Goal: Task Accomplishment & Management: Use online tool/utility

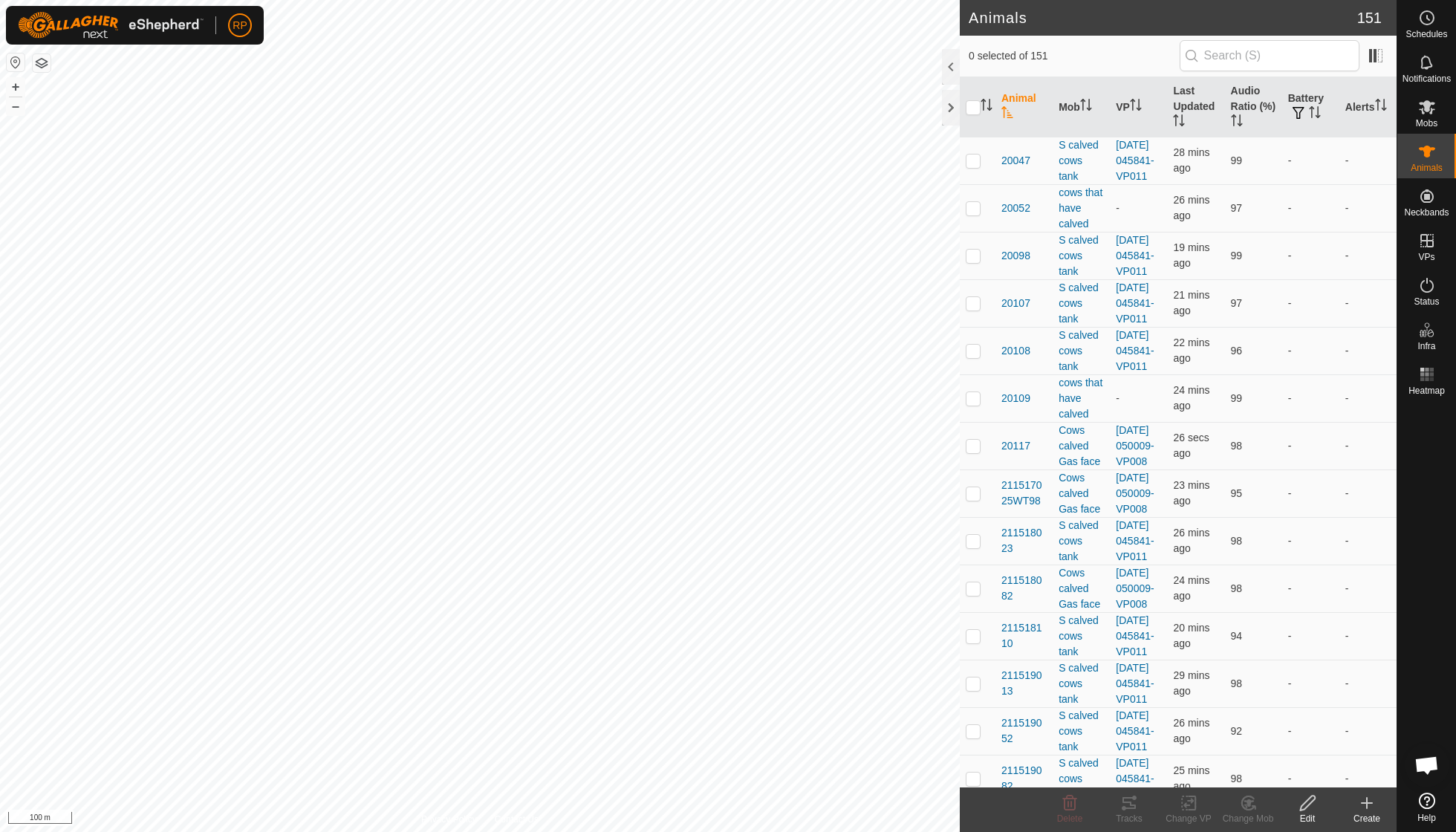
scroll to position [128, 0]
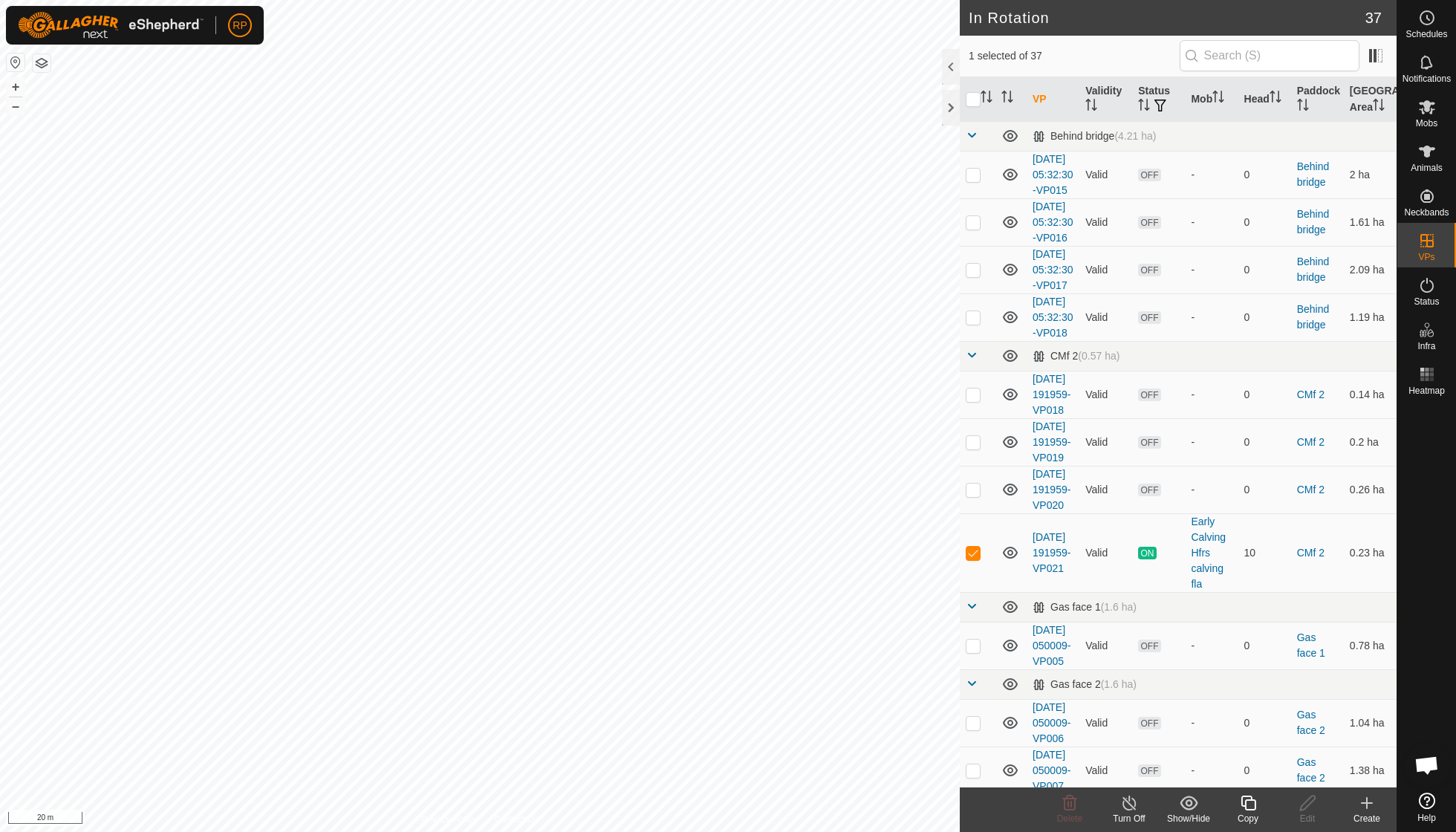
click at [1237, 805] on copy-svg-icon at bounding box center [1248, 803] width 60 height 18
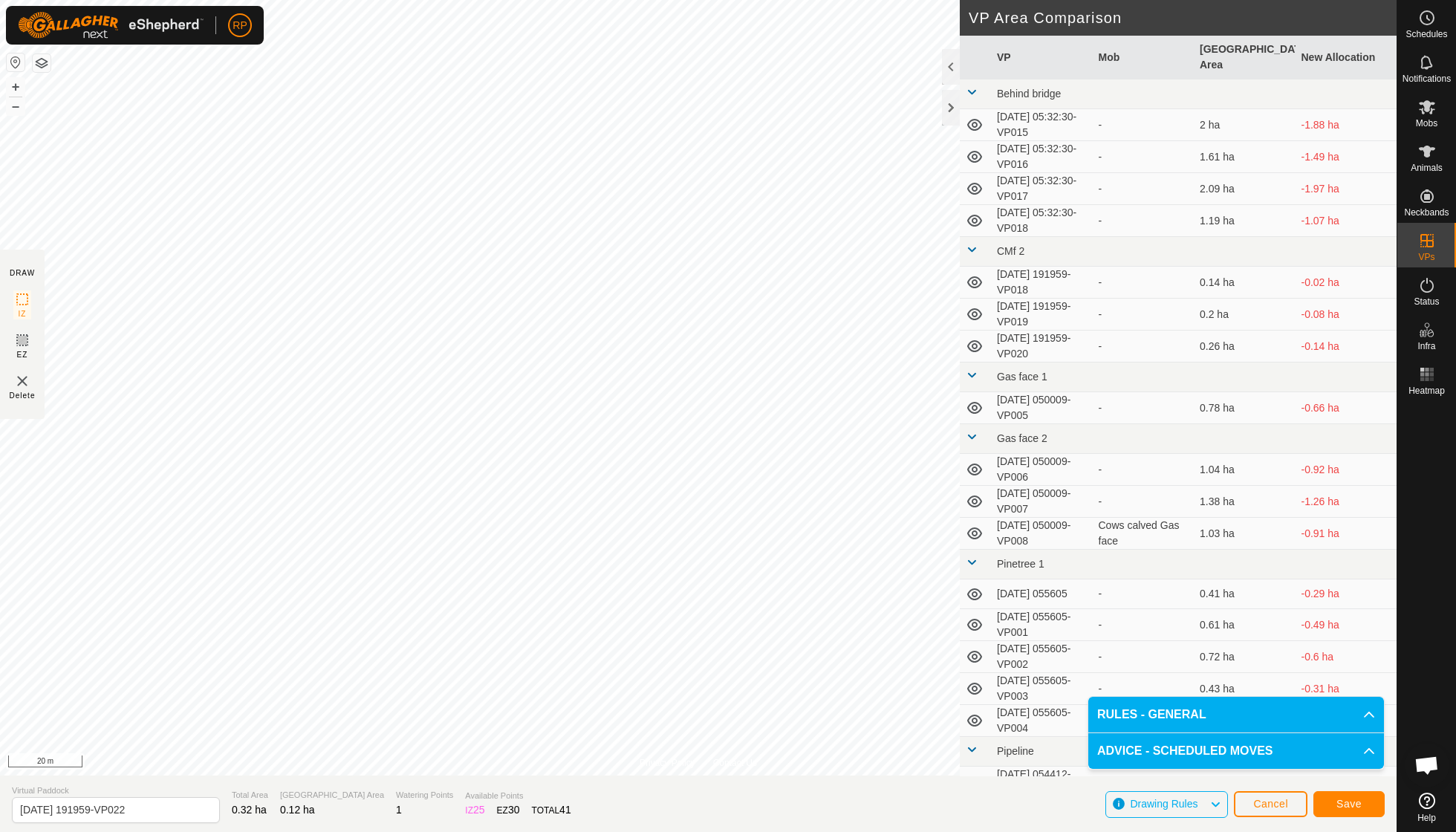
click at [1343, 809] on button "Save" at bounding box center [1349, 804] width 71 height 26
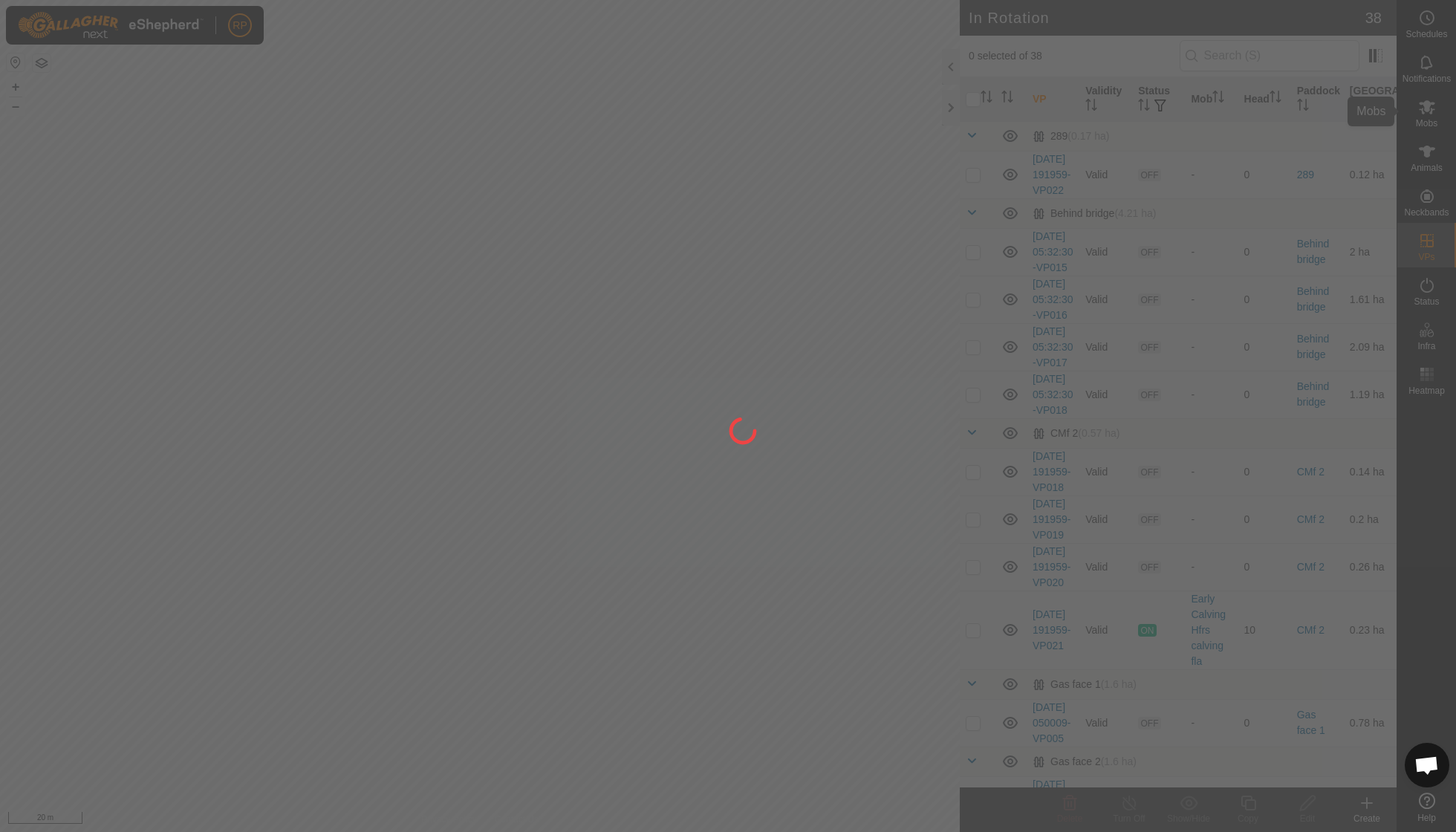
click at [1422, 120] on div at bounding box center [728, 416] width 1456 height 832
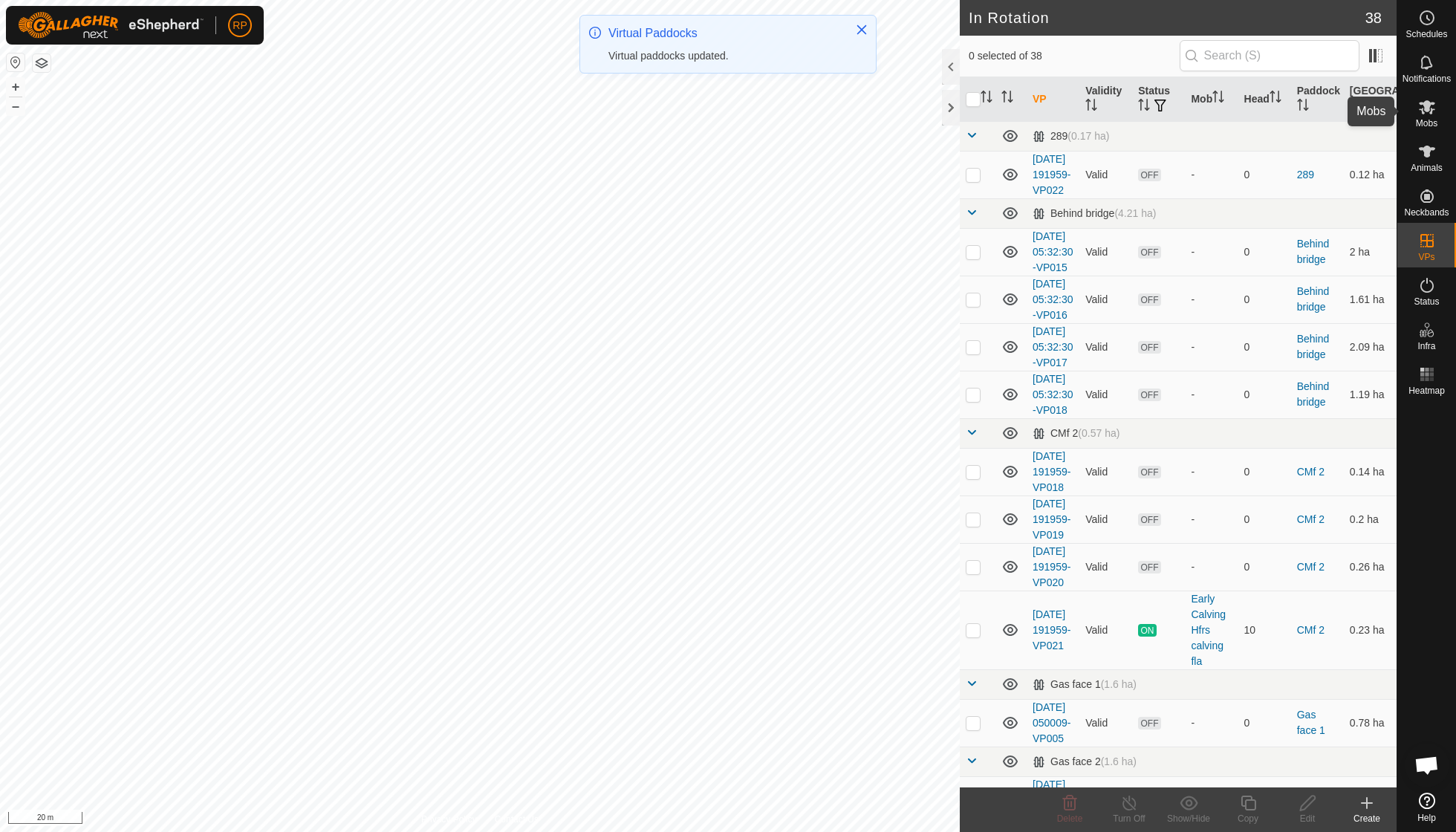
click at [1431, 117] on es-mob-svg-icon at bounding box center [1428, 106] width 27 height 24
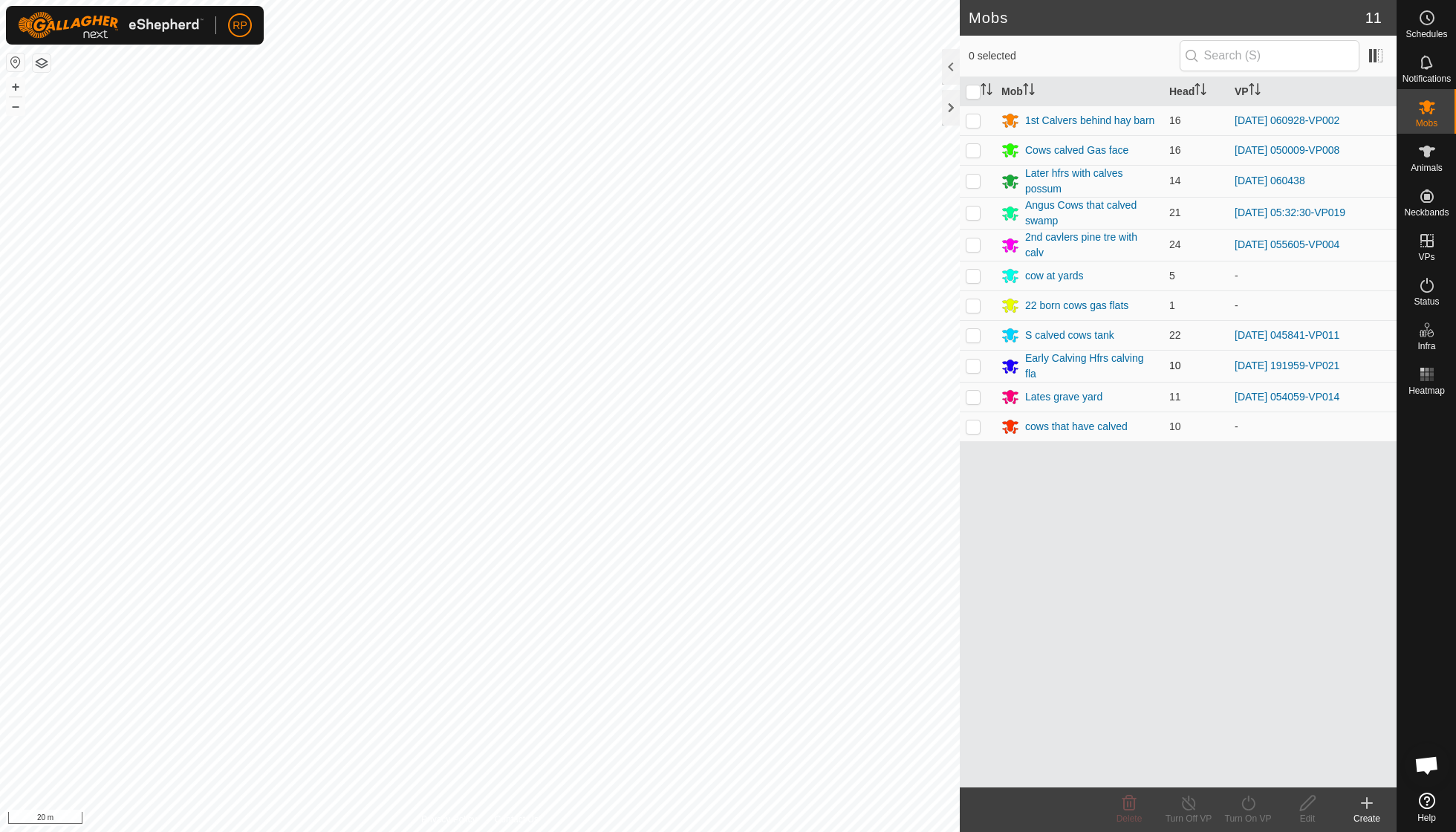
click at [977, 361] on p-checkbox at bounding box center [974, 365] width 15 height 12
checkbox input "true"
click at [1248, 805] on icon at bounding box center [1249, 803] width 19 height 18
click at [1253, 777] on link "Now" at bounding box center [1293, 768] width 147 height 29
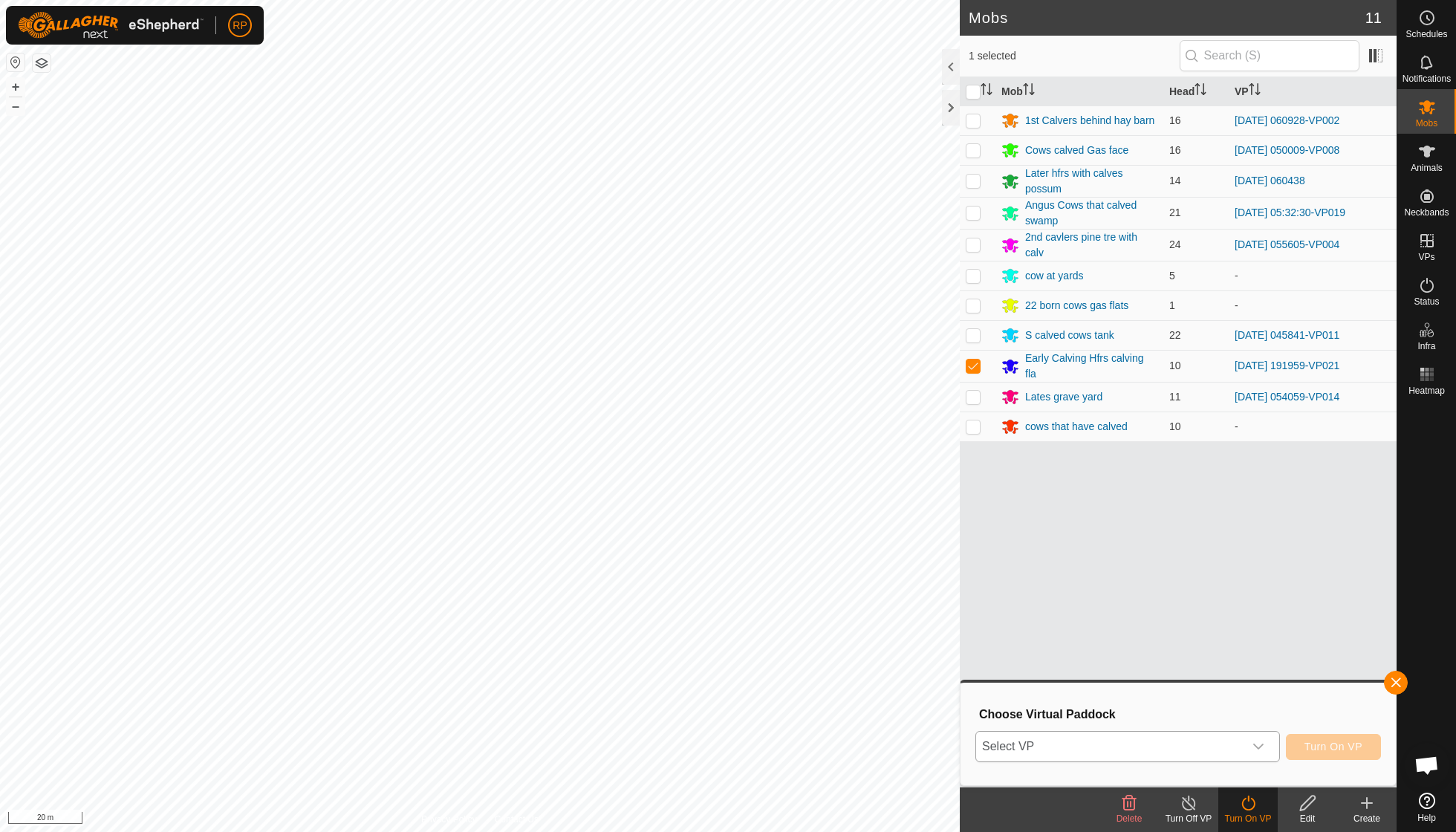
click at [1259, 748] on icon "dropdown trigger" at bounding box center [1259, 746] width 12 height 12
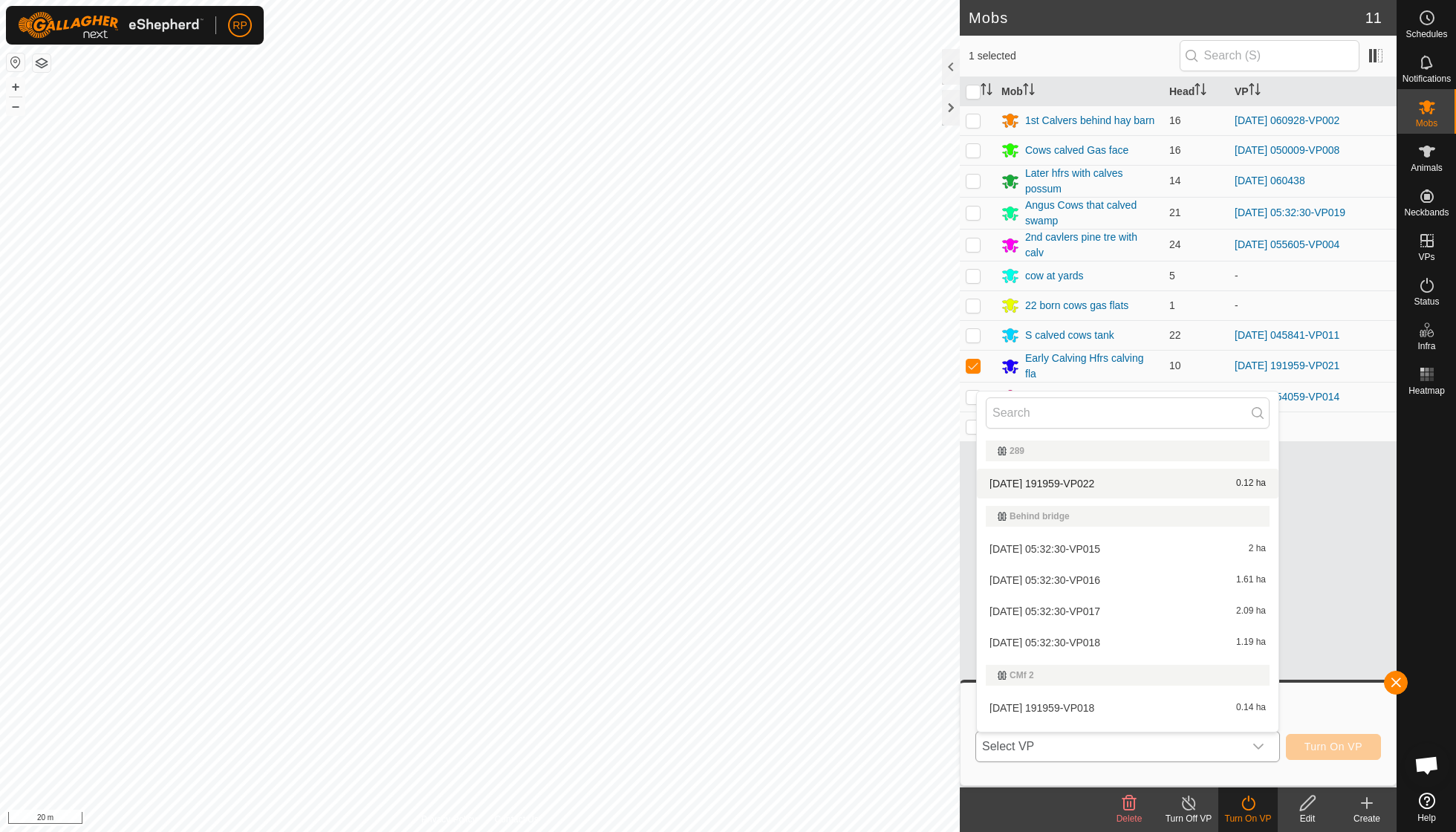
click at [1133, 486] on li "[DATE] 191959-VP022 0.12 ha" at bounding box center [1128, 483] width 302 height 29
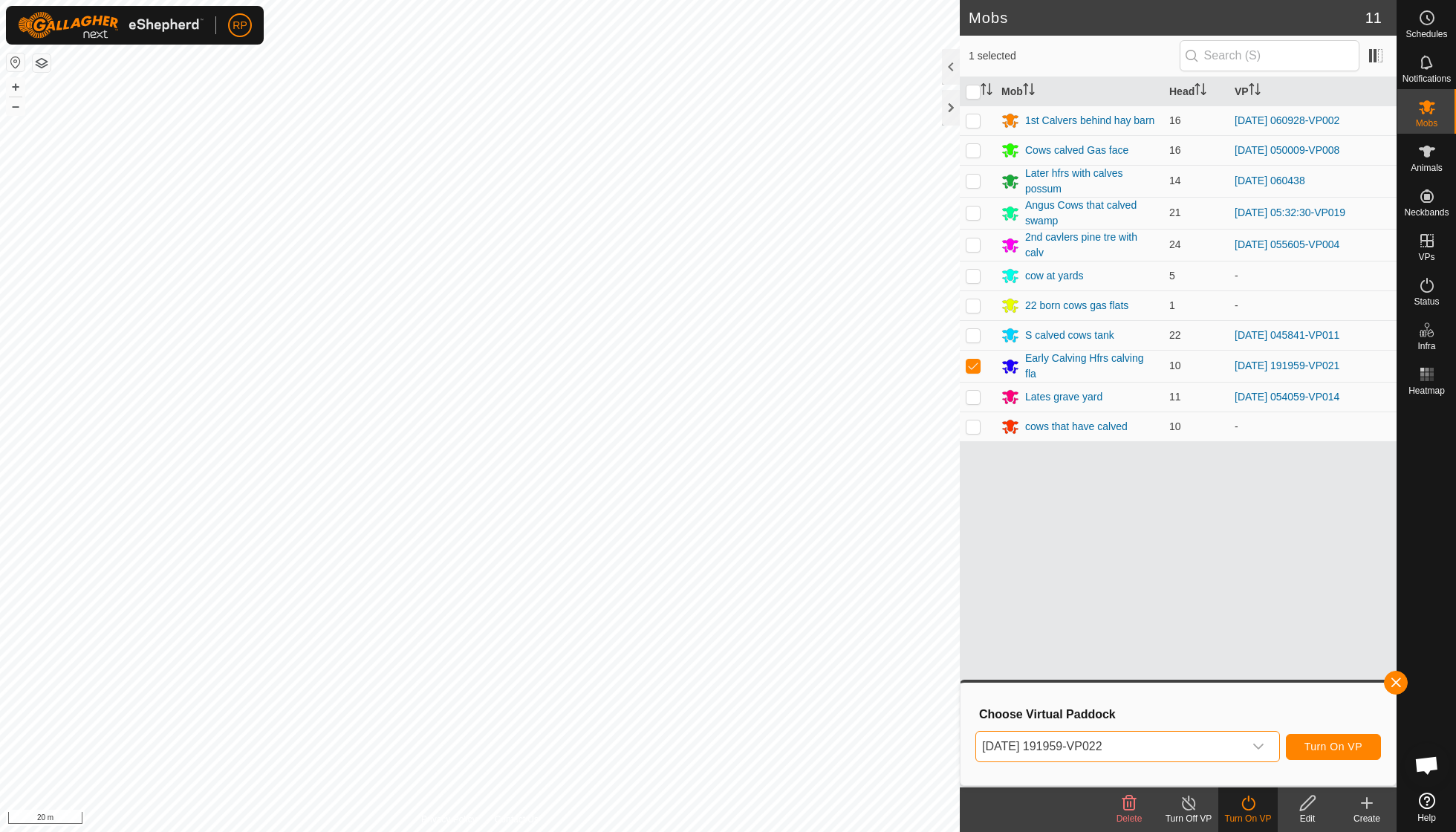
click at [1333, 749] on span "Turn On VP" at bounding box center [1334, 746] width 58 height 12
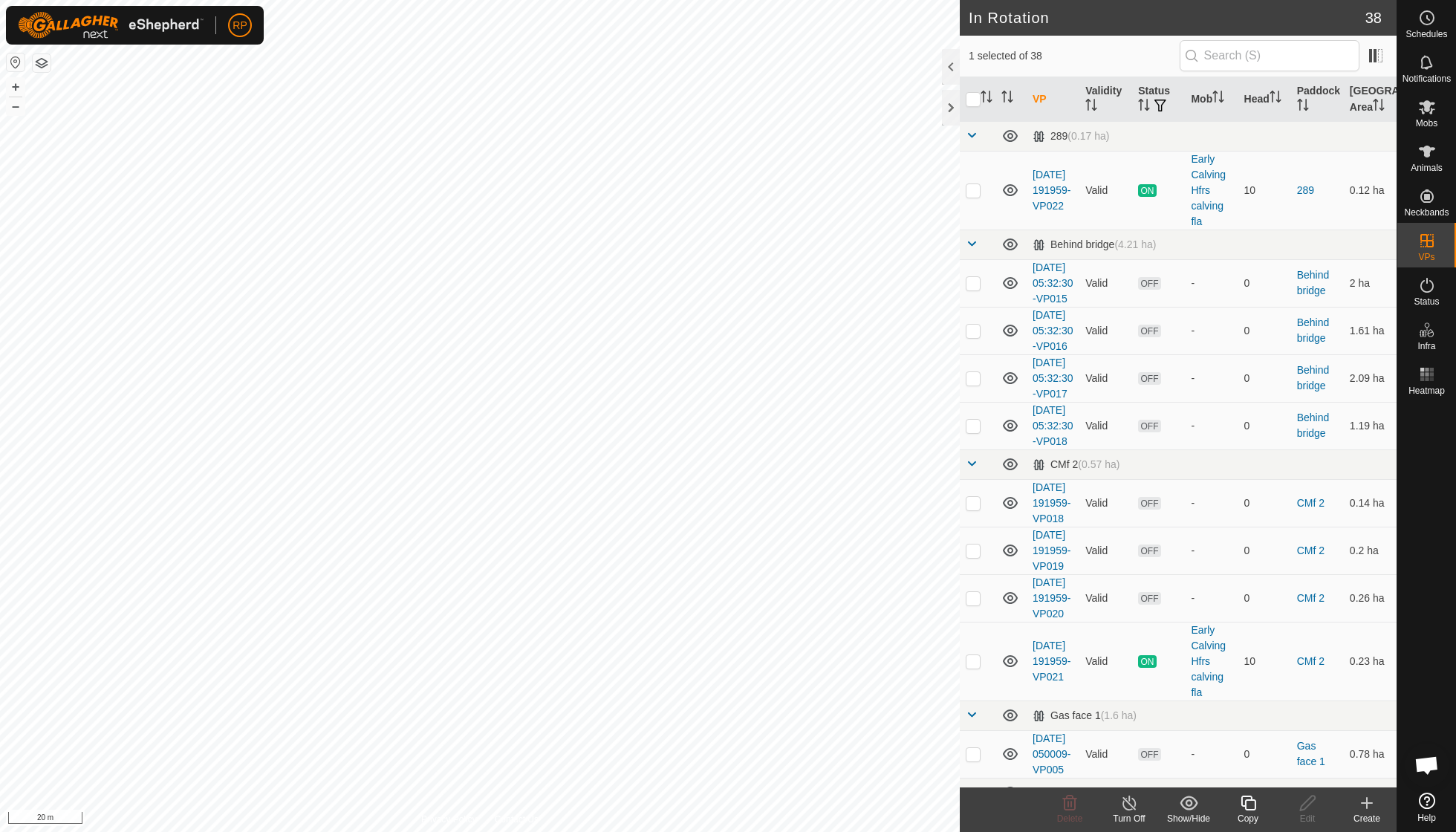
click at [1249, 812] on div "Copy" at bounding box center [1248, 819] width 60 height 13
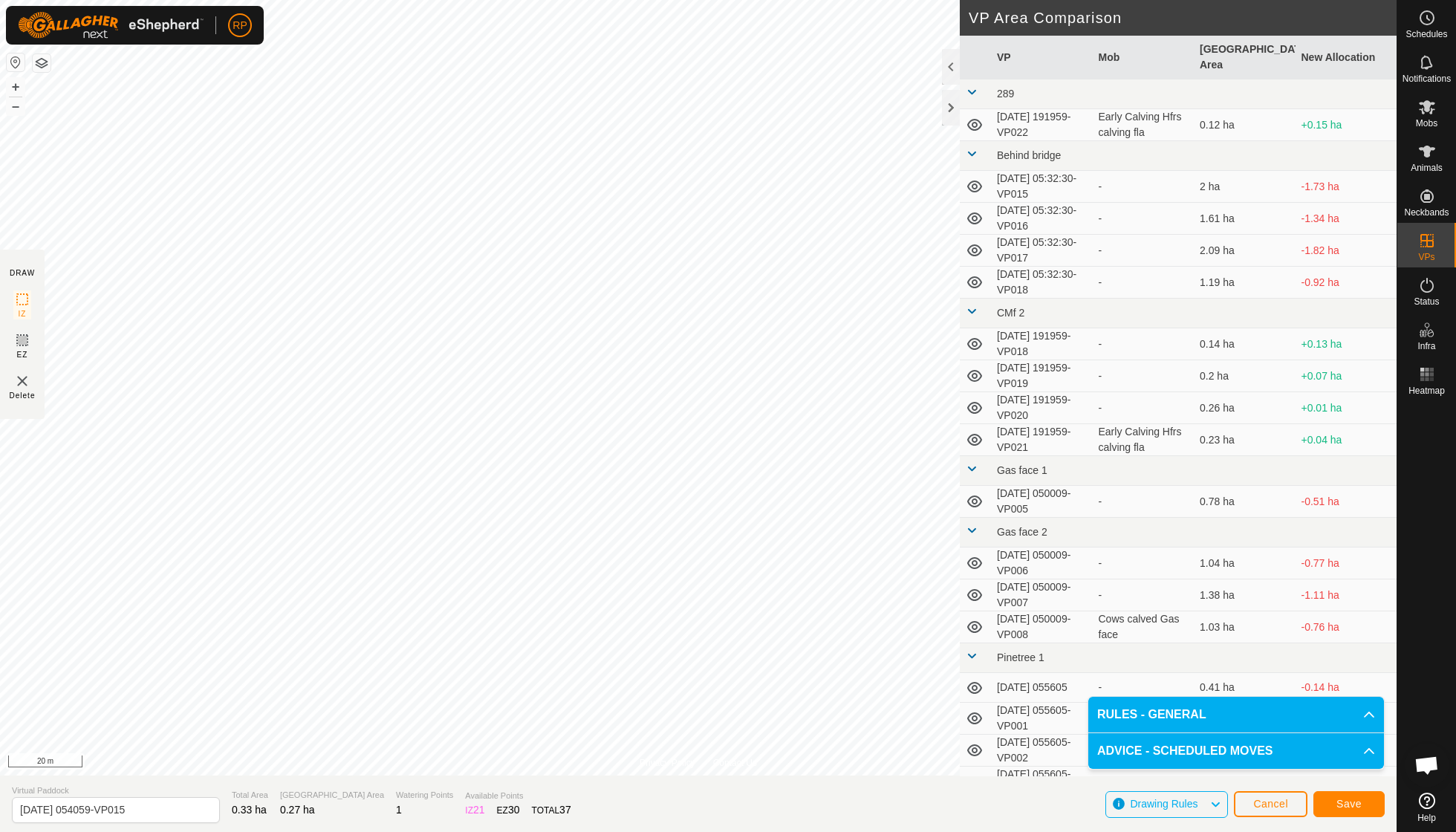
click at [1351, 802] on span "Save" at bounding box center [1349, 804] width 26 height 12
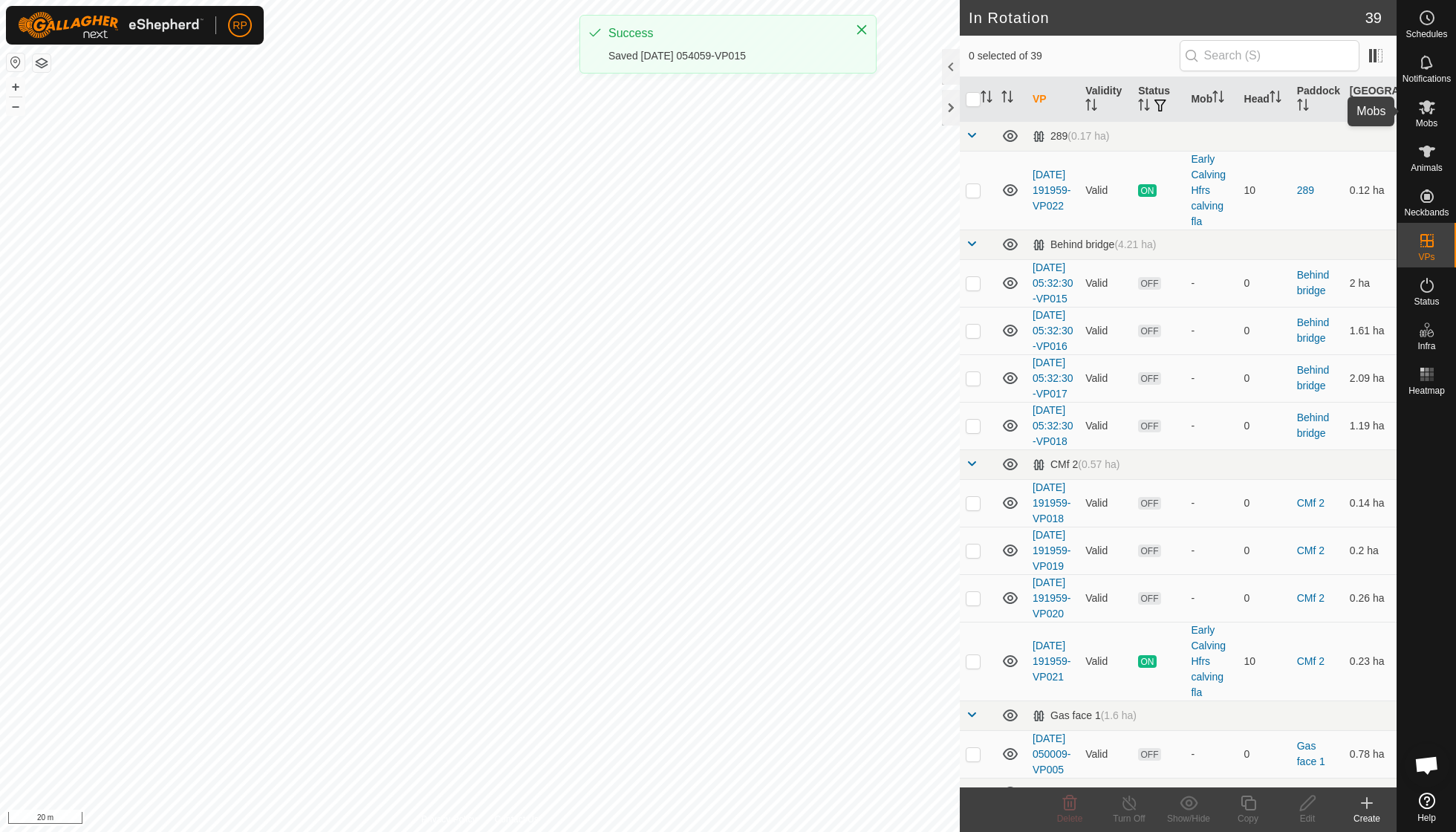
click at [1430, 122] on span "Mobs" at bounding box center [1427, 122] width 22 height 9
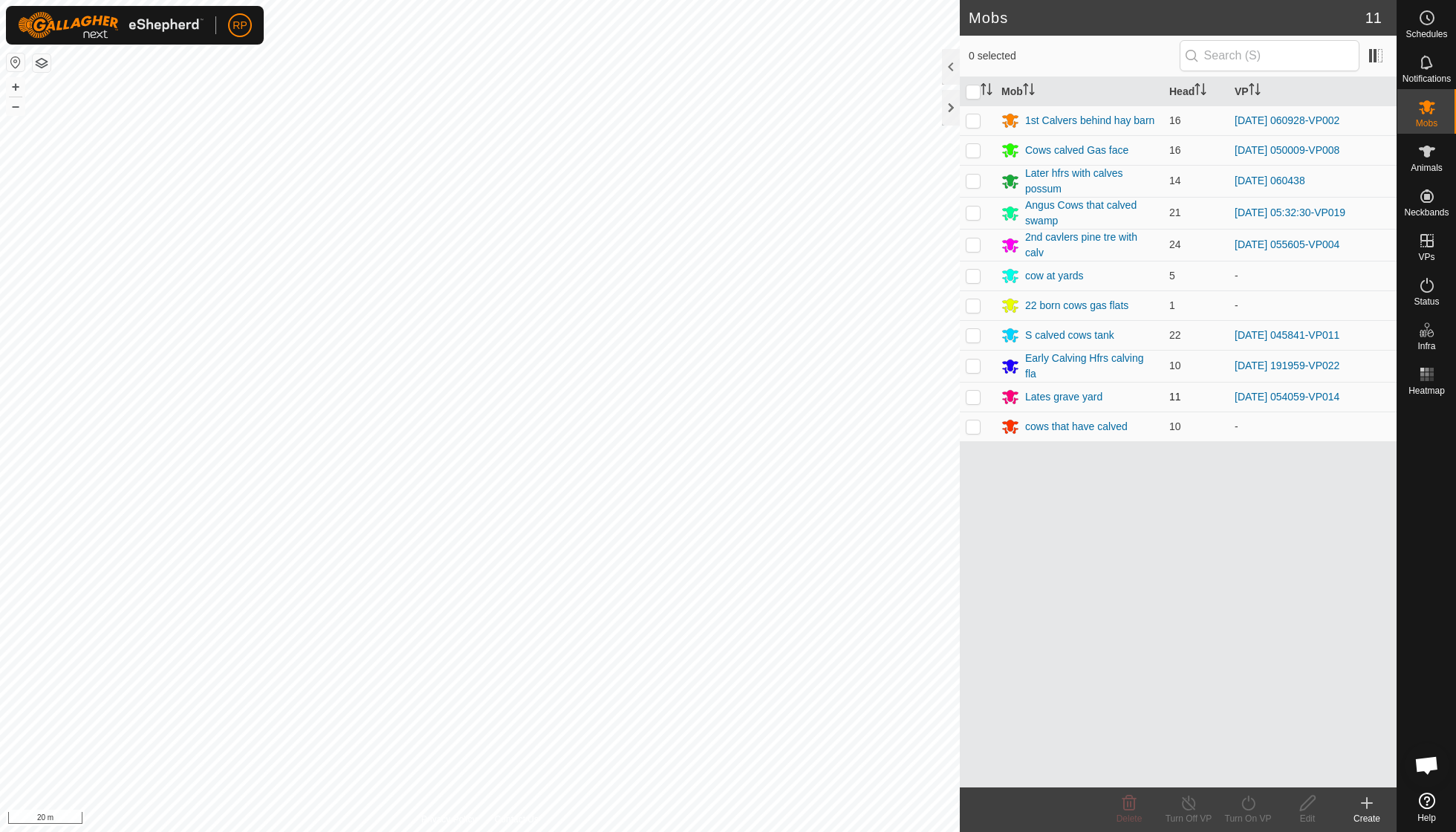
click at [972, 391] on p-checkbox at bounding box center [974, 397] width 15 height 12
checkbox input "true"
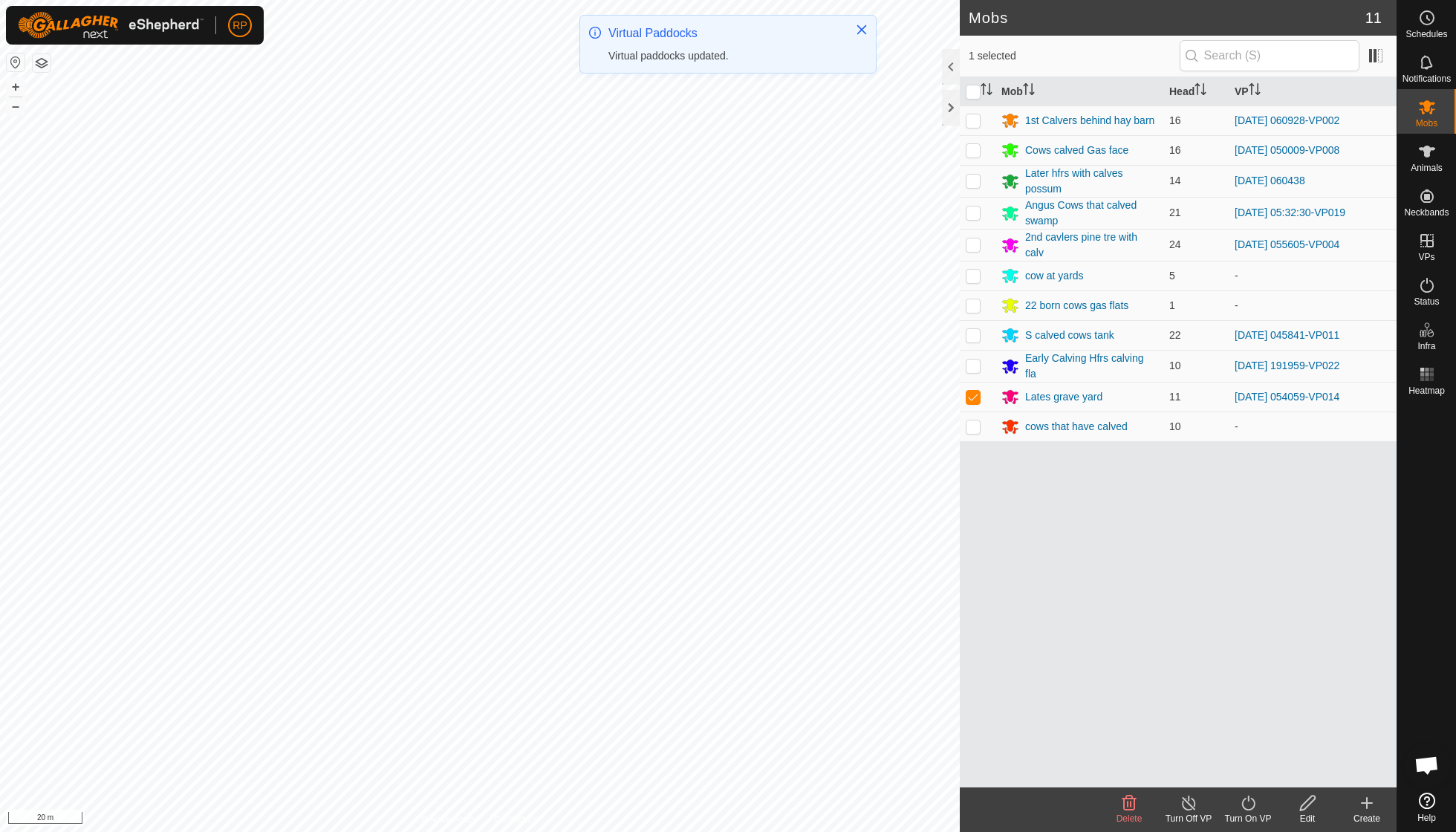
click at [1250, 808] on icon at bounding box center [1249, 803] width 19 height 18
click at [1256, 776] on link "Now" at bounding box center [1293, 768] width 147 height 29
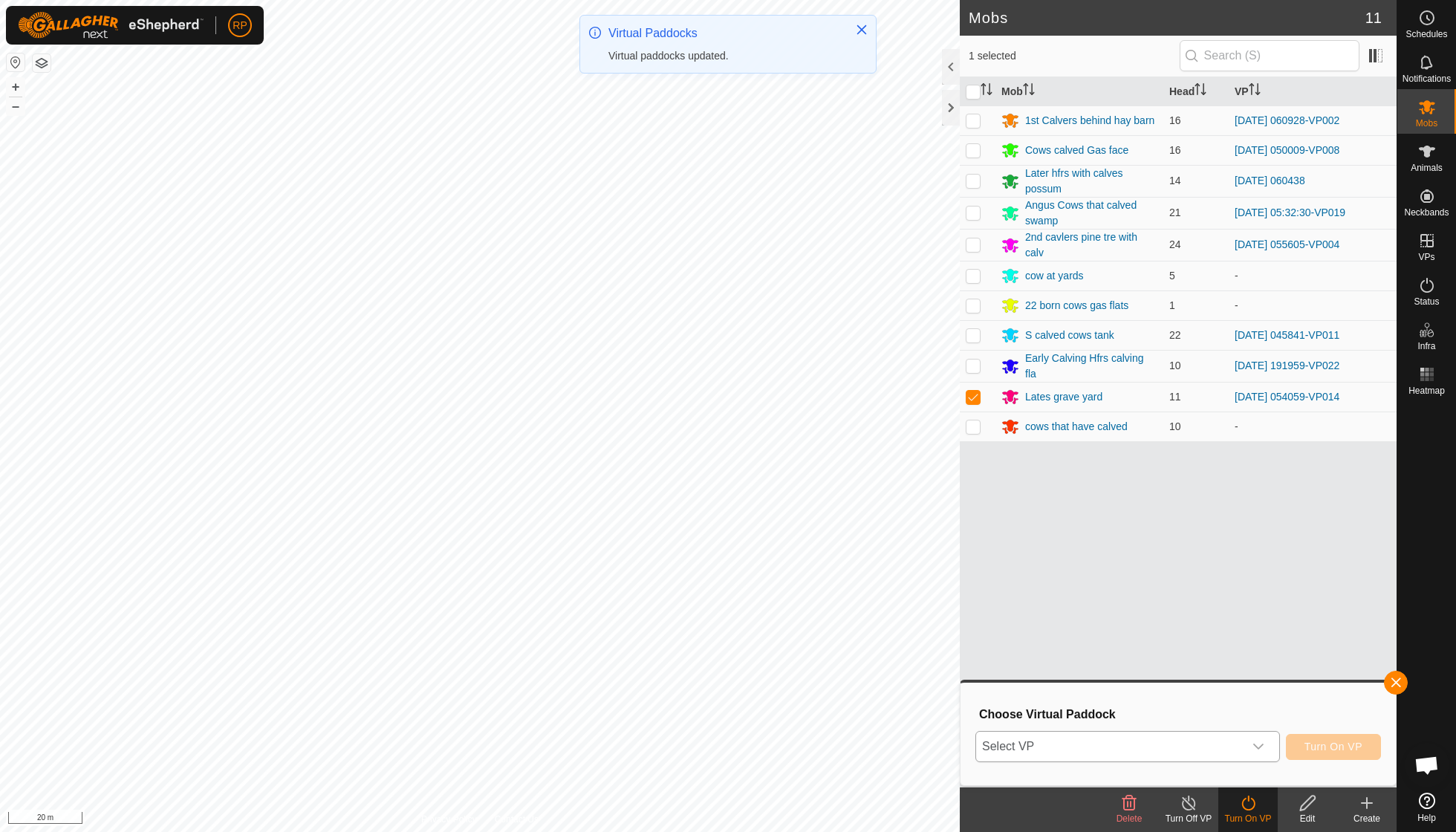
click at [1263, 746] on icon "dropdown trigger" at bounding box center [1259, 746] width 12 height 12
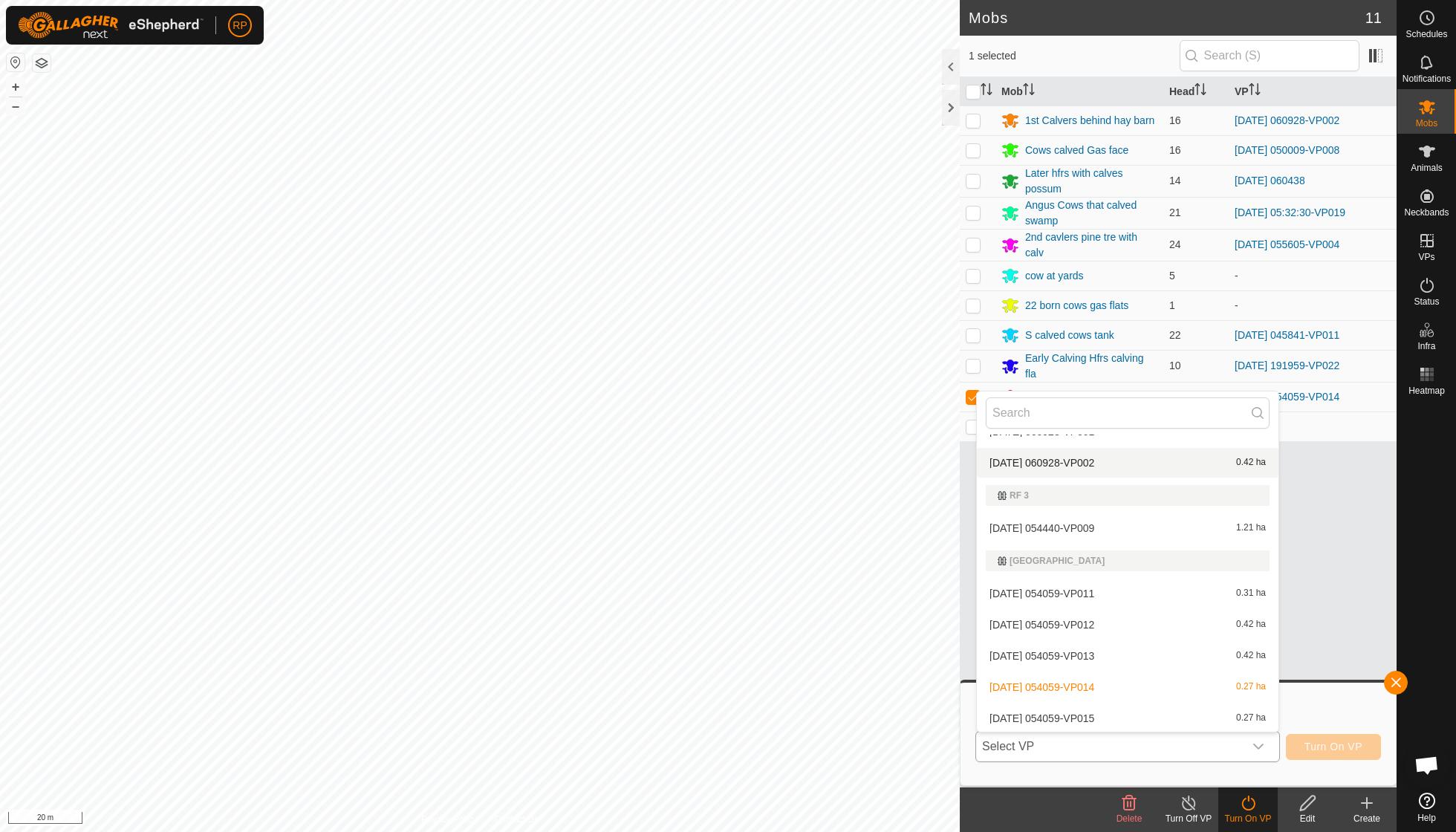
scroll to position [1118, 0]
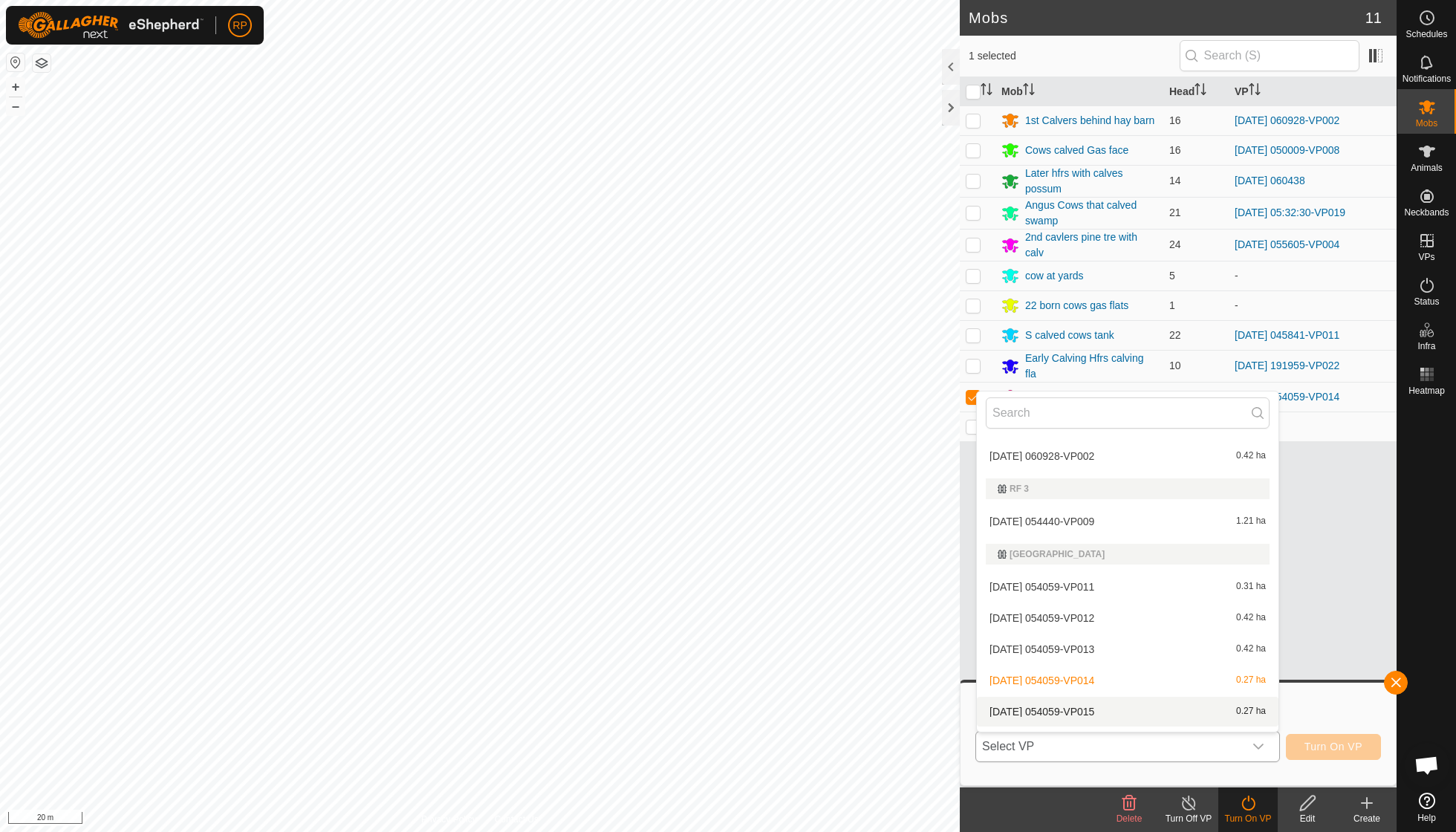
click at [1114, 698] on li "[DATE] 054059-VP015 0.27 ha" at bounding box center [1128, 711] width 302 height 29
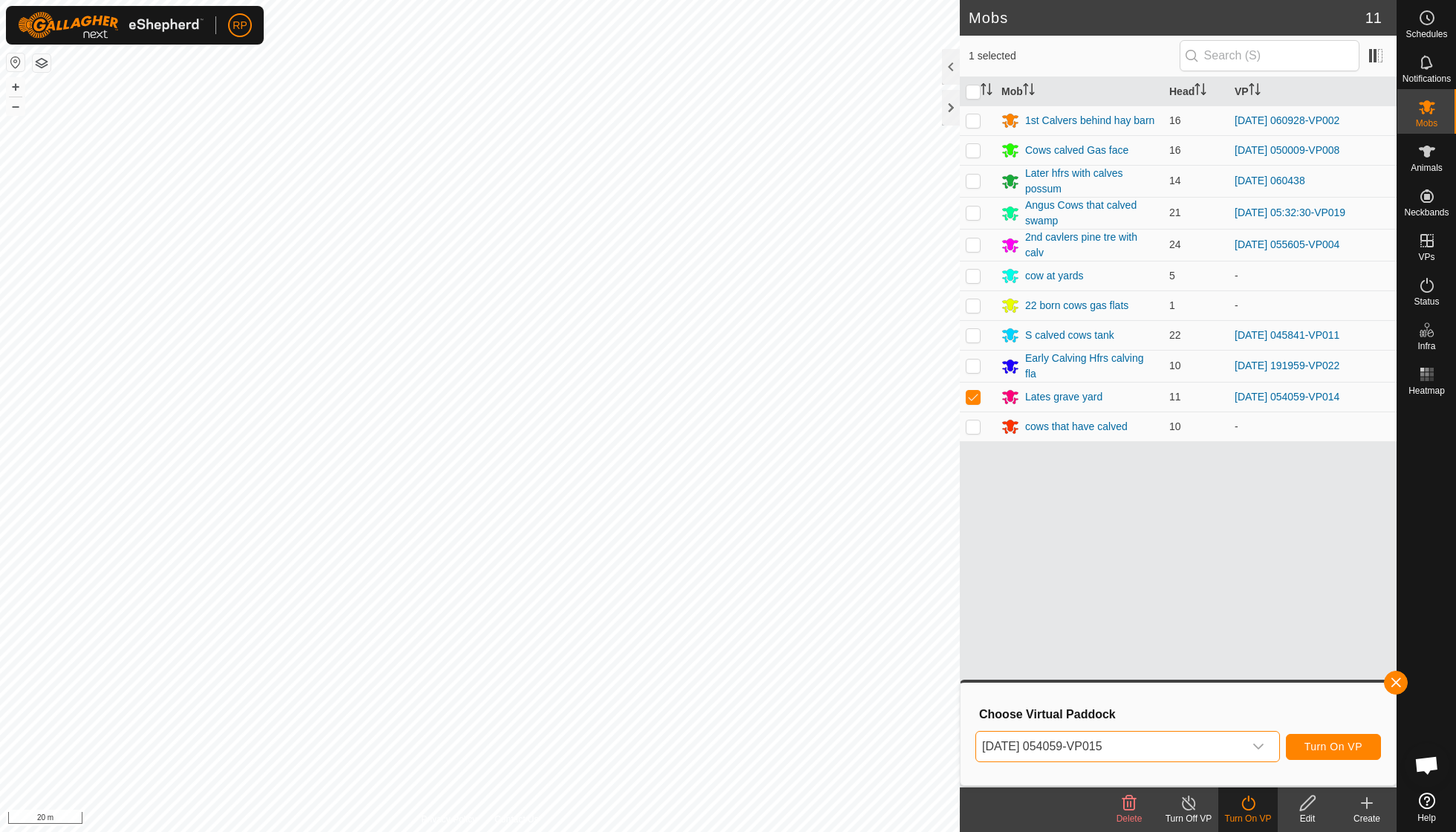
click at [1319, 740] on span "Turn On VP" at bounding box center [1334, 746] width 58 height 12
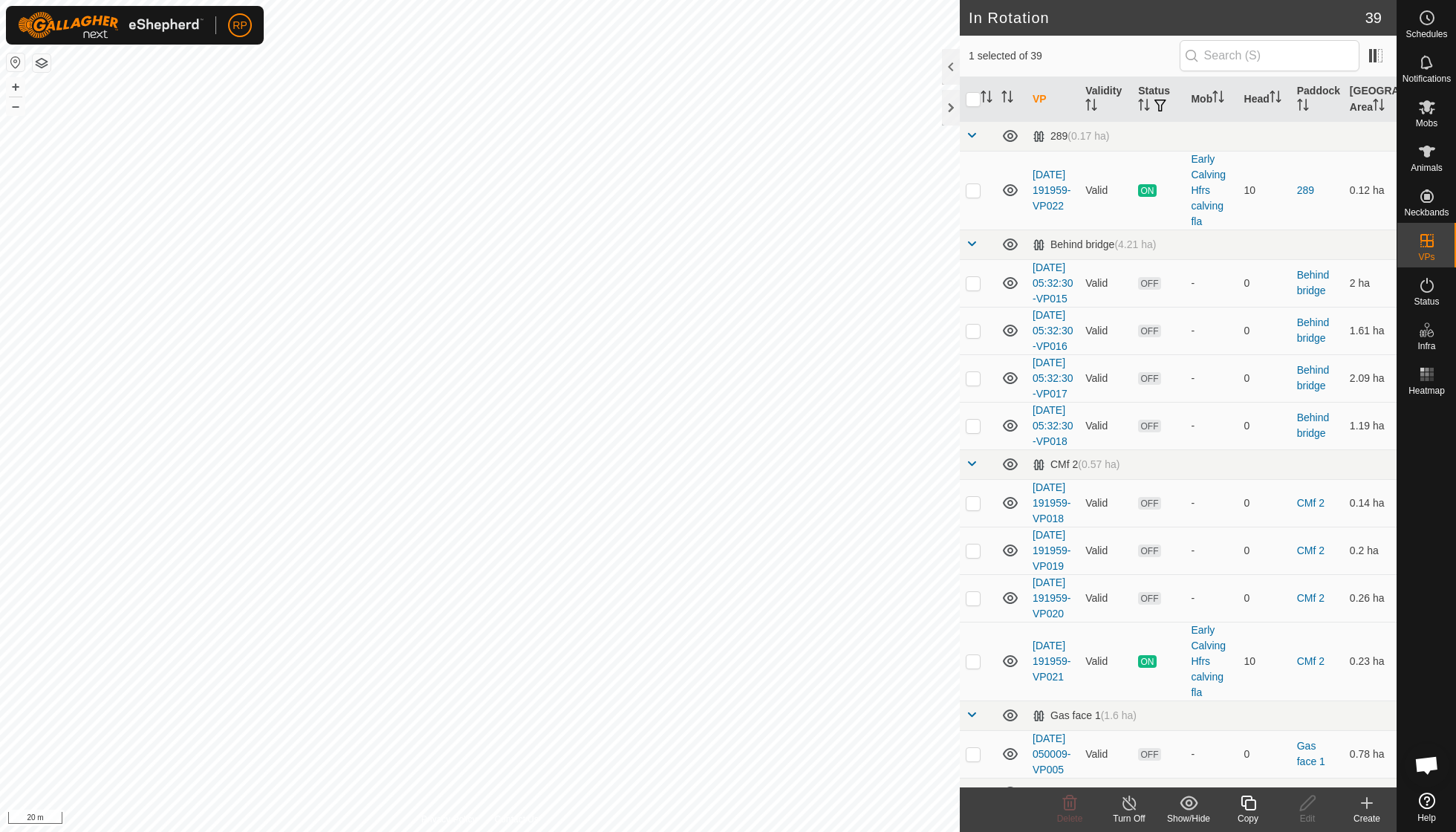
click at [1267, 806] on copy-svg-icon at bounding box center [1248, 803] width 60 height 18
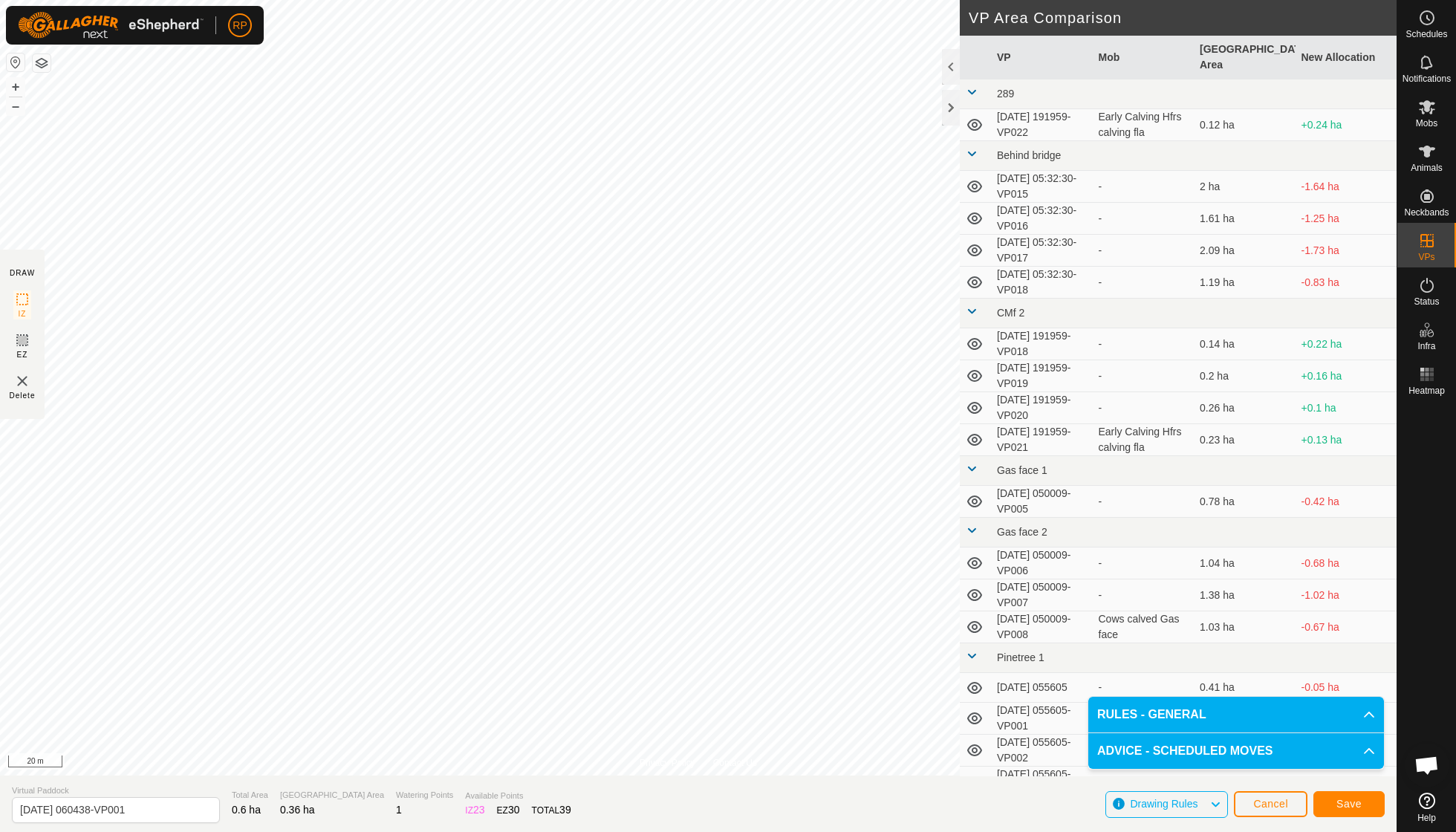
click at [1337, 801] on span "Save" at bounding box center [1349, 804] width 26 height 12
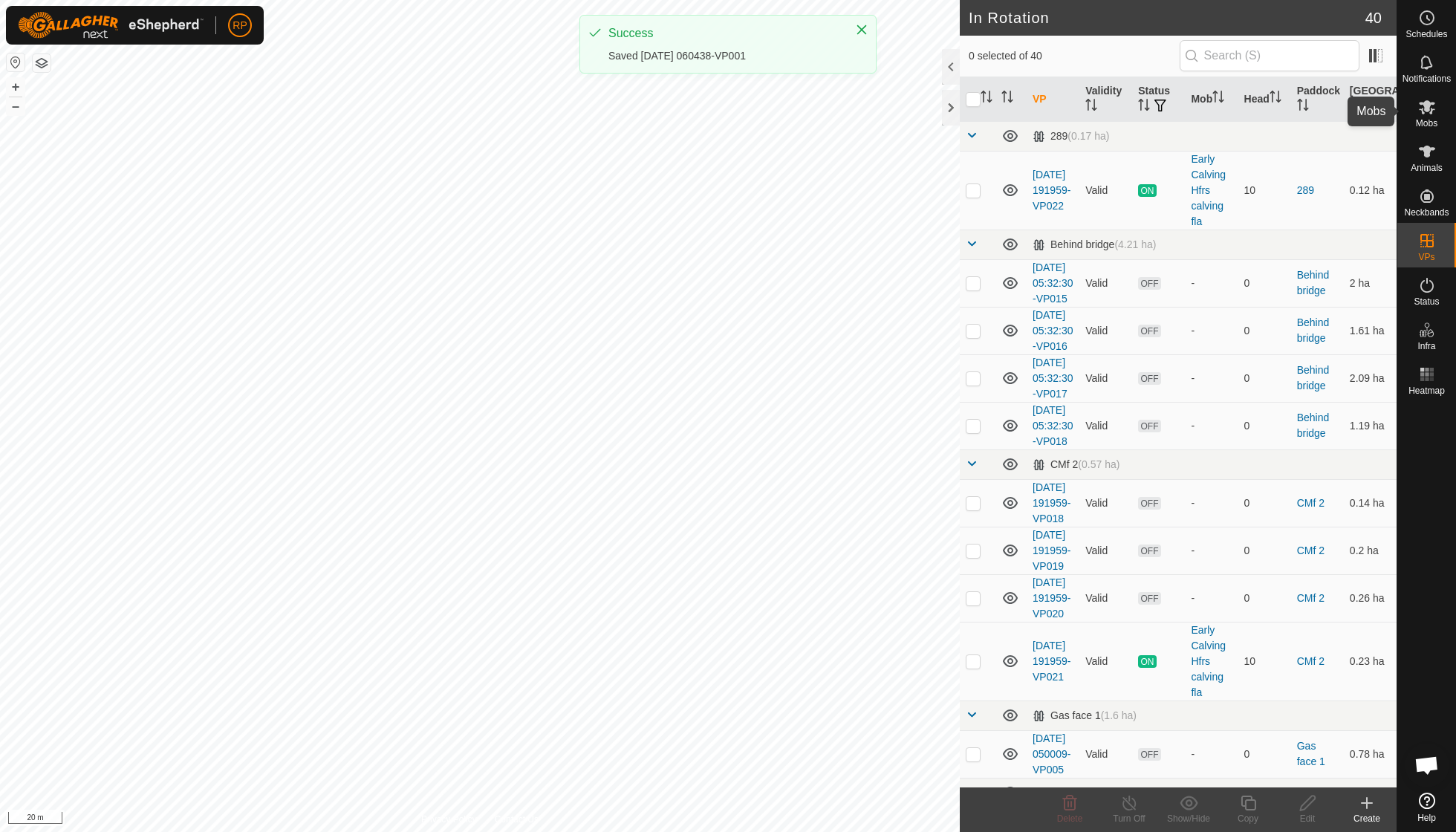
click at [1428, 114] on icon at bounding box center [1427, 106] width 18 height 18
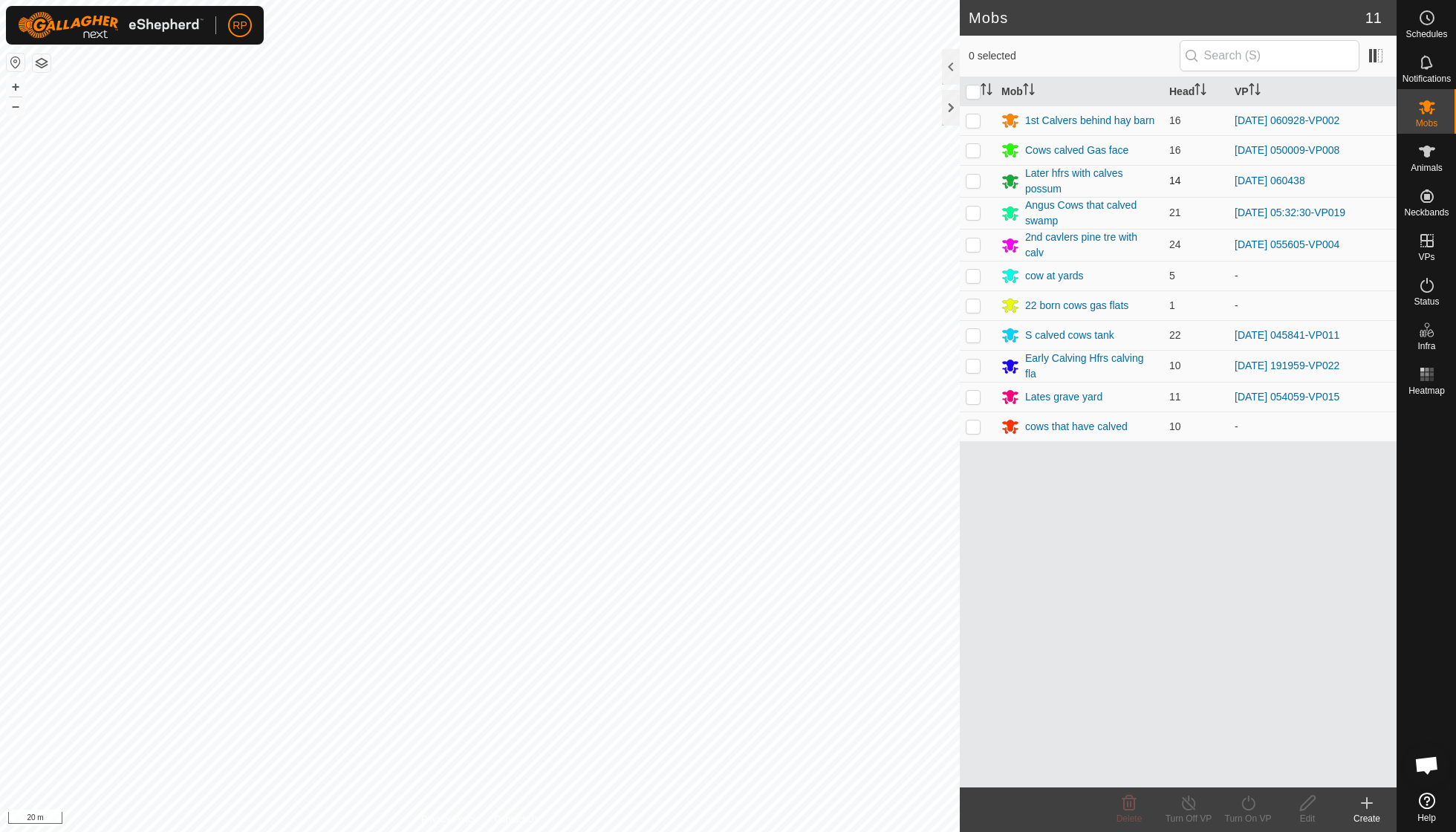
click at [973, 179] on p-checkbox at bounding box center [974, 180] width 15 height 12
checkbox input "true"
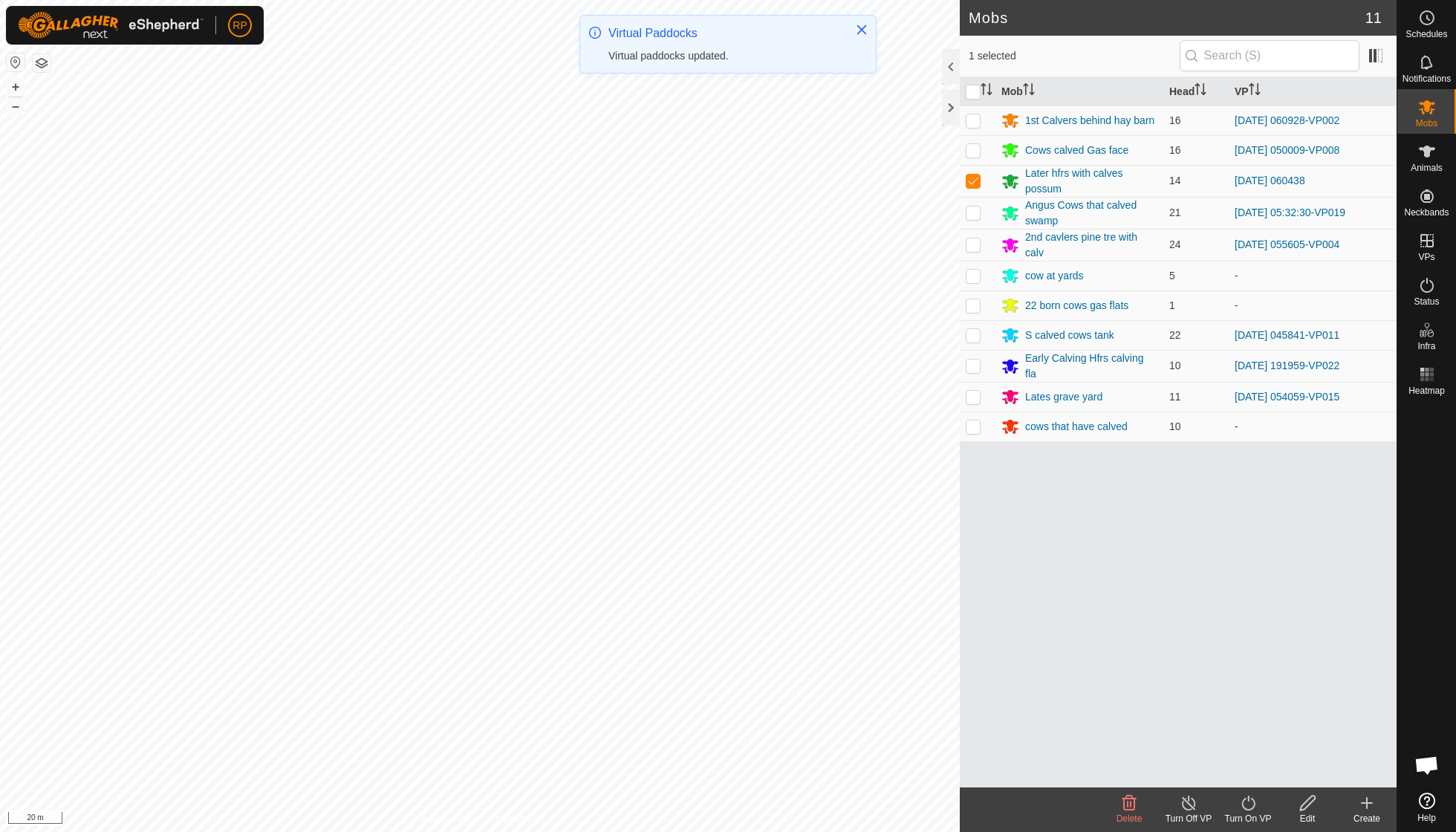
click at [1253, 809] on icon at bounding box center [1249, 803] width 19 height 18
click at [1254, 779] on link "Now" at bounding box center [1293, 768] width 147 height 29
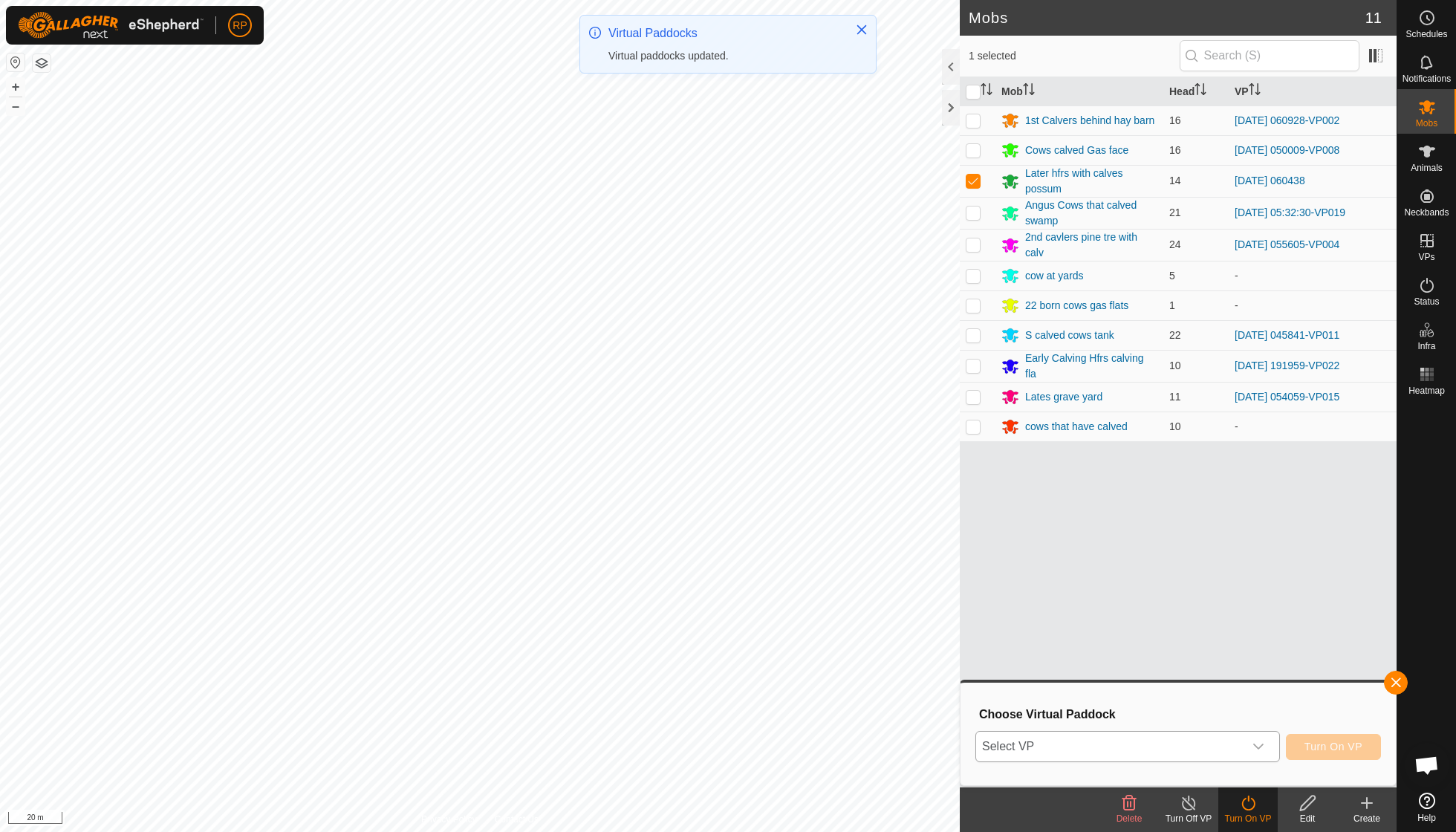
click at [1261, 748] on icon "dropdown trigger" at bounding box center [1259, 746] width 12 height 12
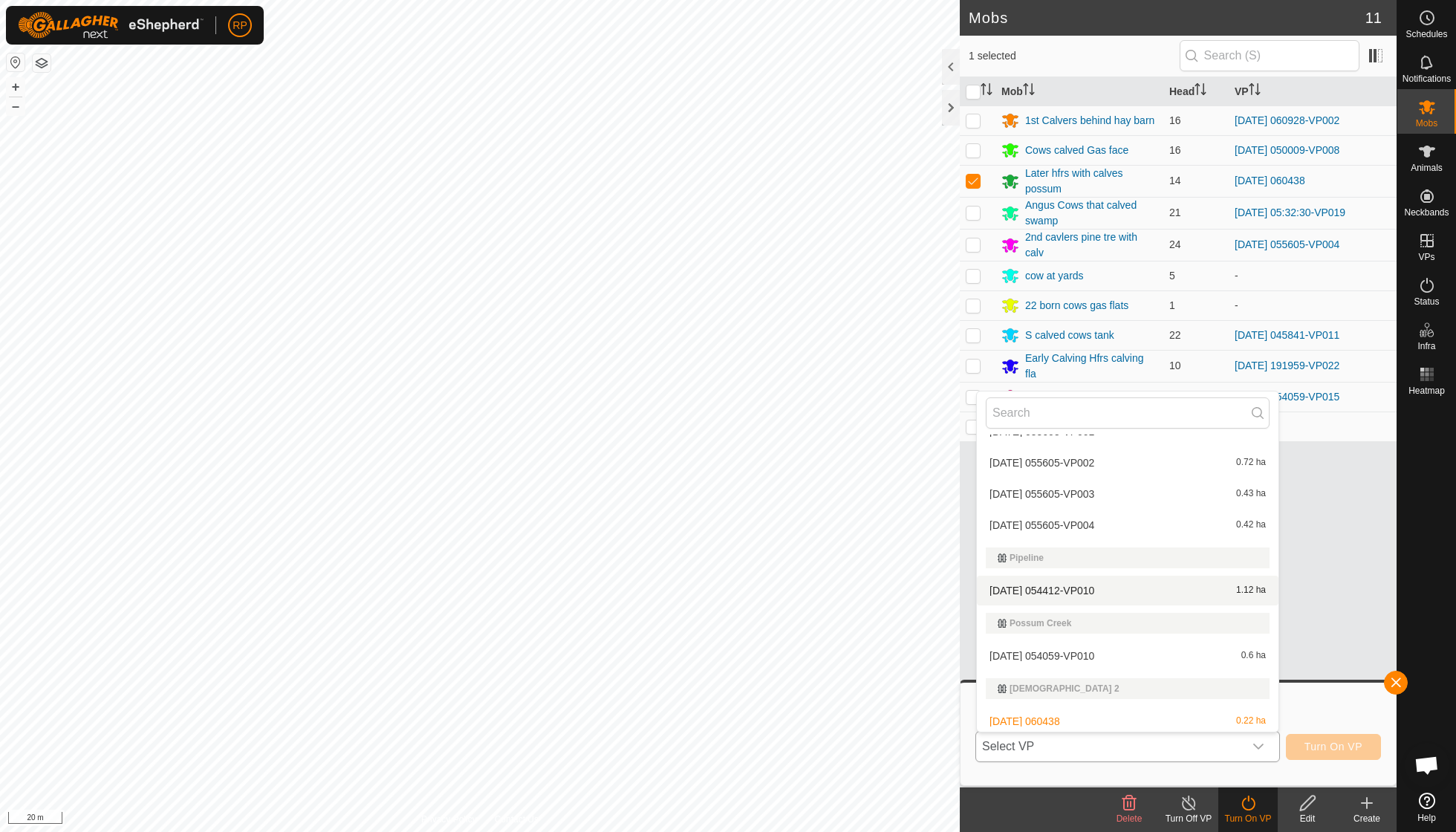
scroll to position [689, 0]
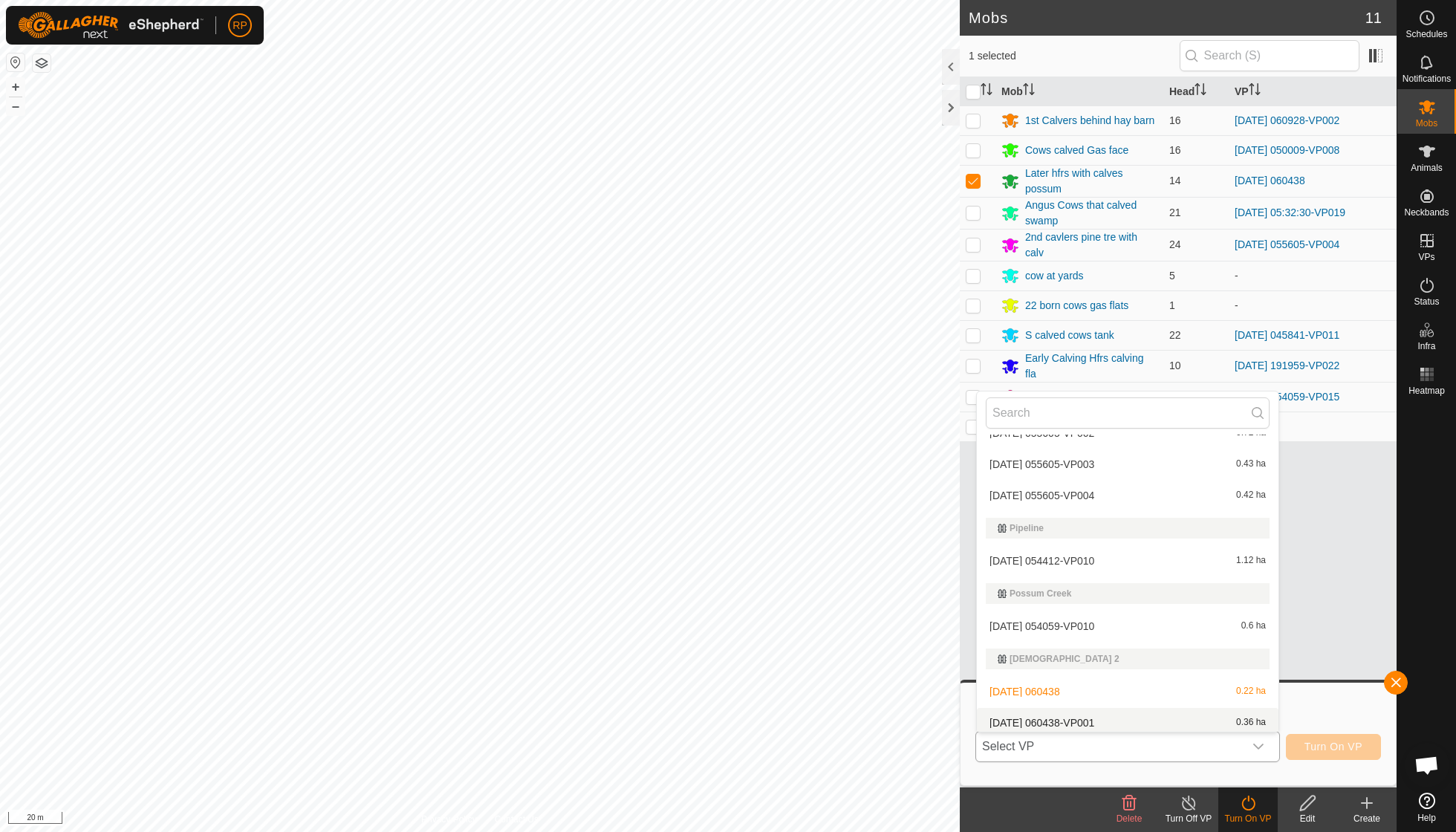
click at [1111, 708] on li "[DATE] 060438-VP001 0.36 ha" at bounding box center [1128, 722] width 302 height 29
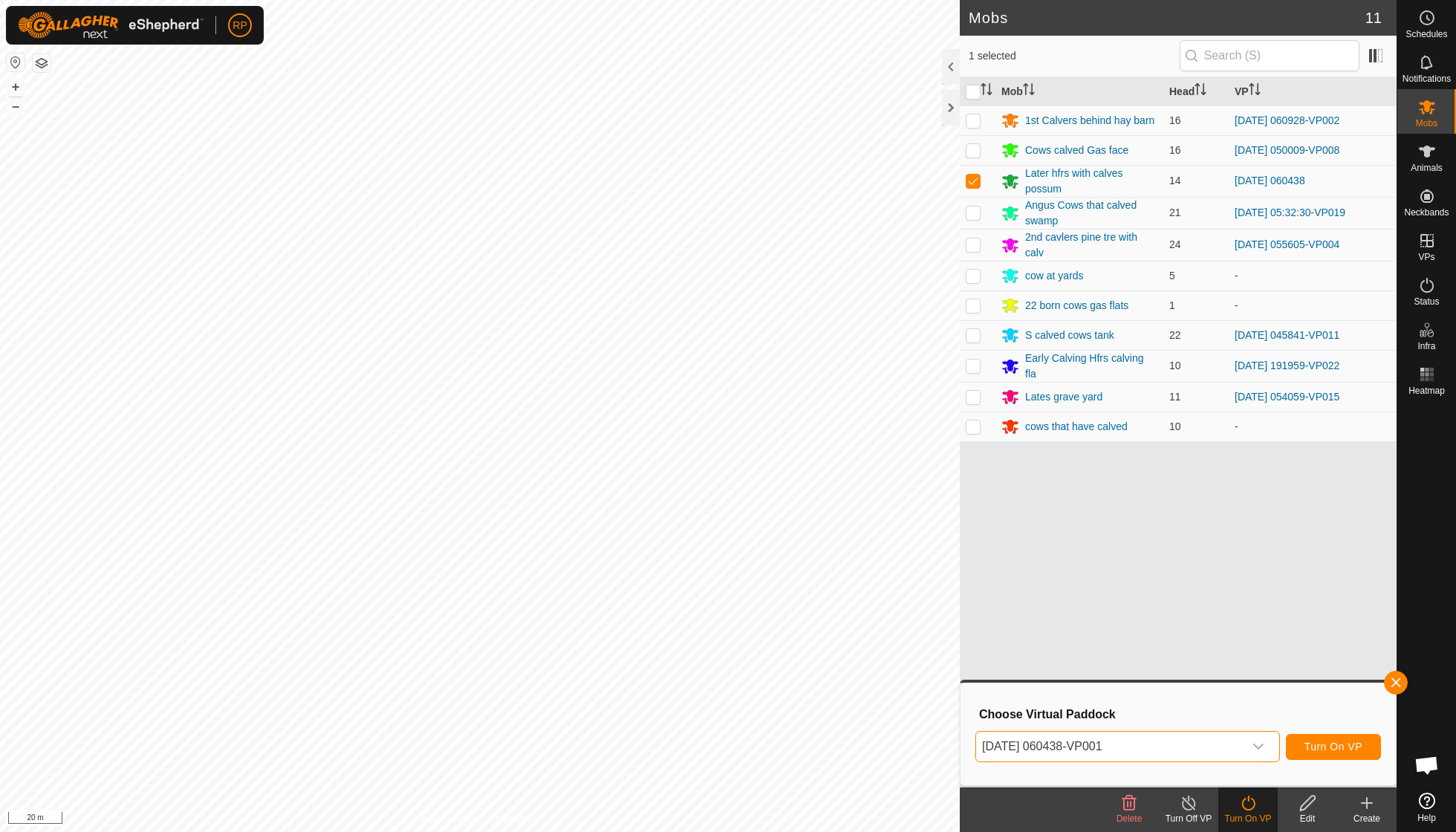
click at [1312, 743] on span "Turn On VP" at bounding box center [1334, 746] width 58 height 12
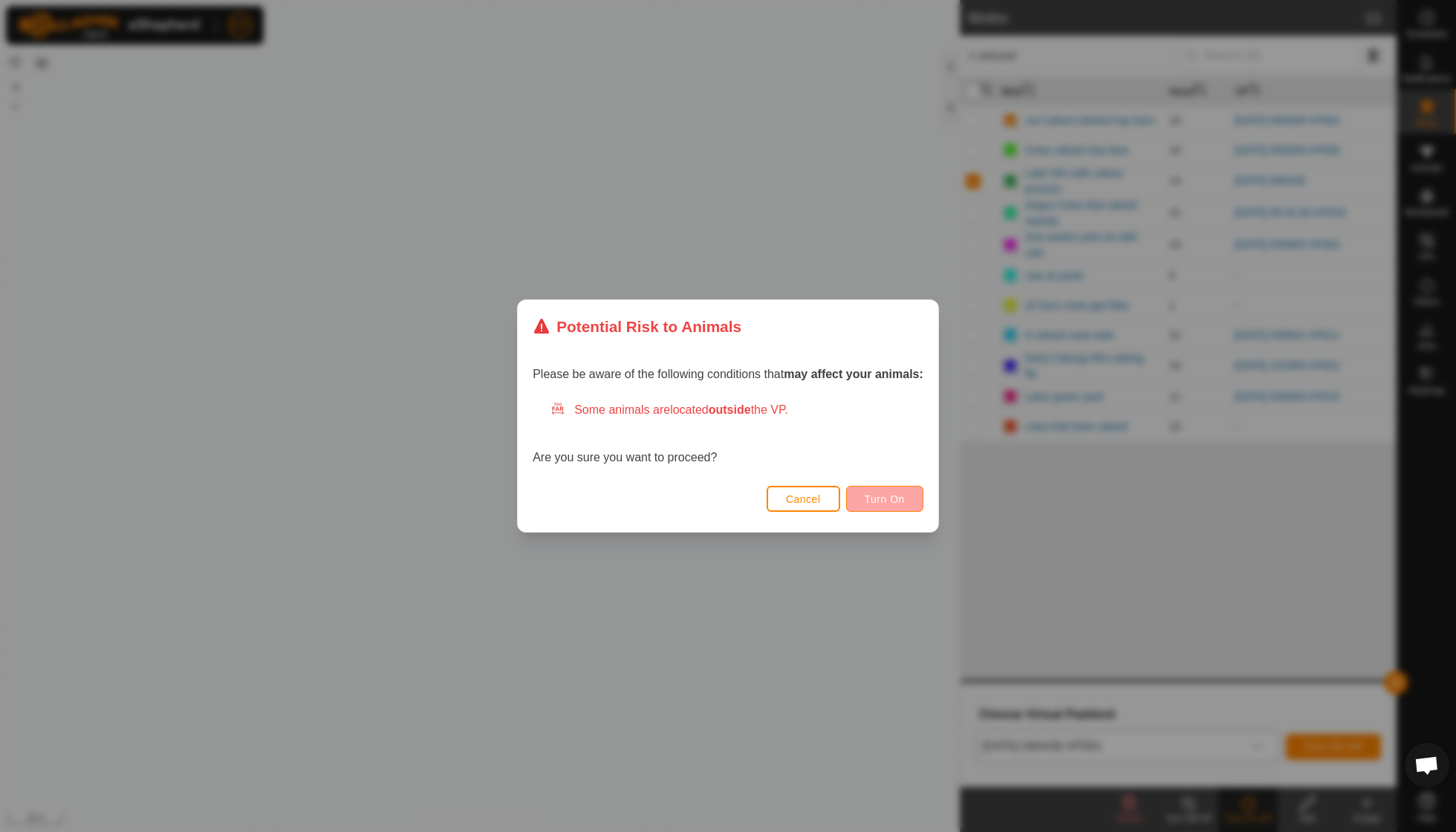
click at [871, 504] on span "Turn On" at bounding box center [885, 499] width 40 height 12
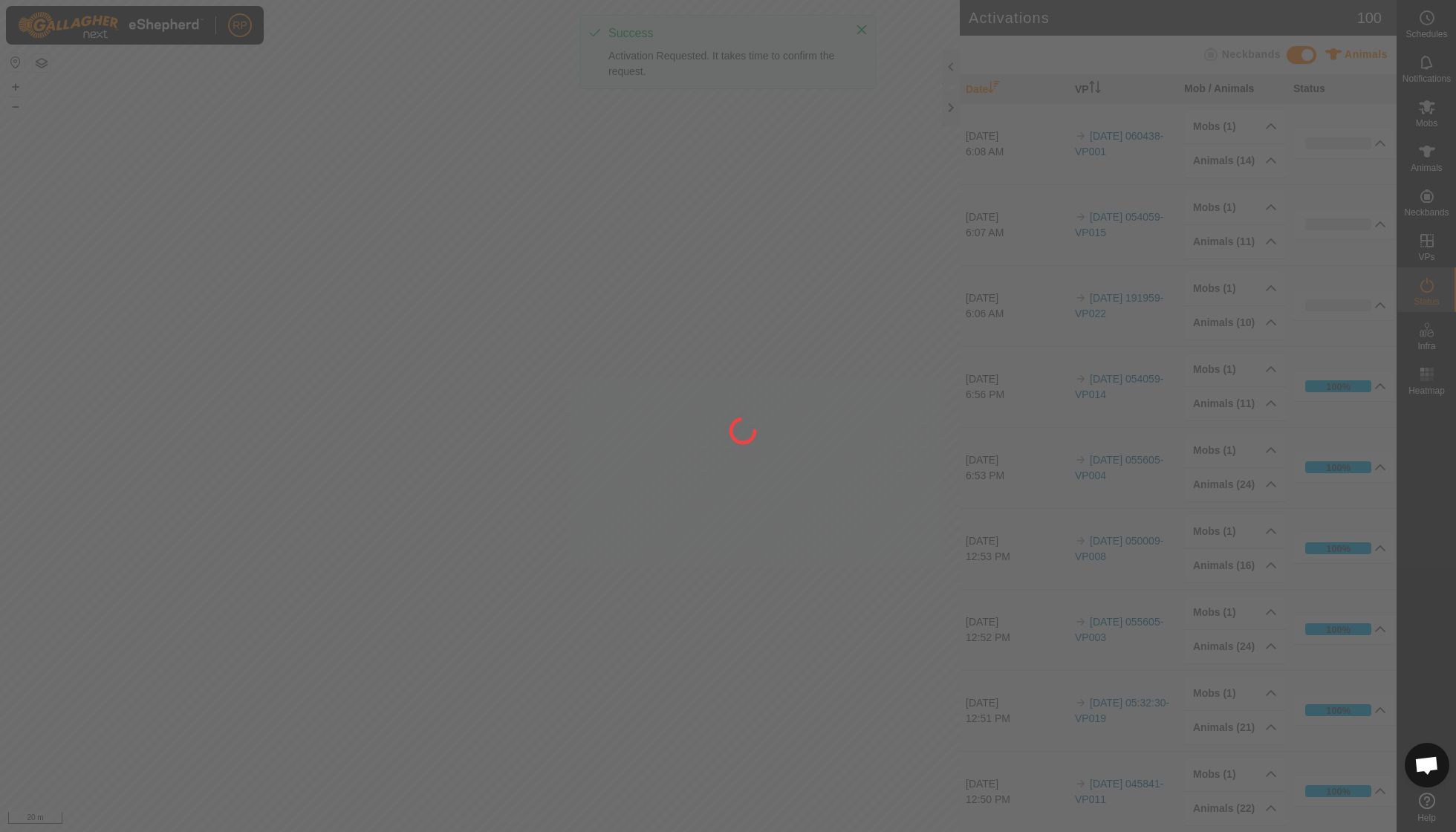
drag, startPoint x: 833, startPoint y: 681, endPoint x: 833, endPoint y: 482, distance: 199.0
click at [833, 482] on div at bounding box center [728, 416] width 1456 height 832
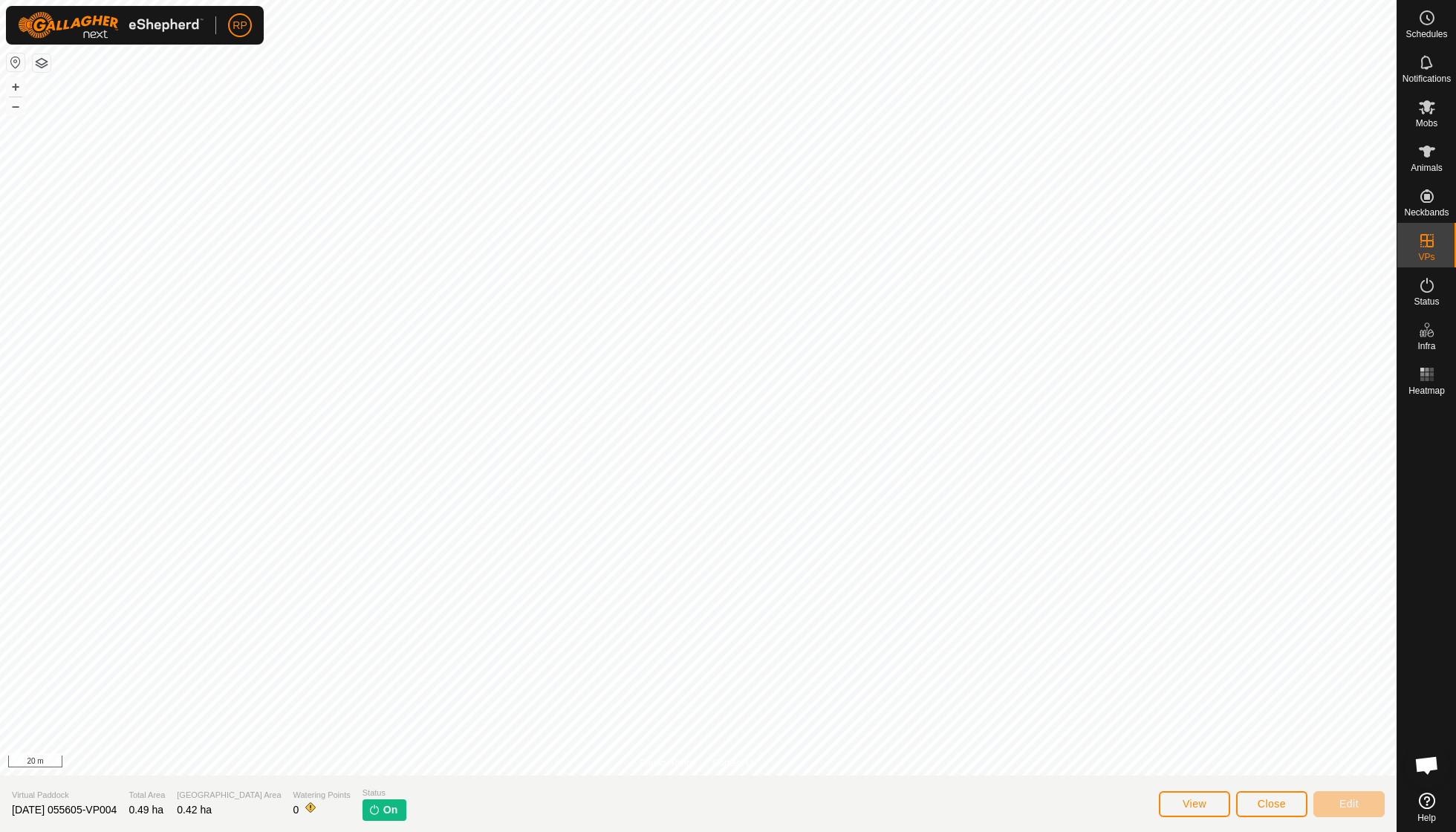
click at [1284, 798] on span "Close" at bounding box center [1272, 804] width 28 height 12
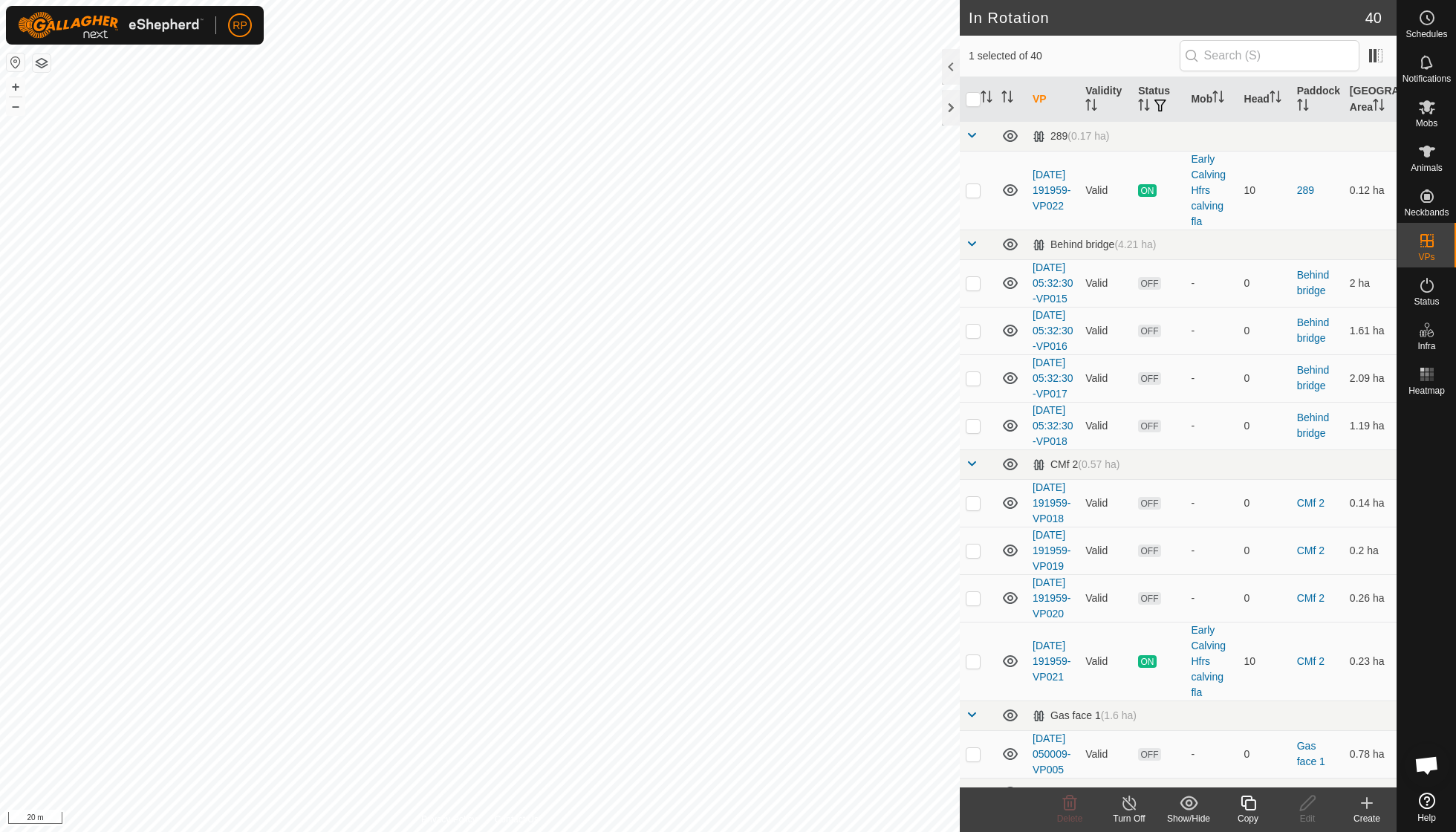
click at [1246, 809] on icon at bounding box center [1248, 803] width 15 height 15
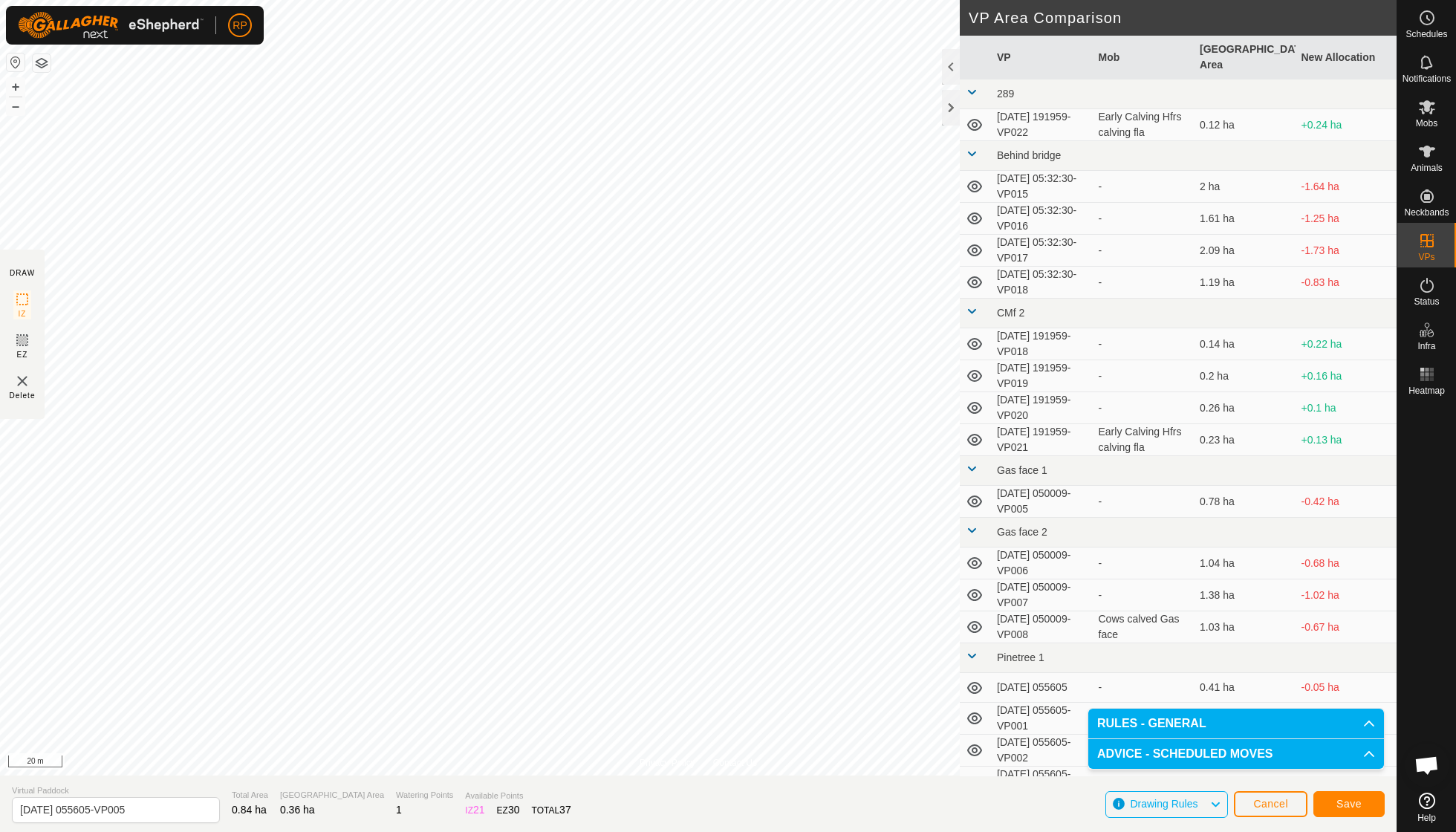
click at [1342, 804] on span "Save" at bounding box center [1349, 804] width 26 height 12
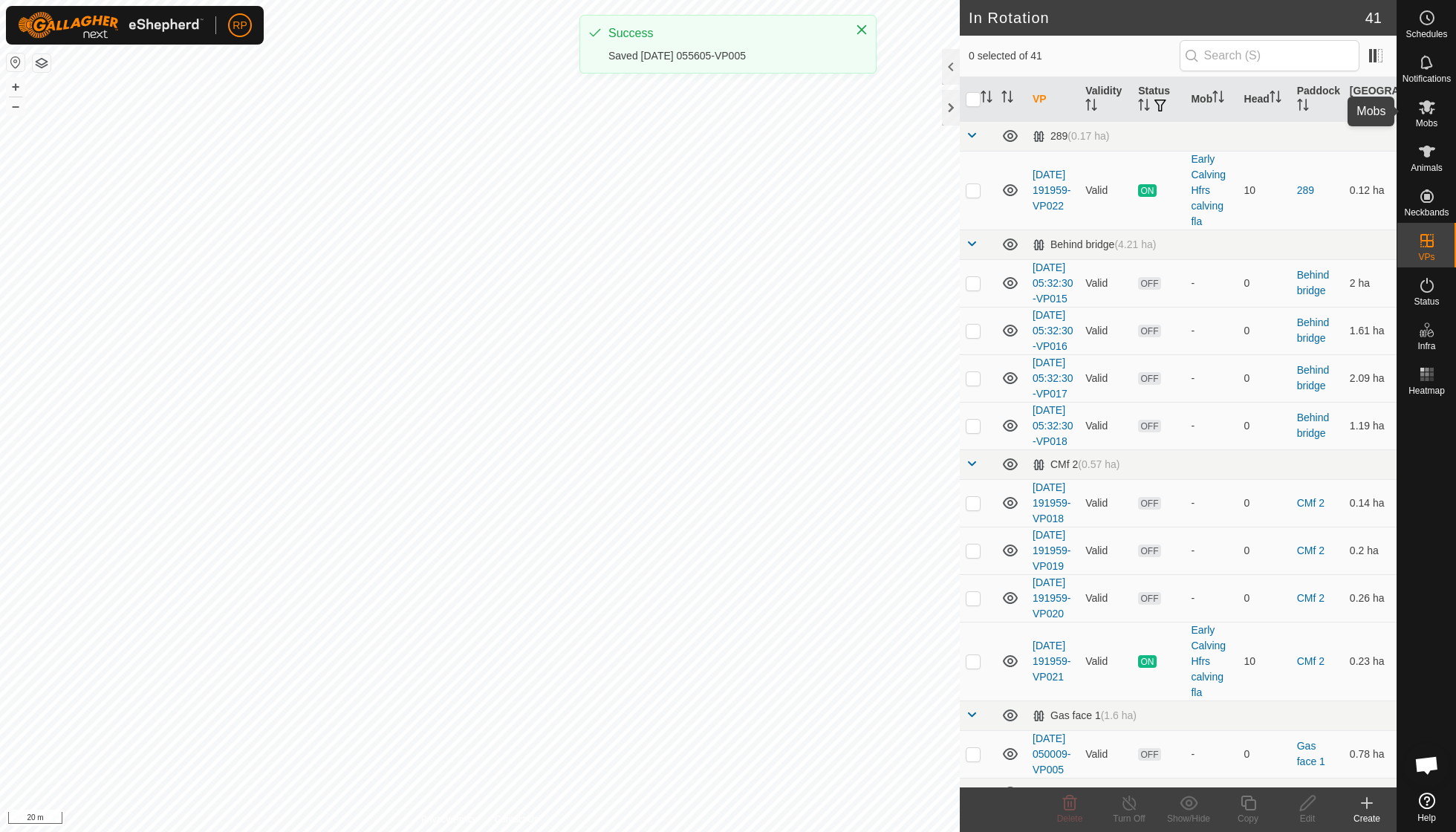
click at [1428, 121] on span "Mobs" at bounding box center [1427, 122] width 22 height 9
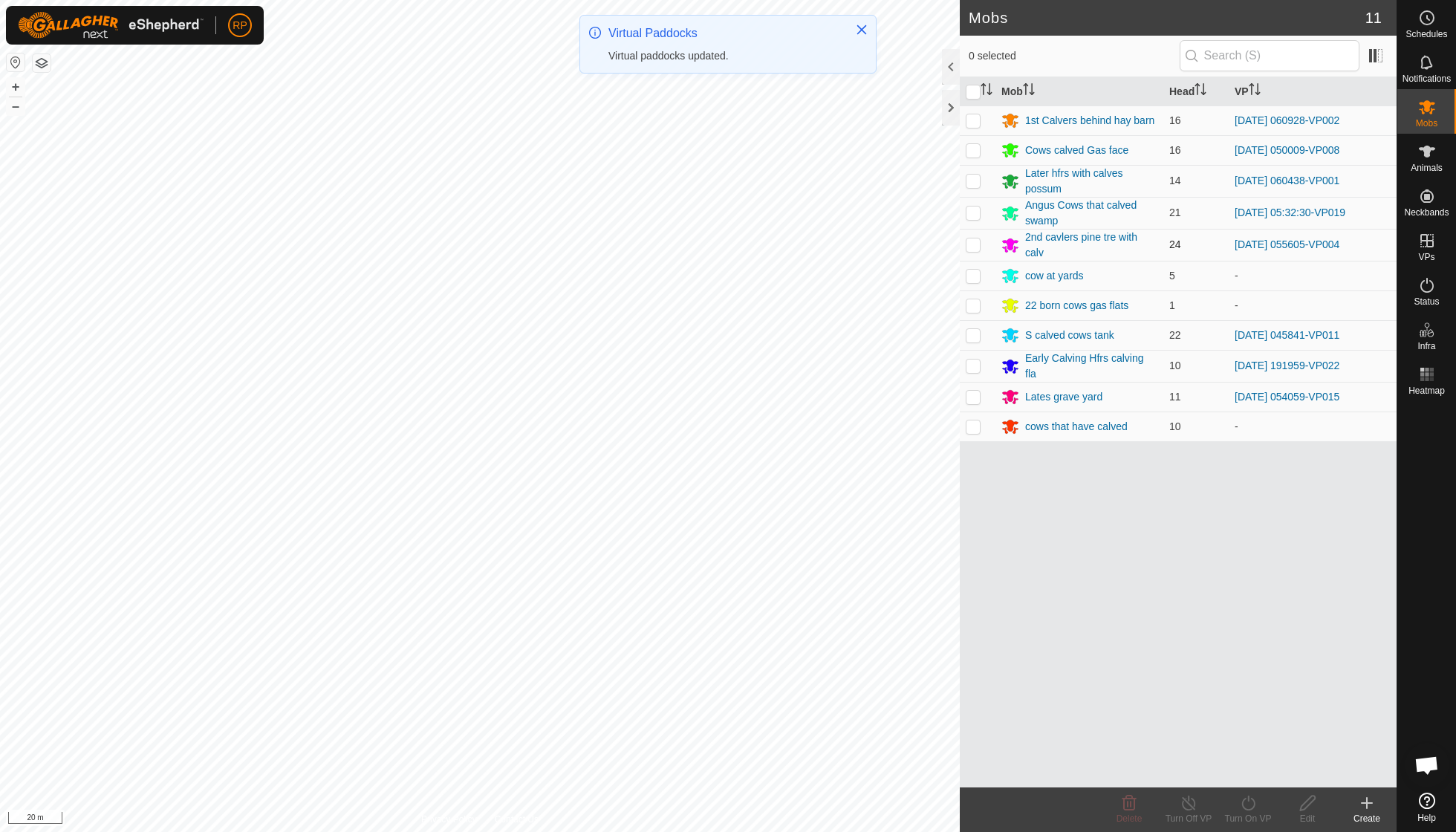
click at [978, 239] on p-checkbox at bounding box center [974, 244] width 15 height 12
checkbox input "true"
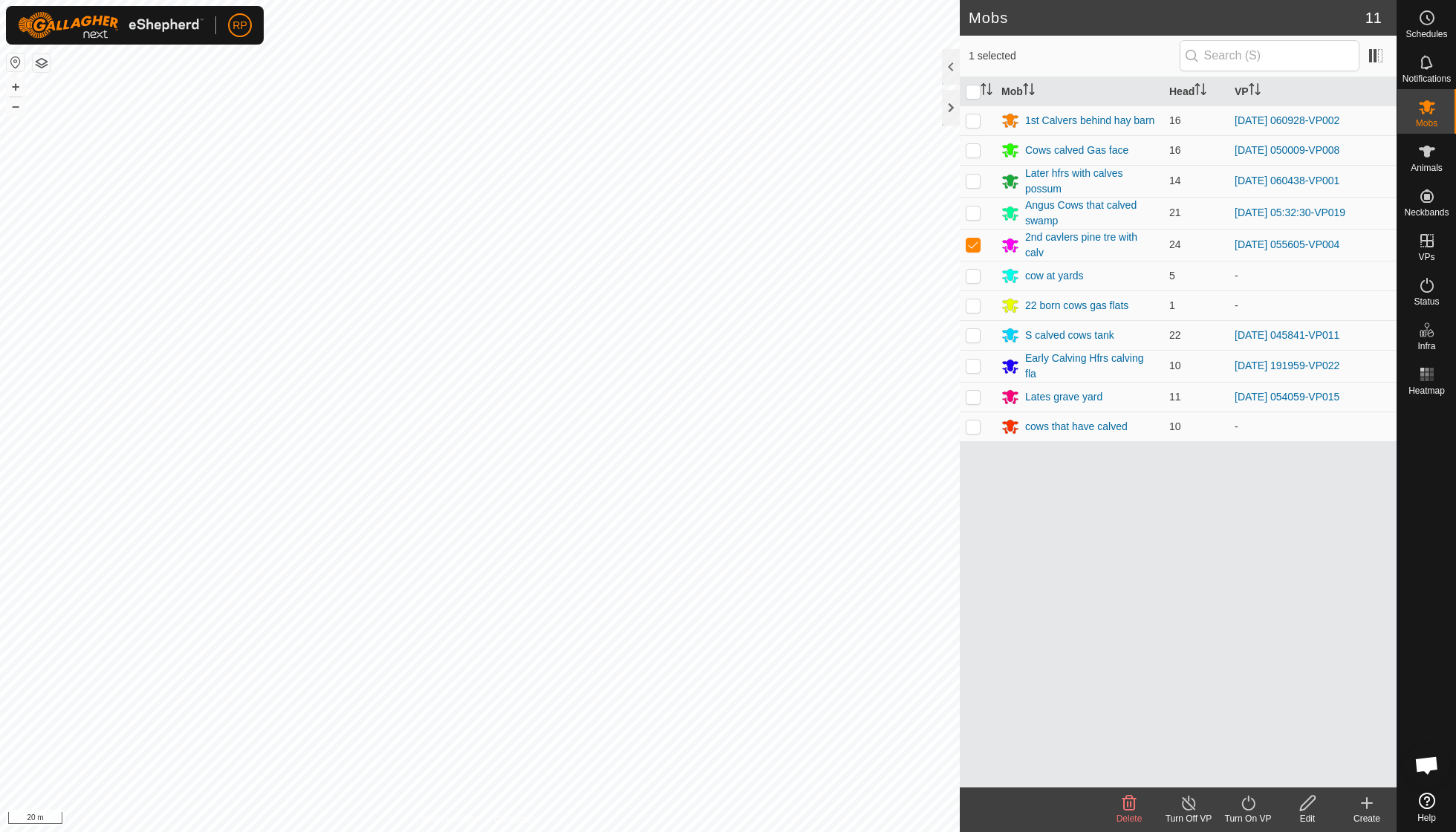
click at [1245, 806] on icon at bounding box center [1249, 803] width 19 height 18
click at [1245, 775] on link "Now" at bounding box center [1293, 768] width 147 height 29
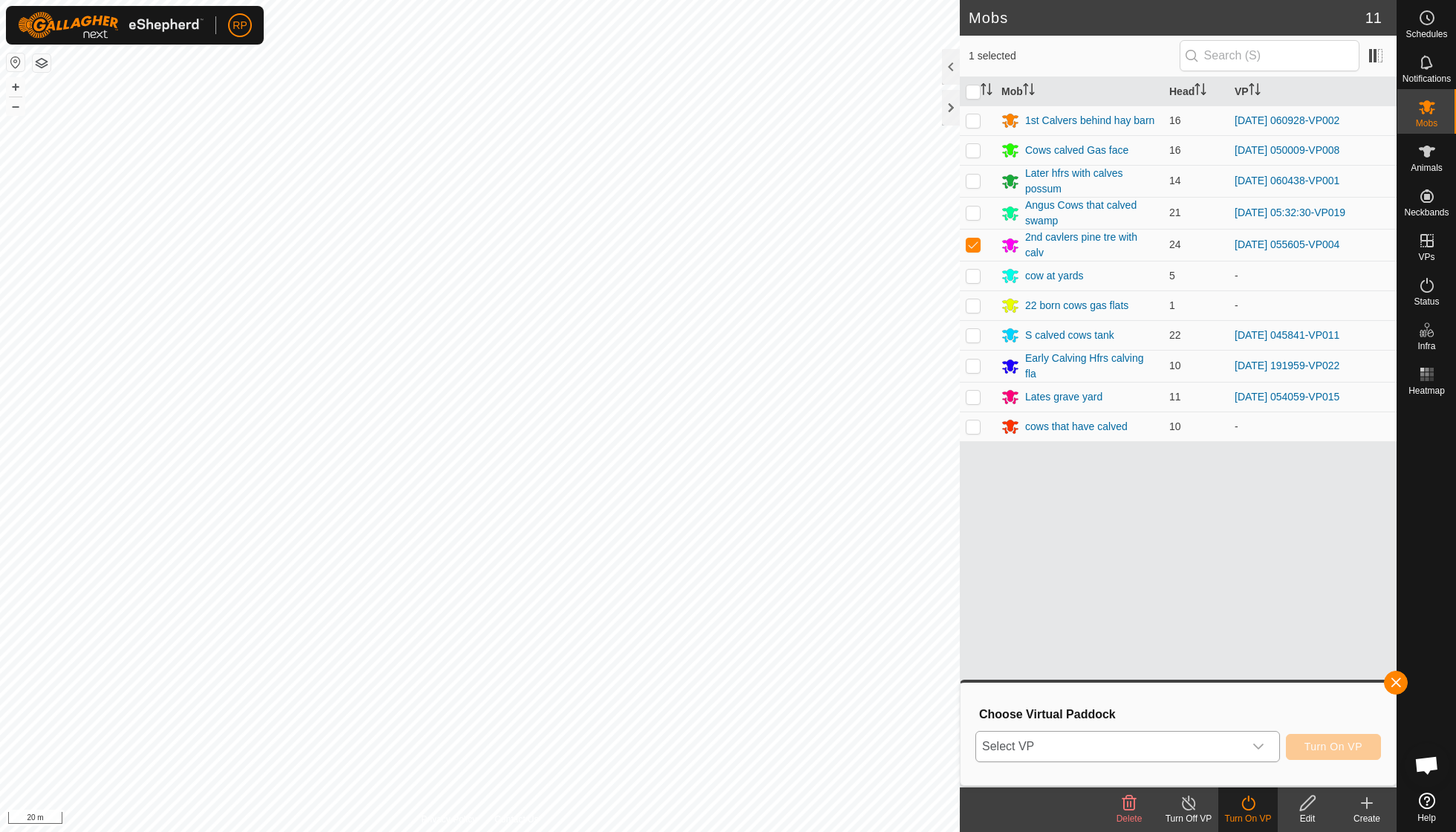
click at [1259, 744] on icon "dropdown trigger" at bounding box center [1259, 746] width 12 height 12
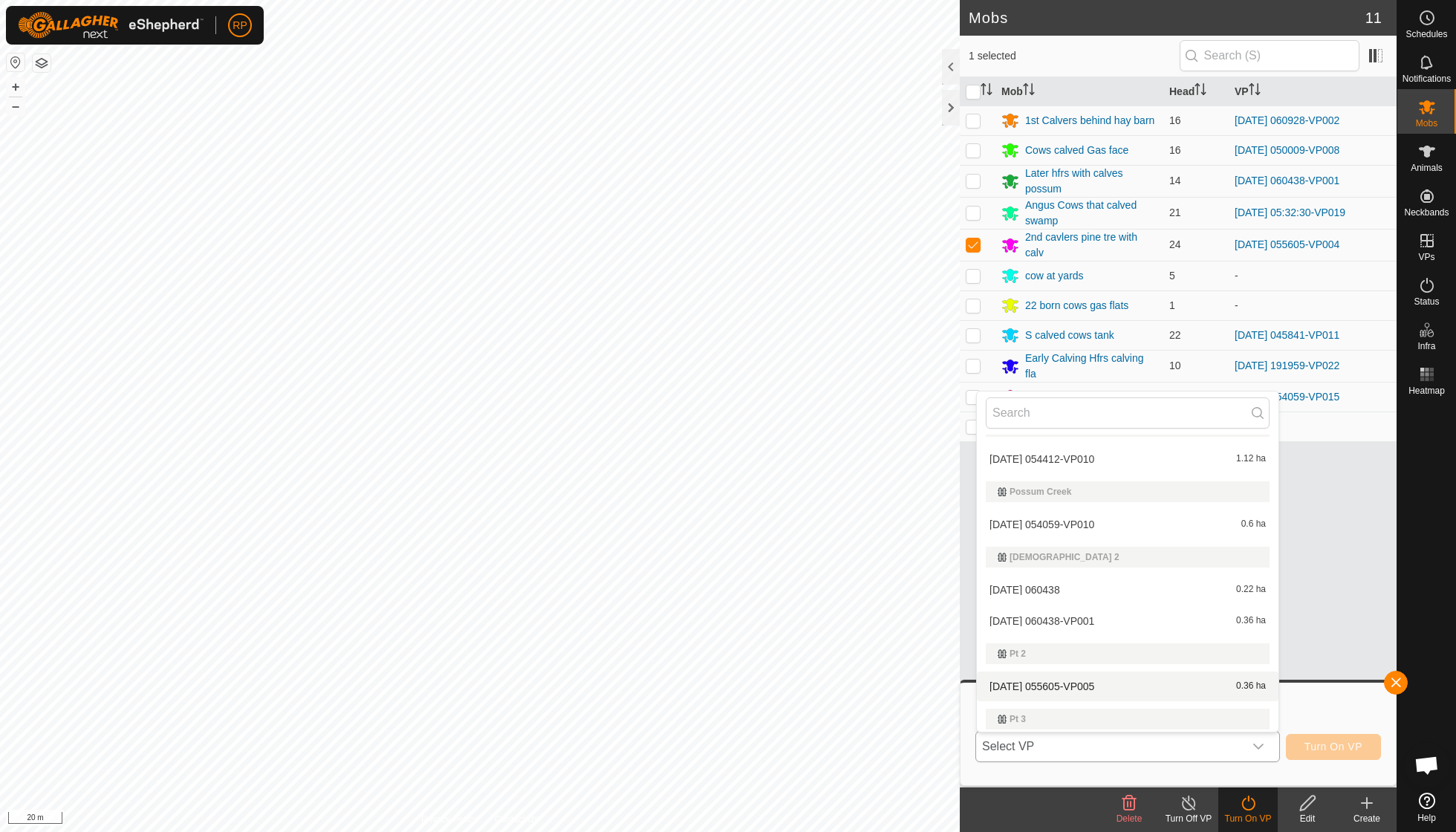
scroll to position [804, 0]
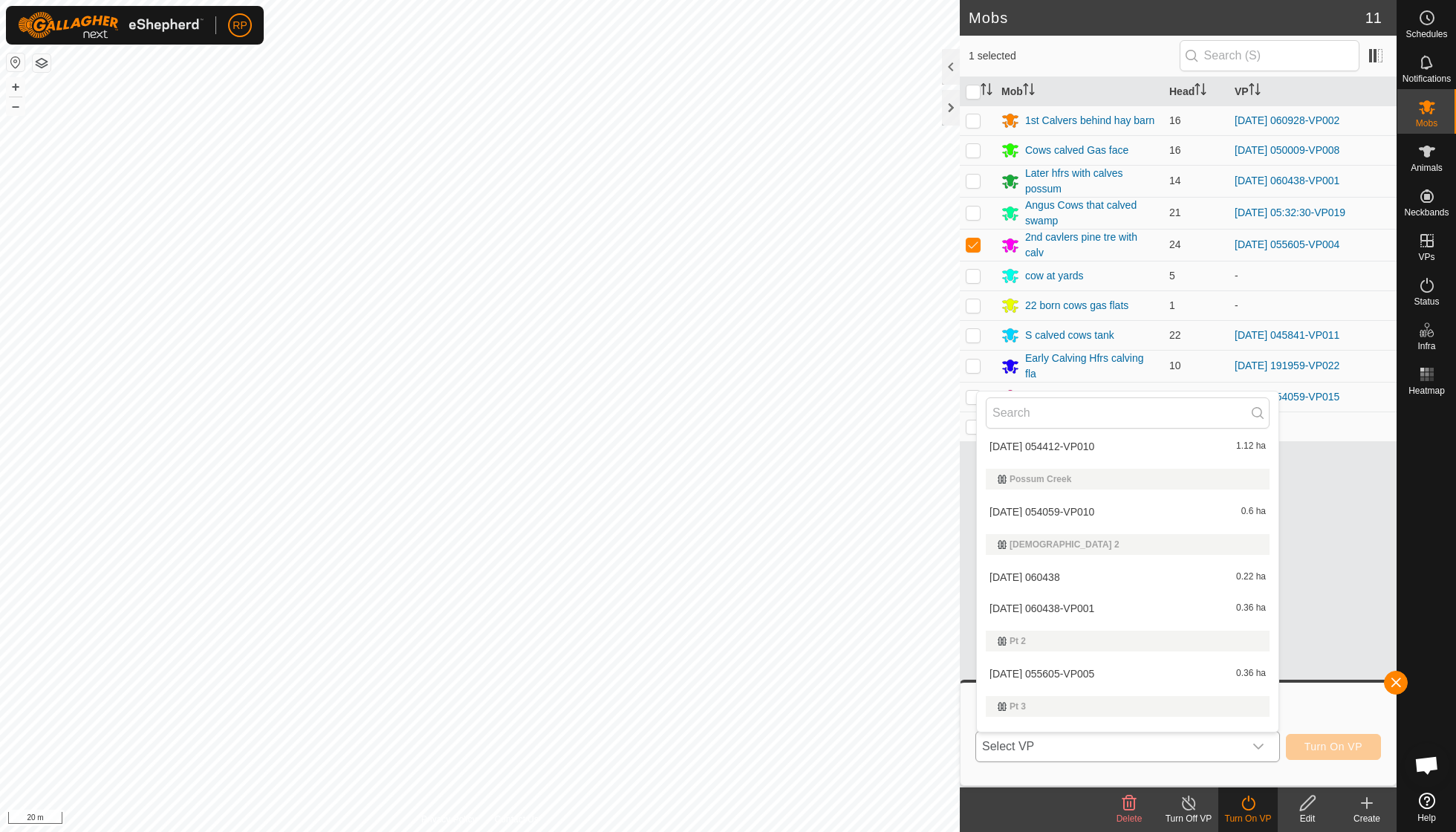
click at [1110, 662] on li "[DATE] 055605-VP005 0.36 ha" at bounding box center [1128, 673] width 302 height 29
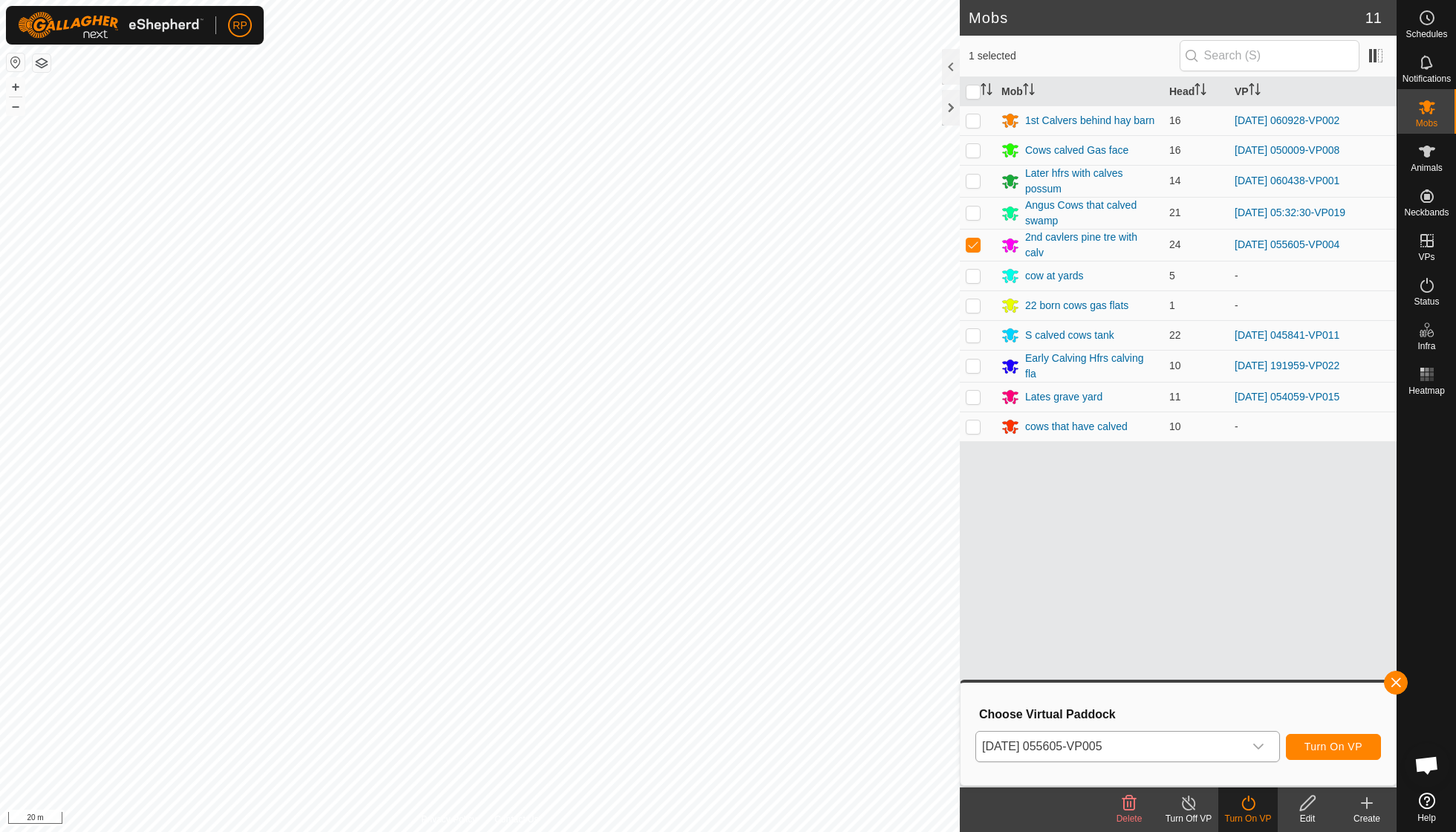
click at [1344, 740] on span "Turn On VP" at bounding box center [1334, 746] width 58 height 12
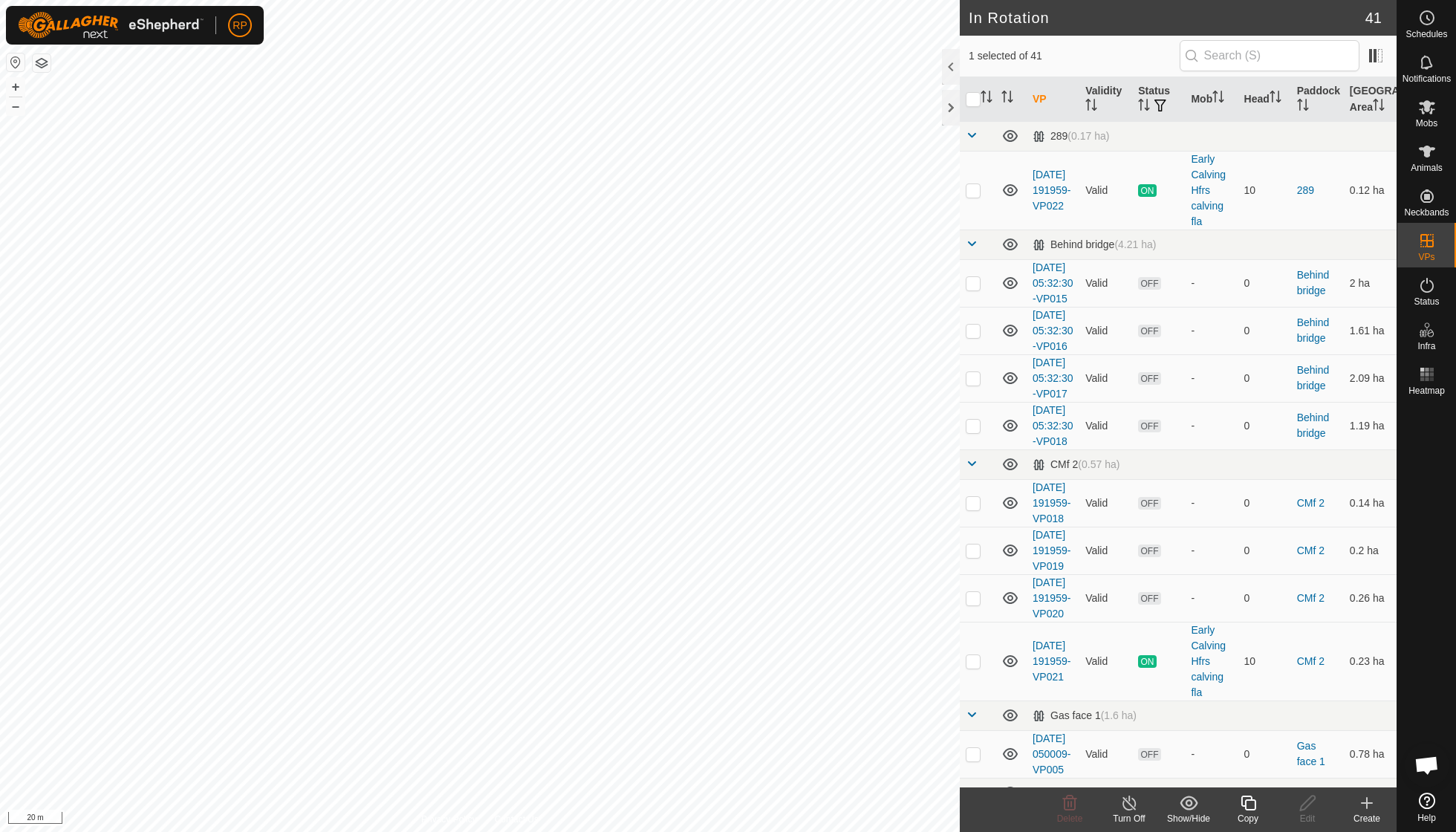
click at [1258, 804] on copy-svg-icon at bounding box center [1248, 803] width 60 height 18
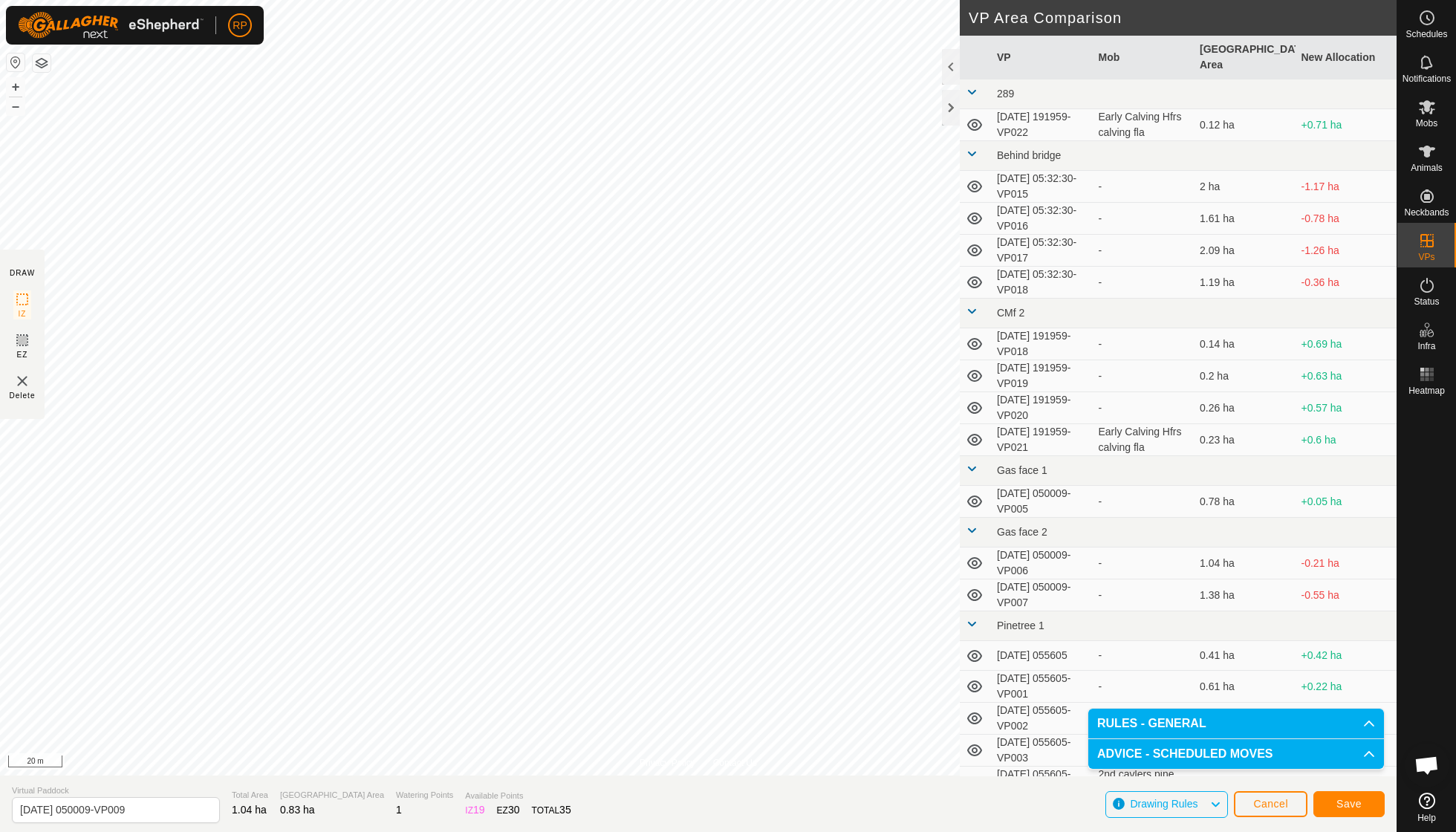
click at [1351, 805] on span "Save" at bounding box center [1349, 804] width 26 height 12
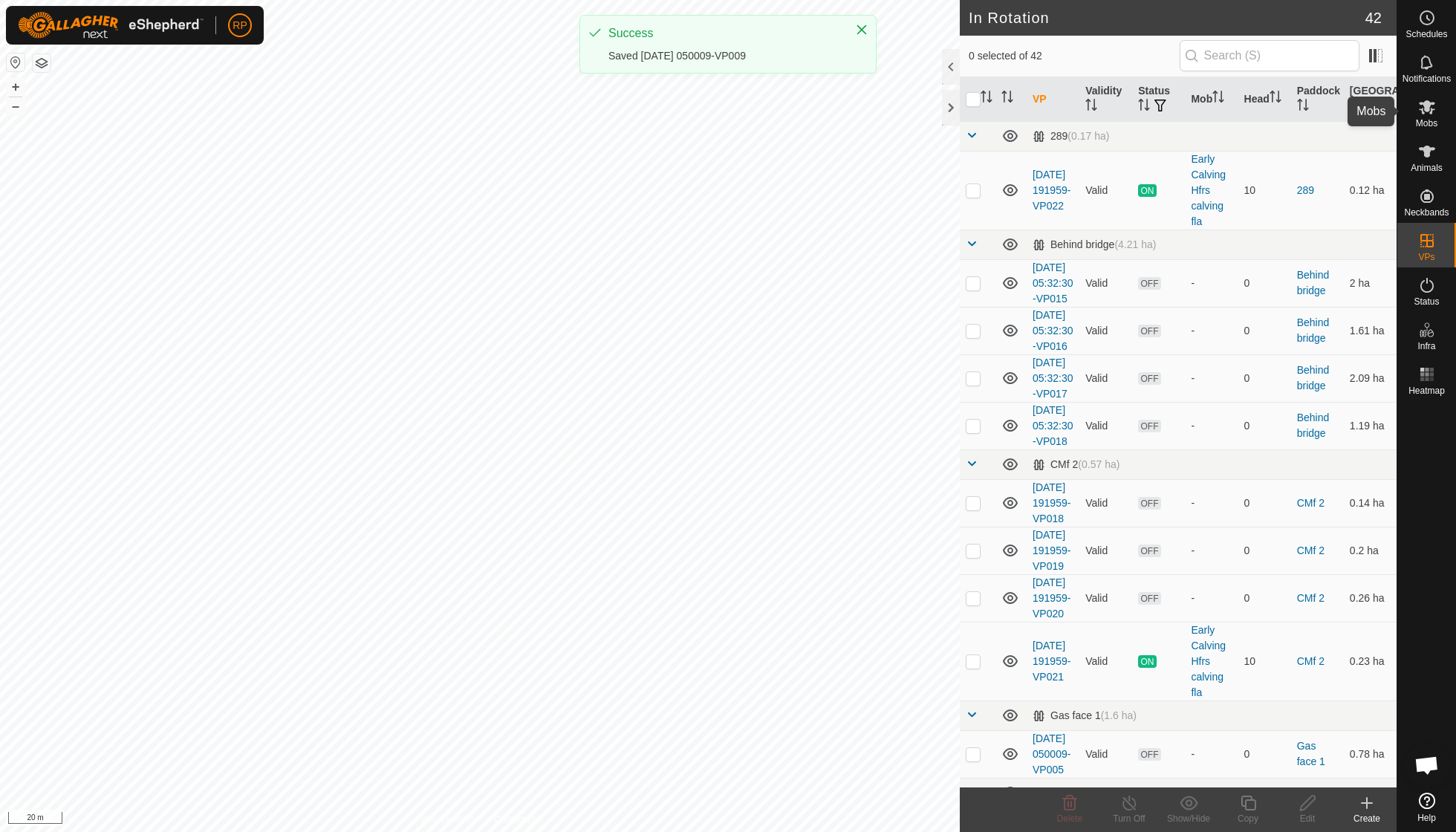
click at [1427, 116] on es-mob-svg-icon at bounding box center [1428, 106] width 27 height 24
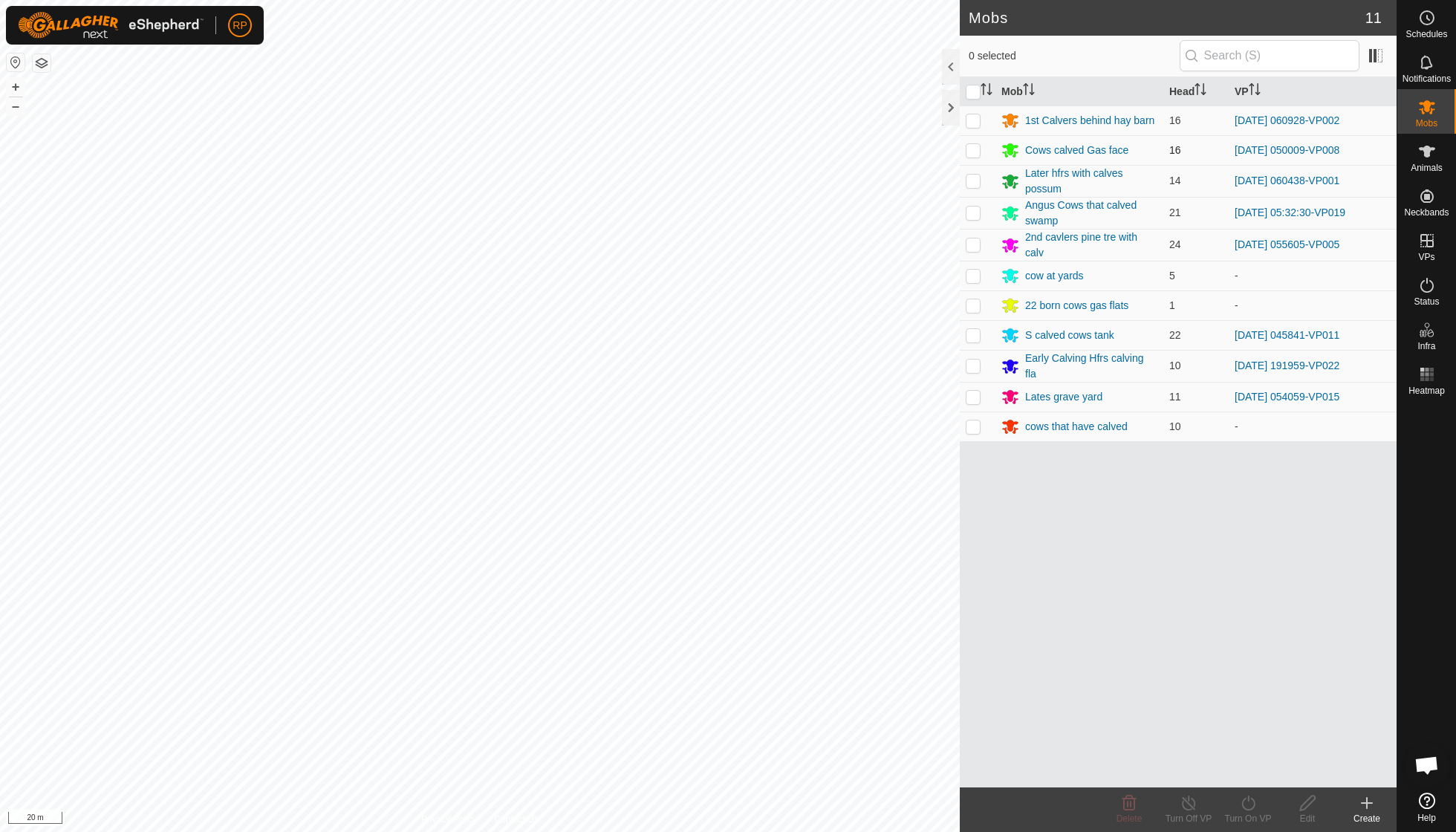
click at [975, 149] on p-checkbox at bounding box center [974, 150] width 15 height 12
checkbox input "true"
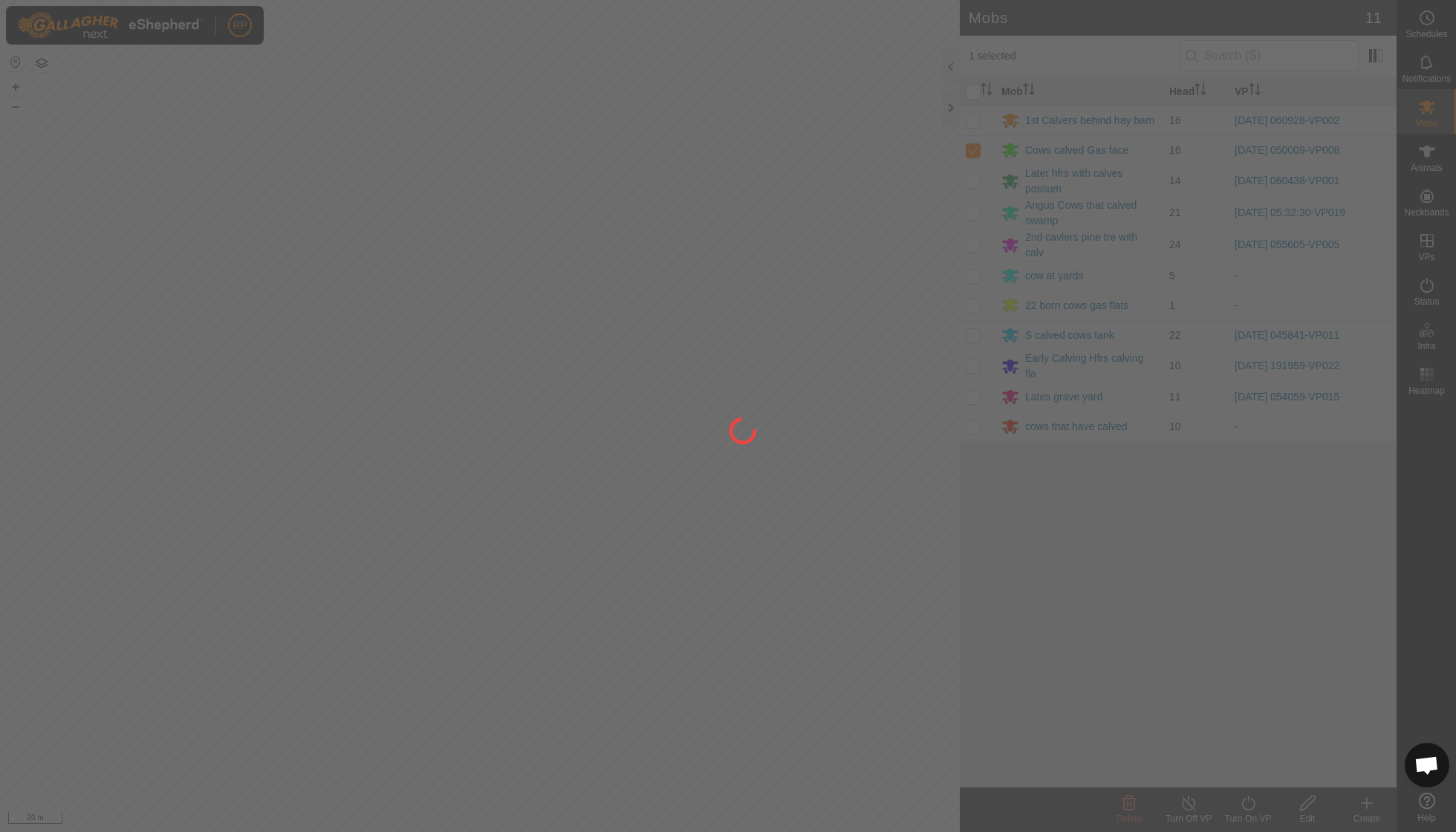
click at [1248, 811] on div at bounding box center [728, 416] width 1456 height 832
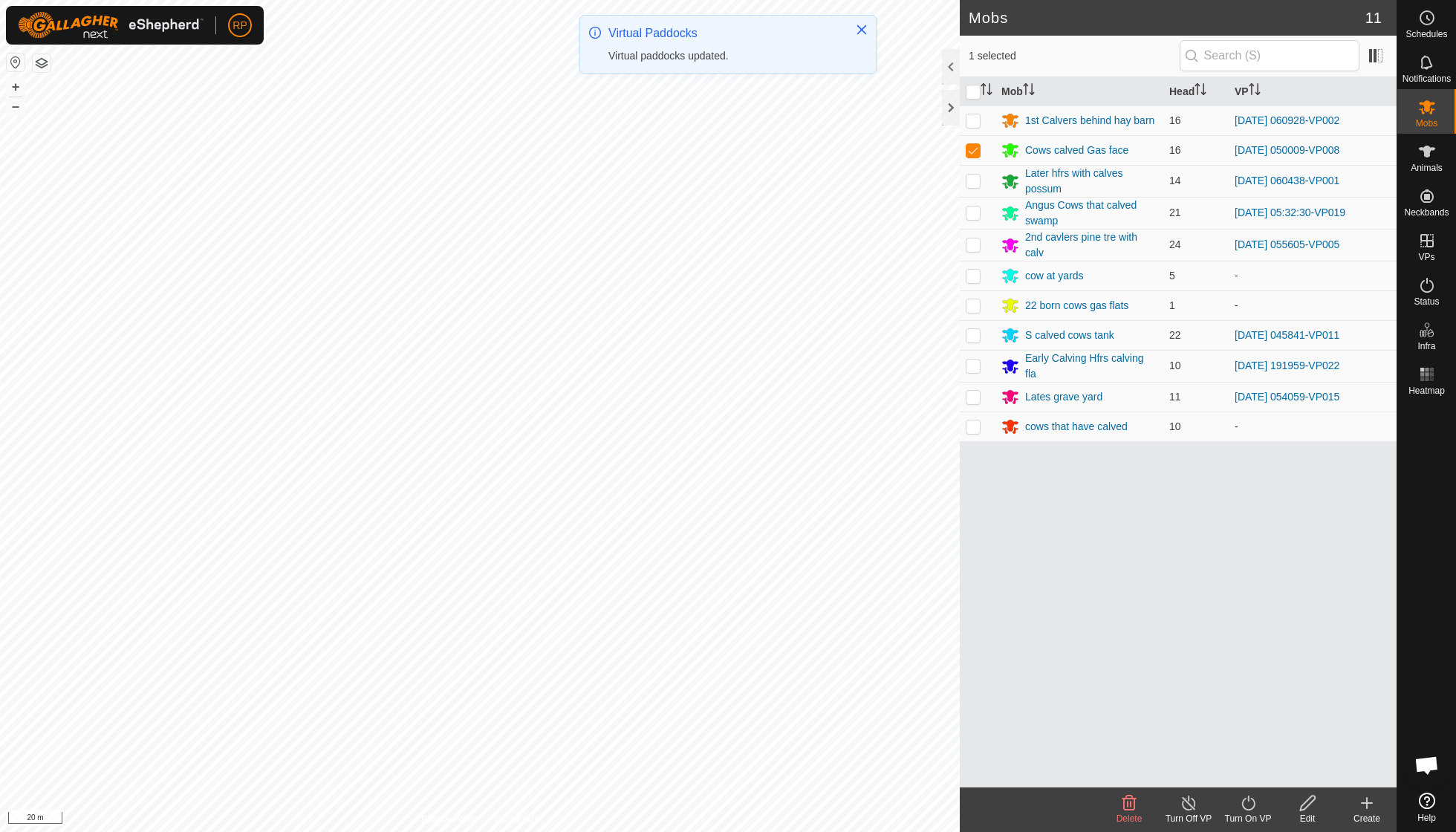
click at [1250, 812] on div "Turn On VP" at bounding box center [1248, 819] width 60 height 13
click at [1246, 764] on link "Now" at bounding box center [1293, 768] width 147 height 29
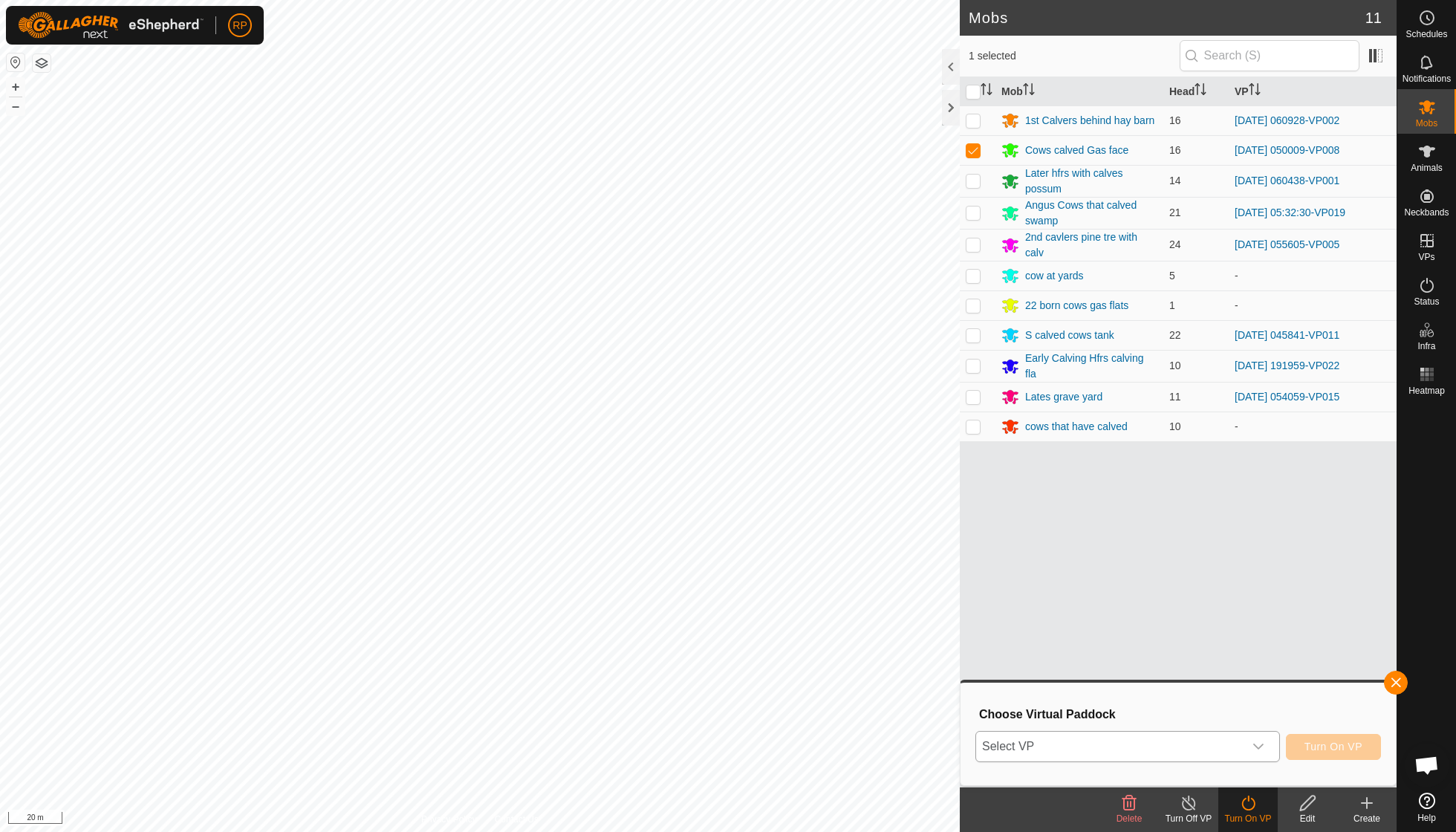
click at [1259, 744] on icon "dropdown trigger" at bounding box center [1259, 746] width 12 height 12
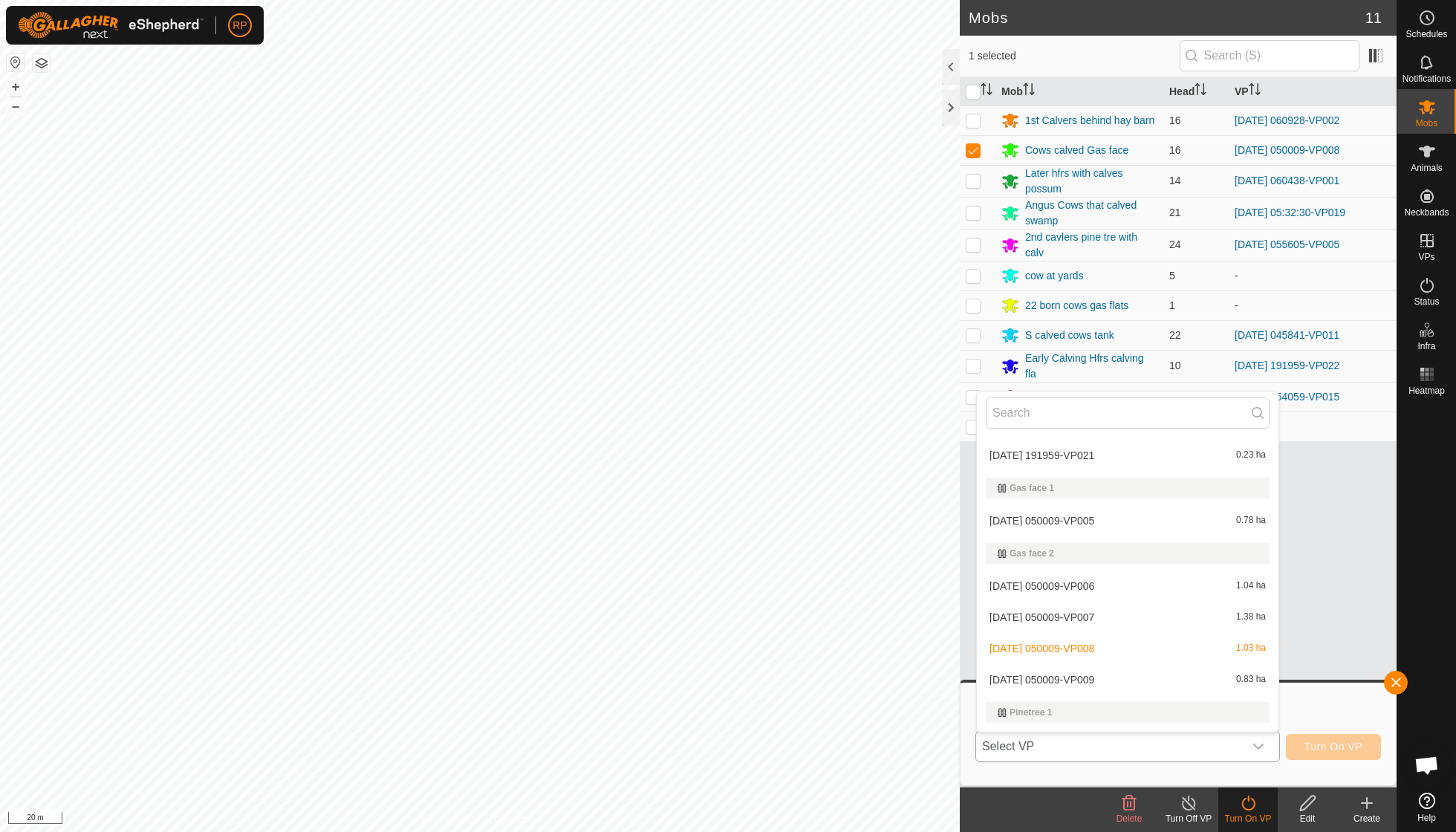
scroll to position [347, 0]
click at [1111, 667] on li "[DATE] 050009-VP009 0.83 ha" at bounding box center [1128, 677] width 302 height 29
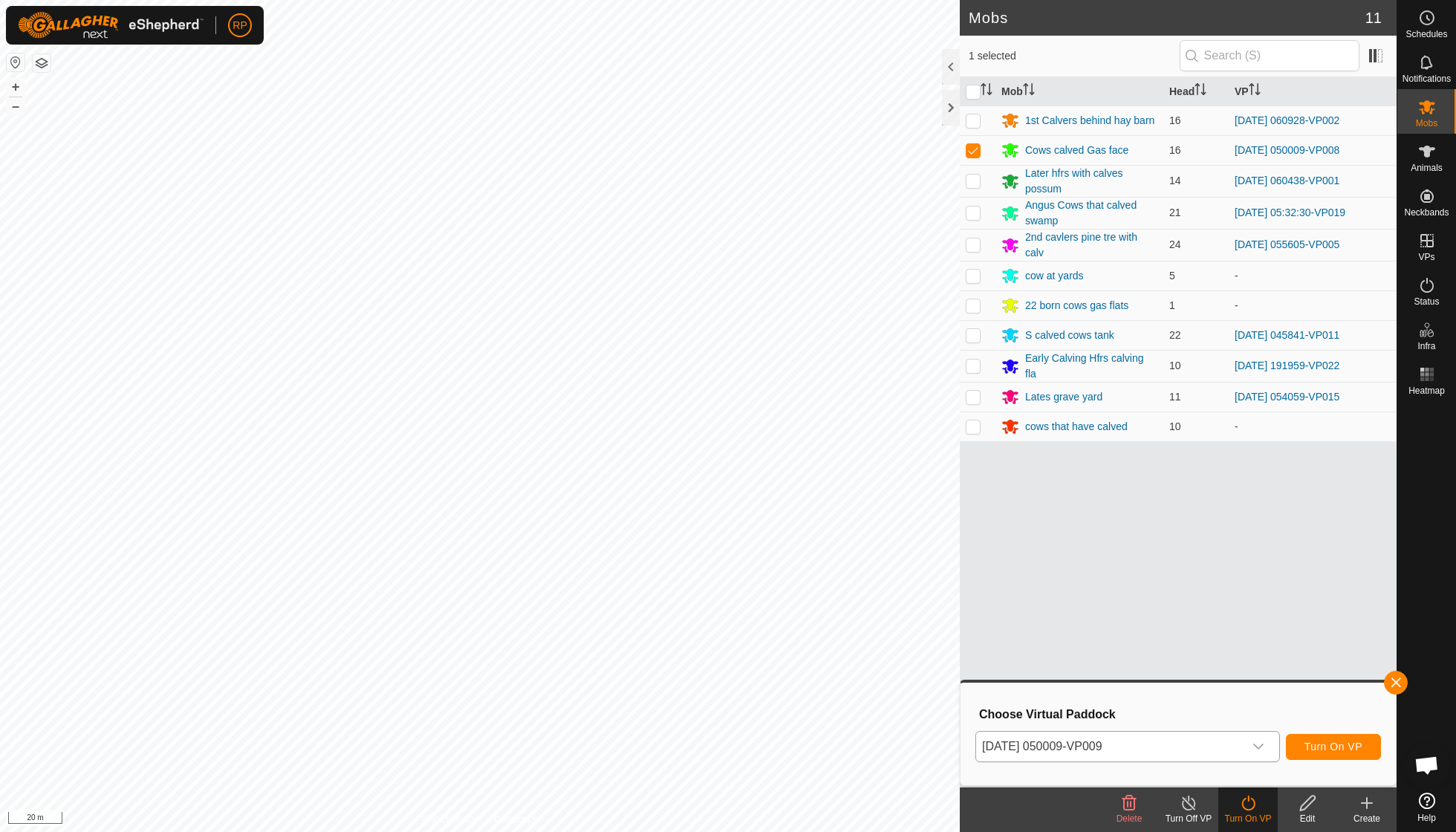
click at [1318, 744] on span "Turn On VP" at bounding box center [1334, 746] width 58 height 12
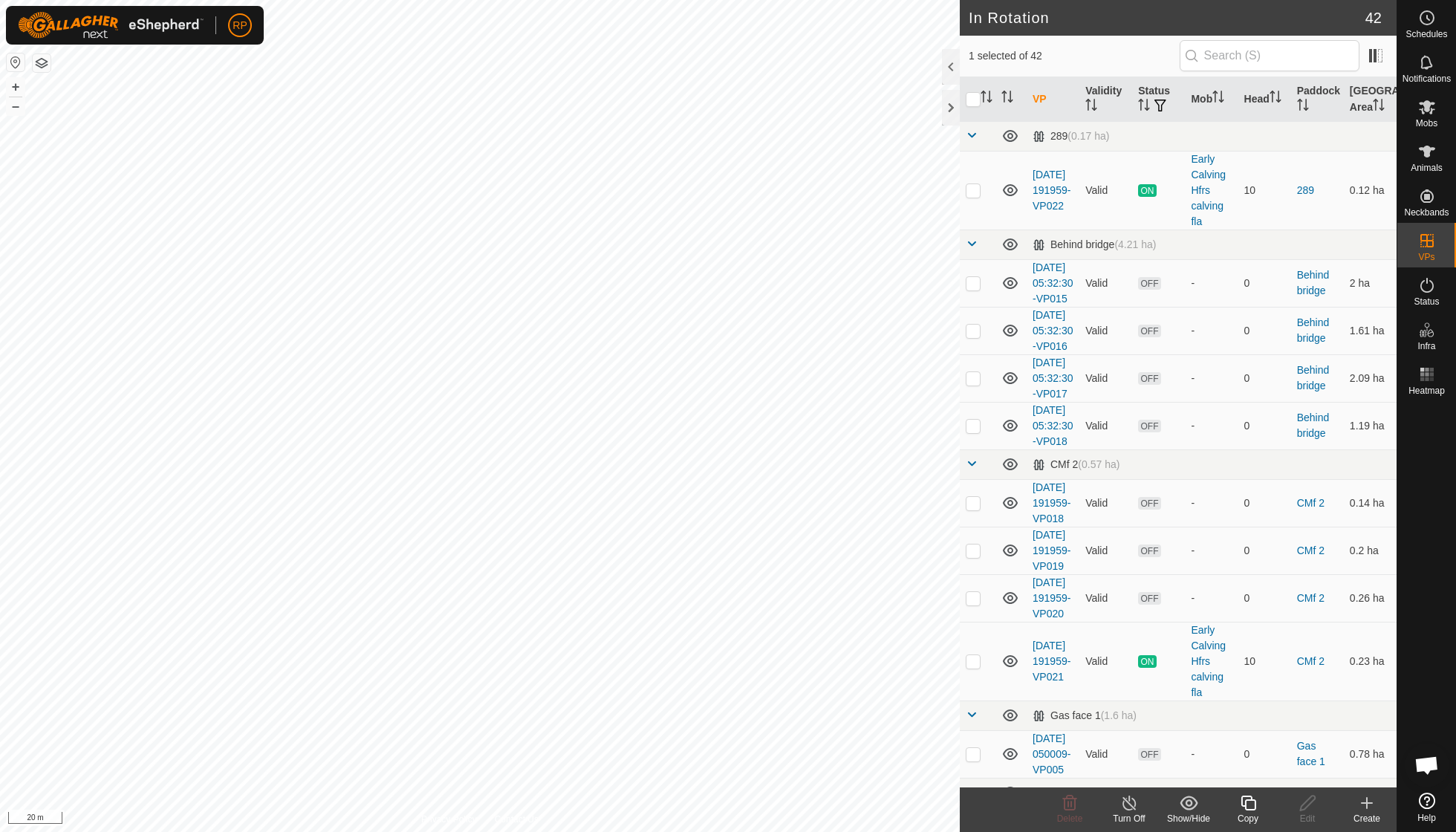
click at [1255, 806] on icon at bounding box center [1248, 803] width 15 height 15
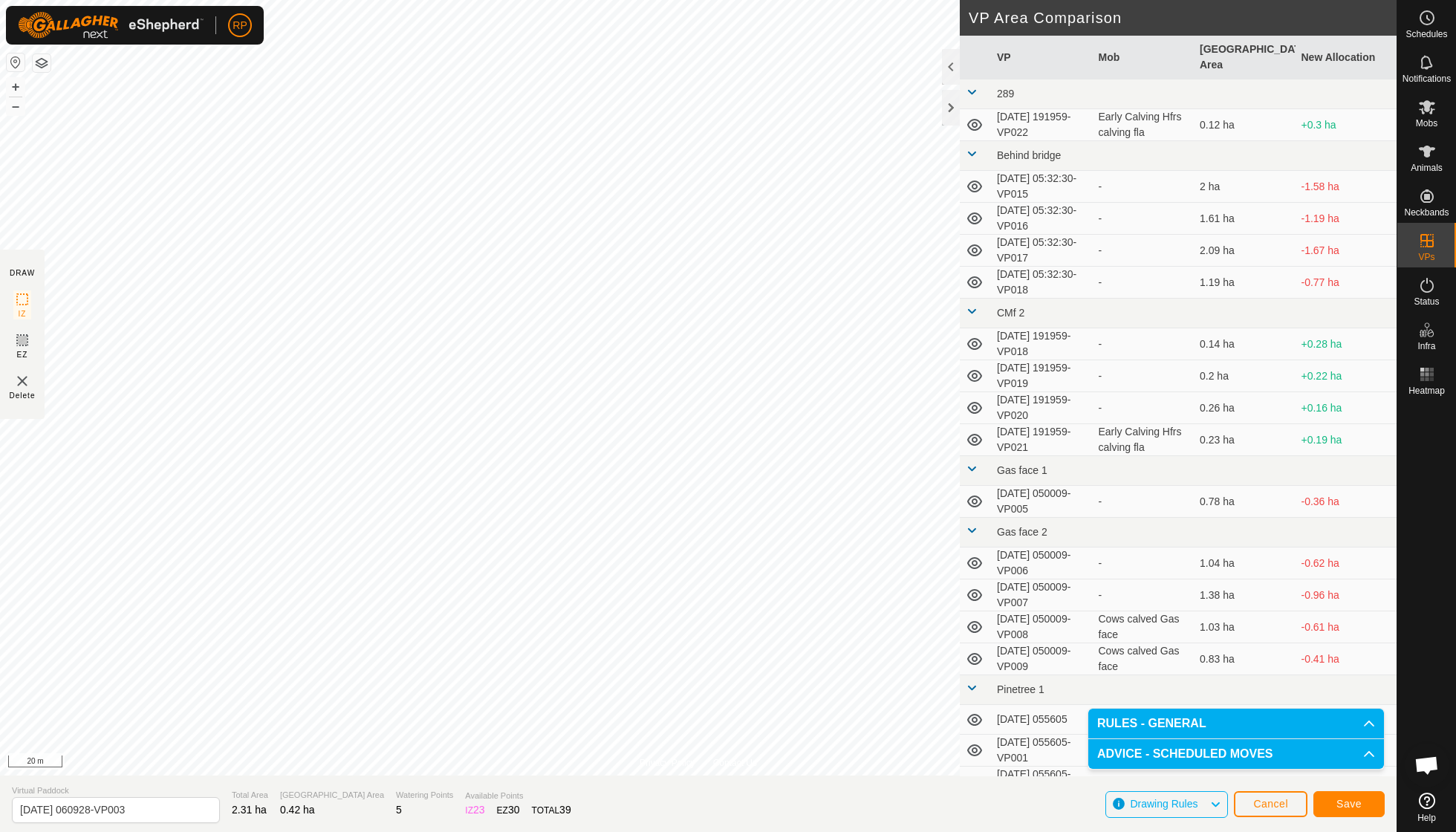
click at [1358, 805] on span "Save" at bounding box center [1349, 804] width 26 height 12
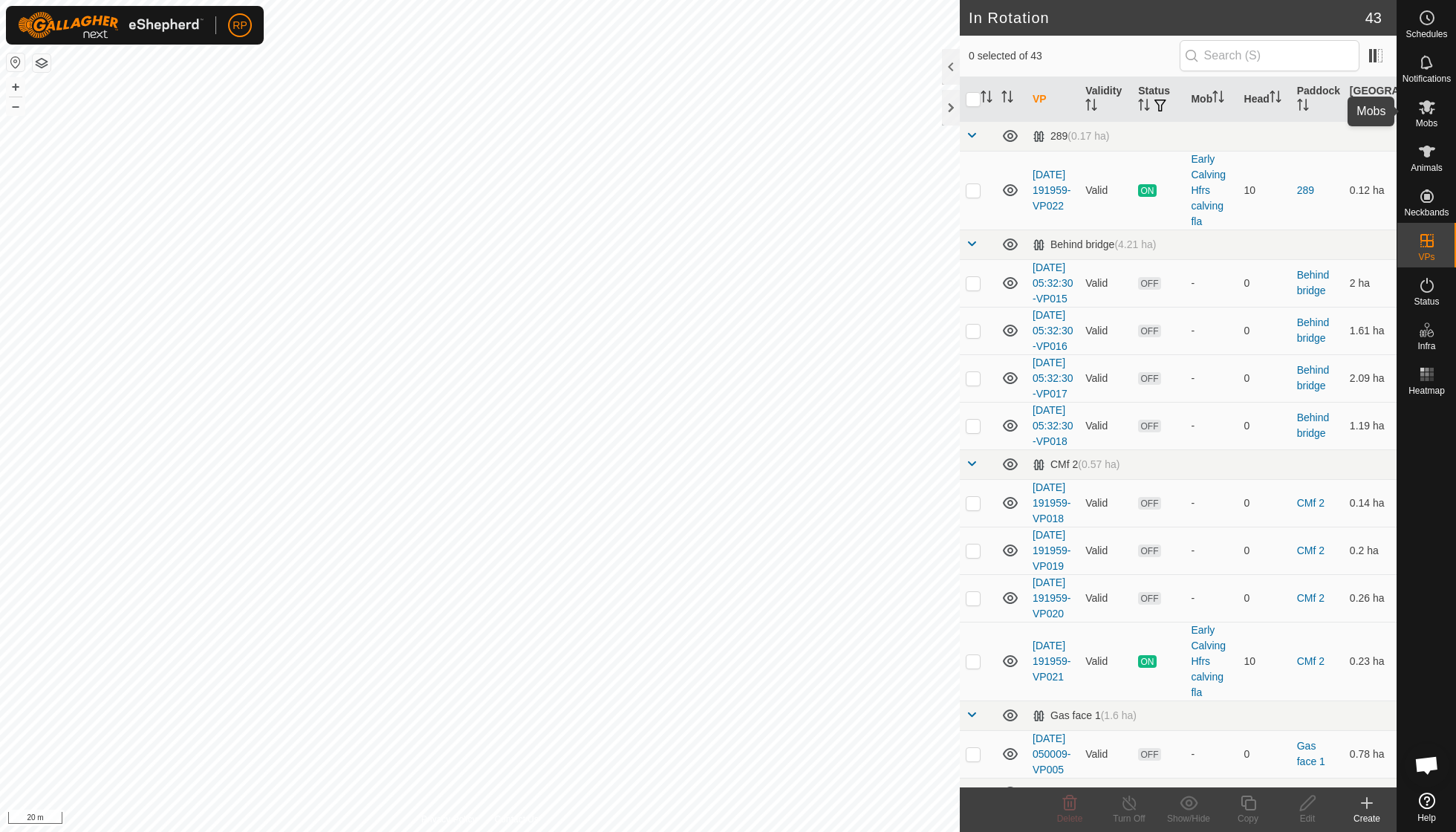
click at [1425, 114] on icon at bounding box center [1427, 106] width 18 height 18
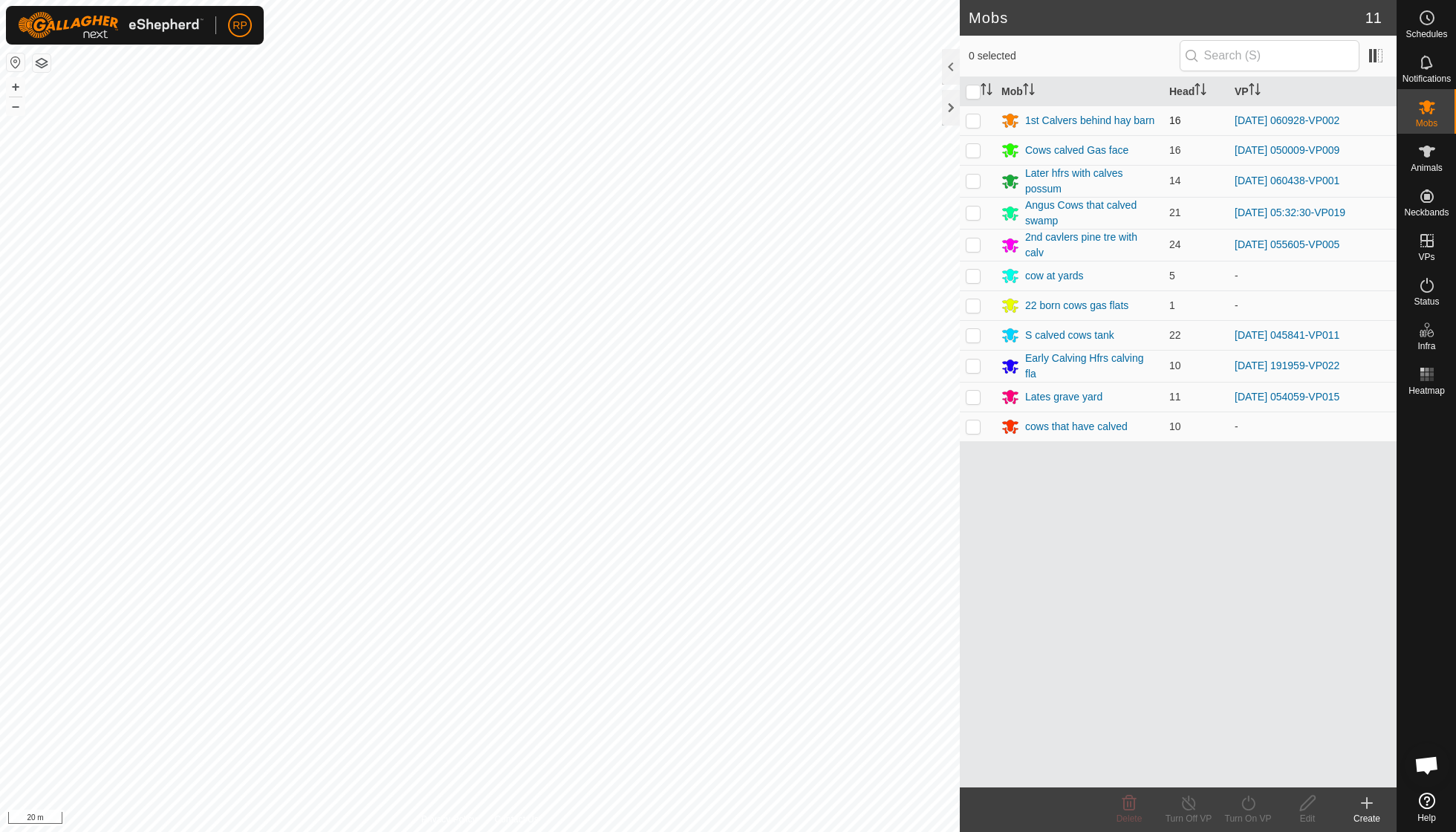
click at [970, 115] on p-checkbox at bounding box center [974, 120] width 15 height 12
checkbox input "true"
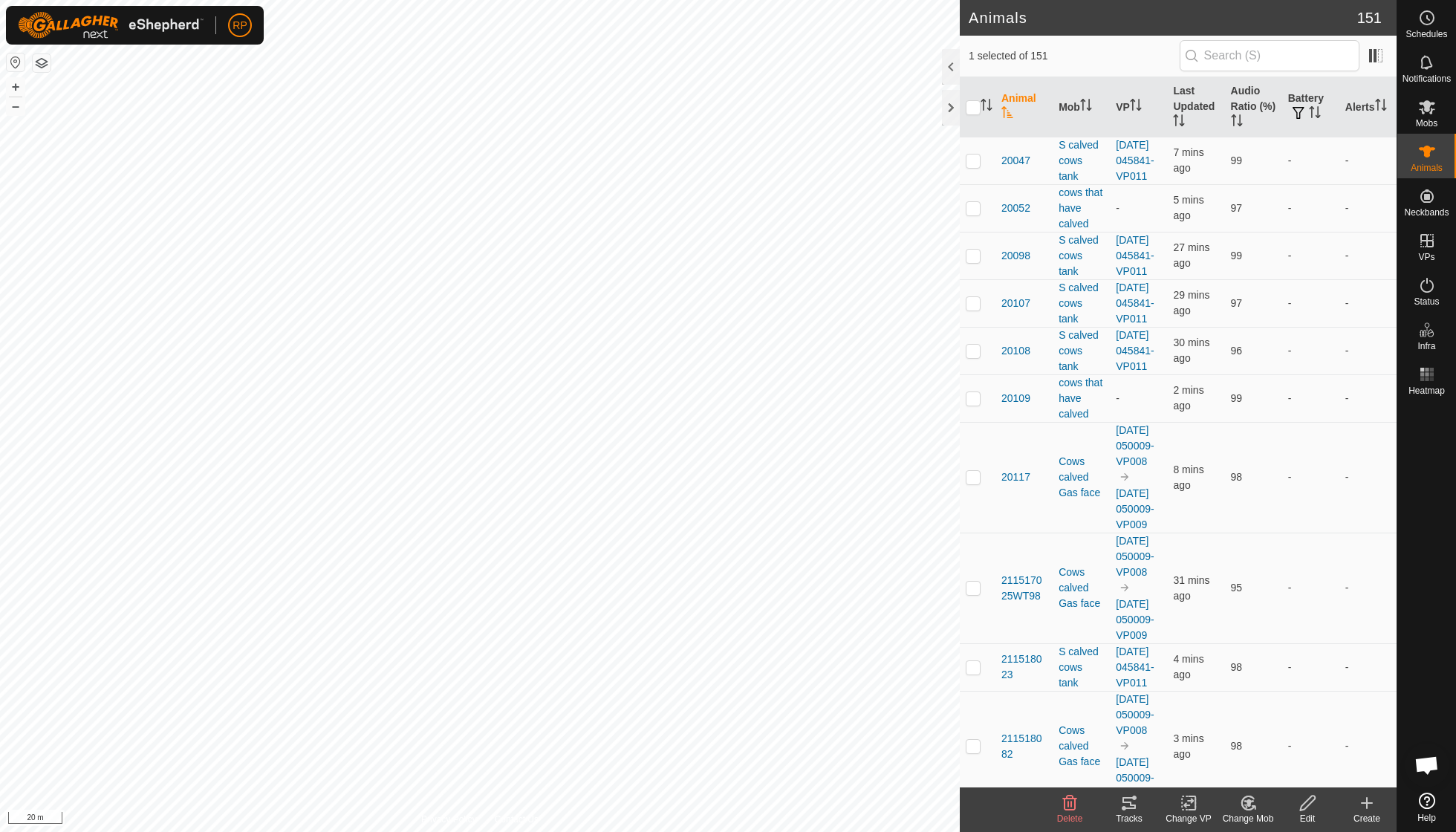
click at [1119, 805] on tracks-svg-icon at bounding box center [1129, 803] width 60 height 18
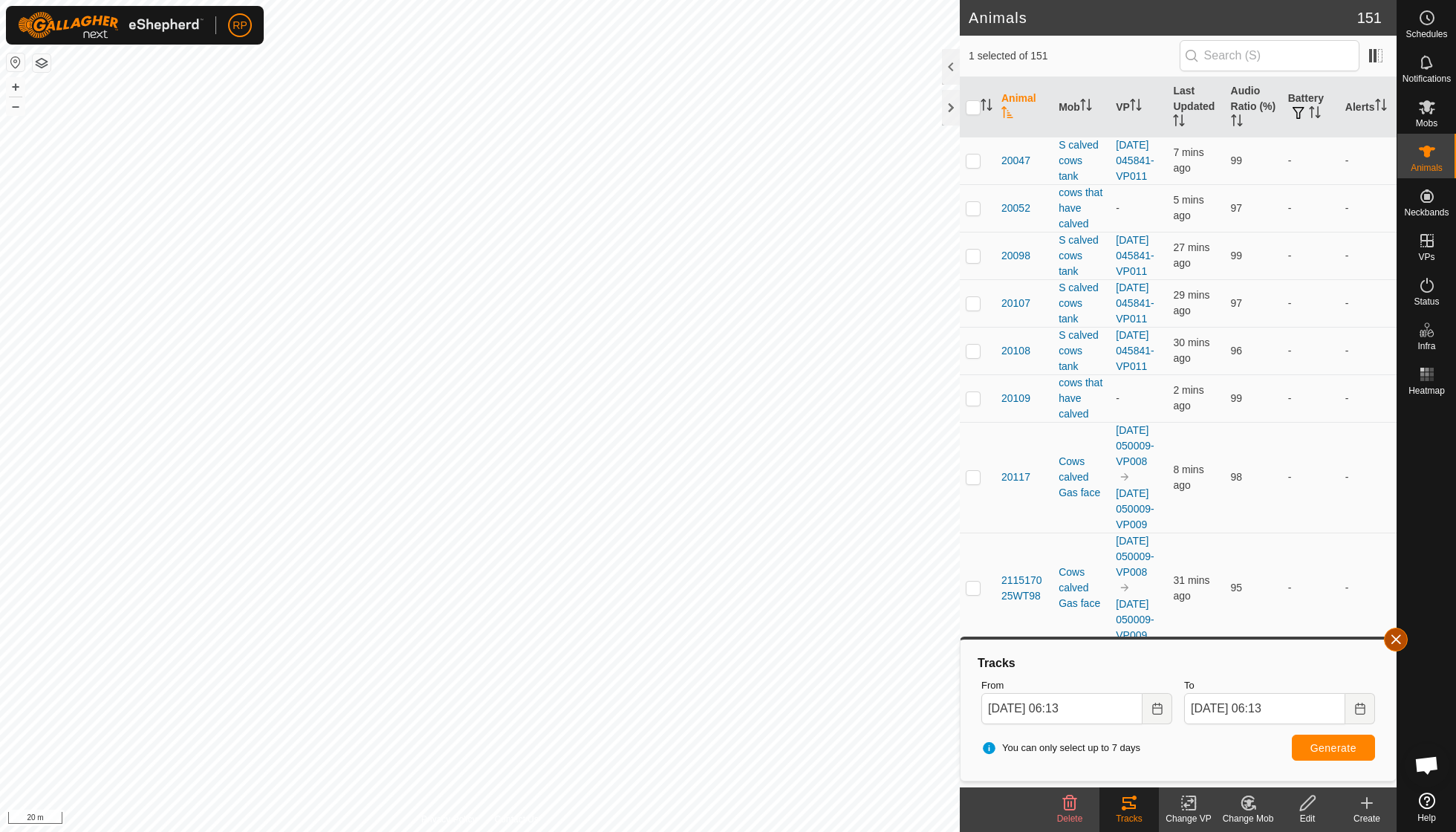
click at [1395, 644] on button "button" at bounding box center [1395, 638] width 24 height 24
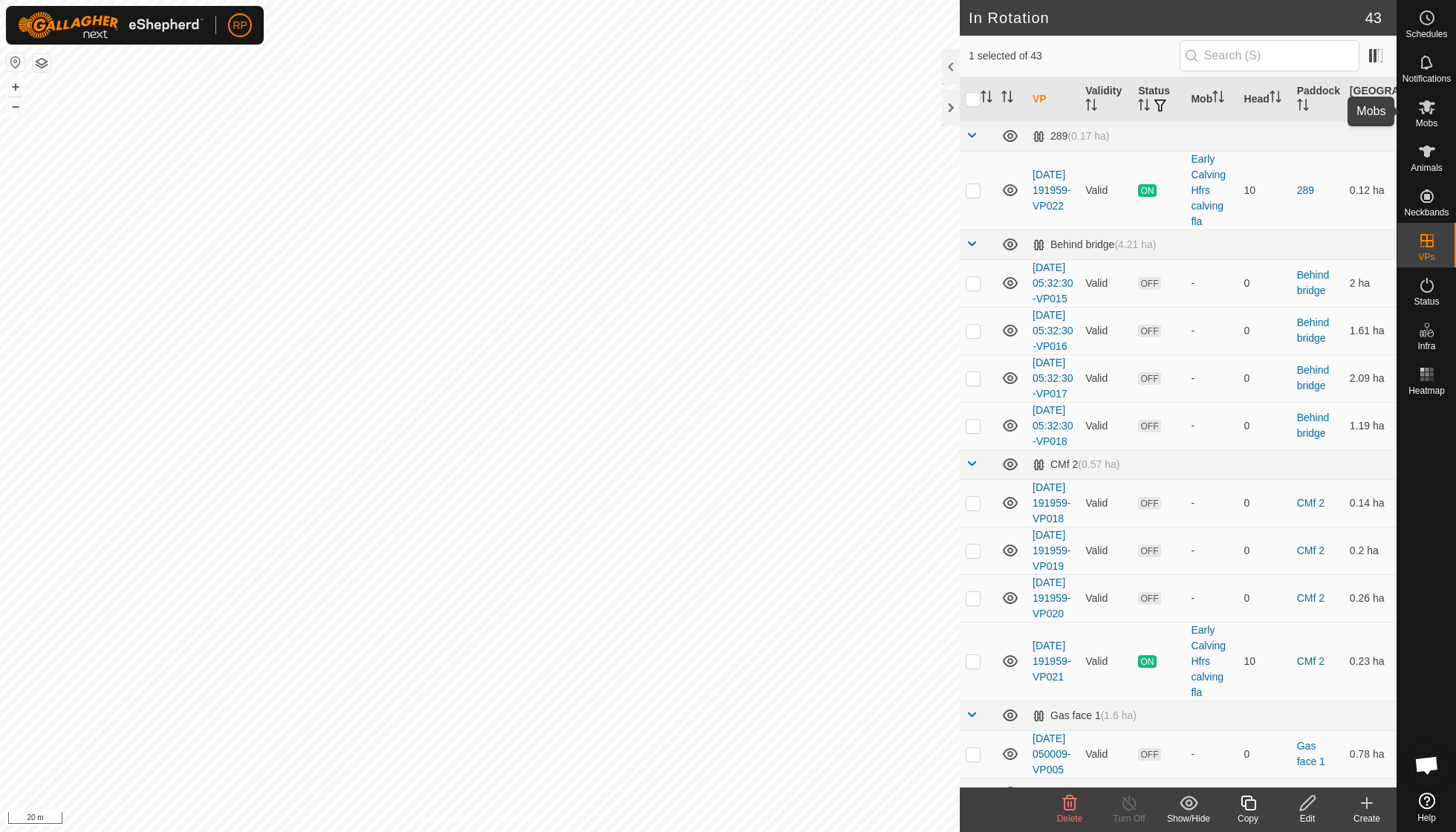
click at [1434, 116] on es-mob-svg-icon at bounding box center [1428, 106] width 27 height 24
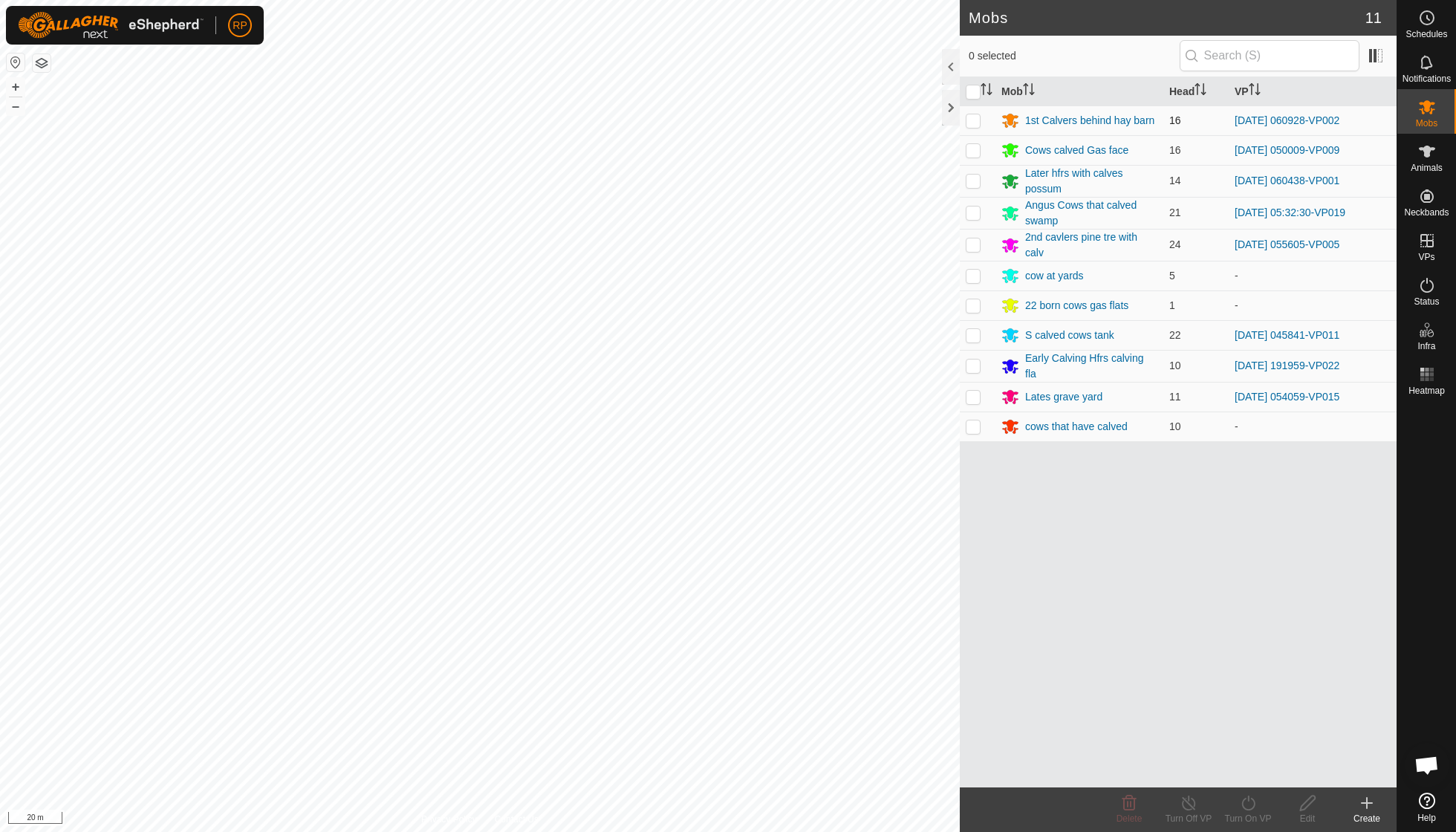
click at [976, 119] on p-checkbox at bounding box center [974, 120] width 15 height 12
checkbox input "true"
click at [1252, 805] on icon at bounding box center [1249, 803] width 19 height 18
click at [1252, 774] on link "Now" at bounding box center [1293, 768] width 147 height 29
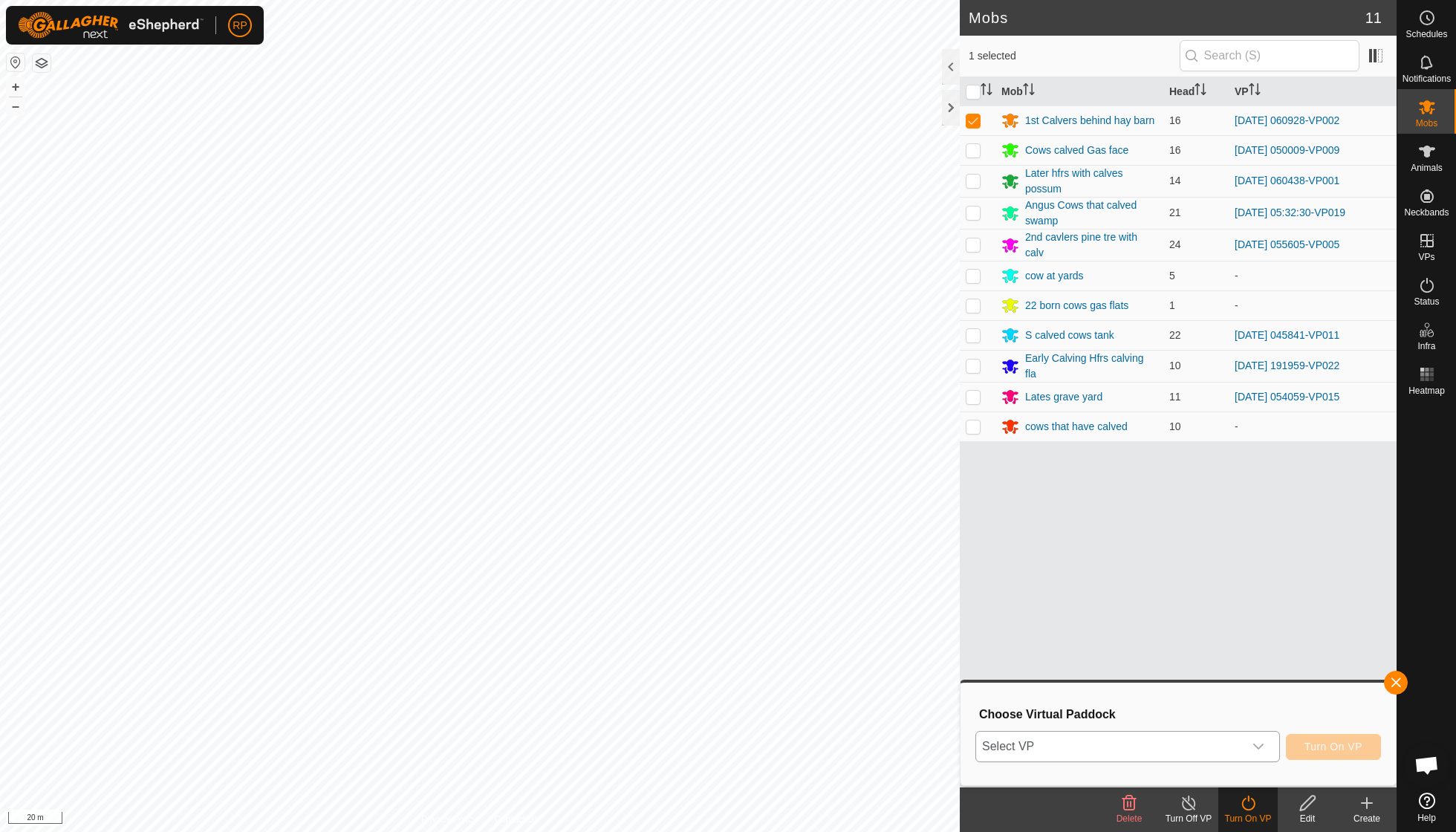
click at [1259, 748] on icon "dropdown trigger" at bounding box center [1259, 746] width 12 height 12
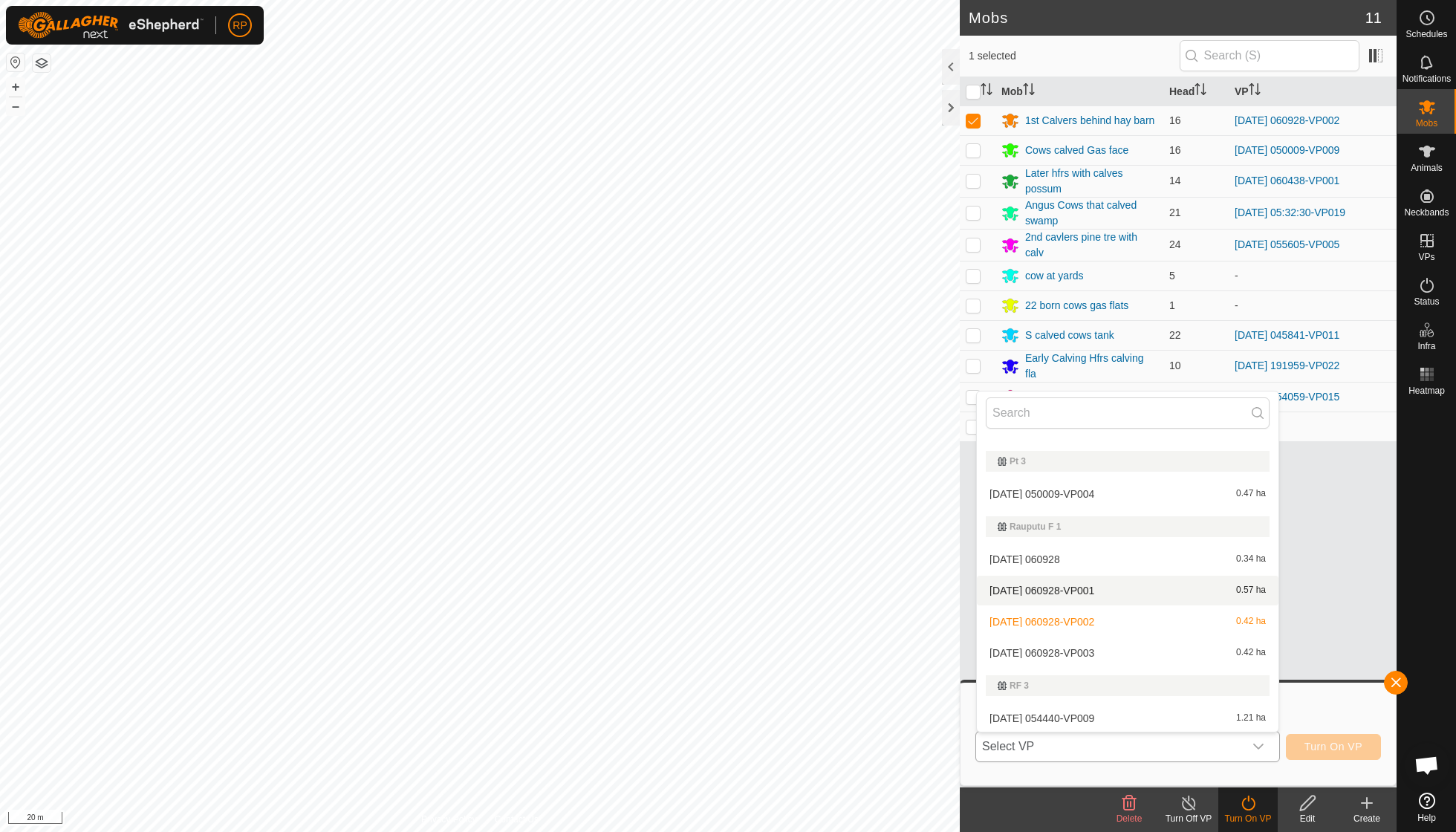
scroll to position [1082, 0]
click at [1059, 637] on li "[DATE] 060928-VP003 0.42 ha" at bounding box center [1128, 651] width 302 height 29
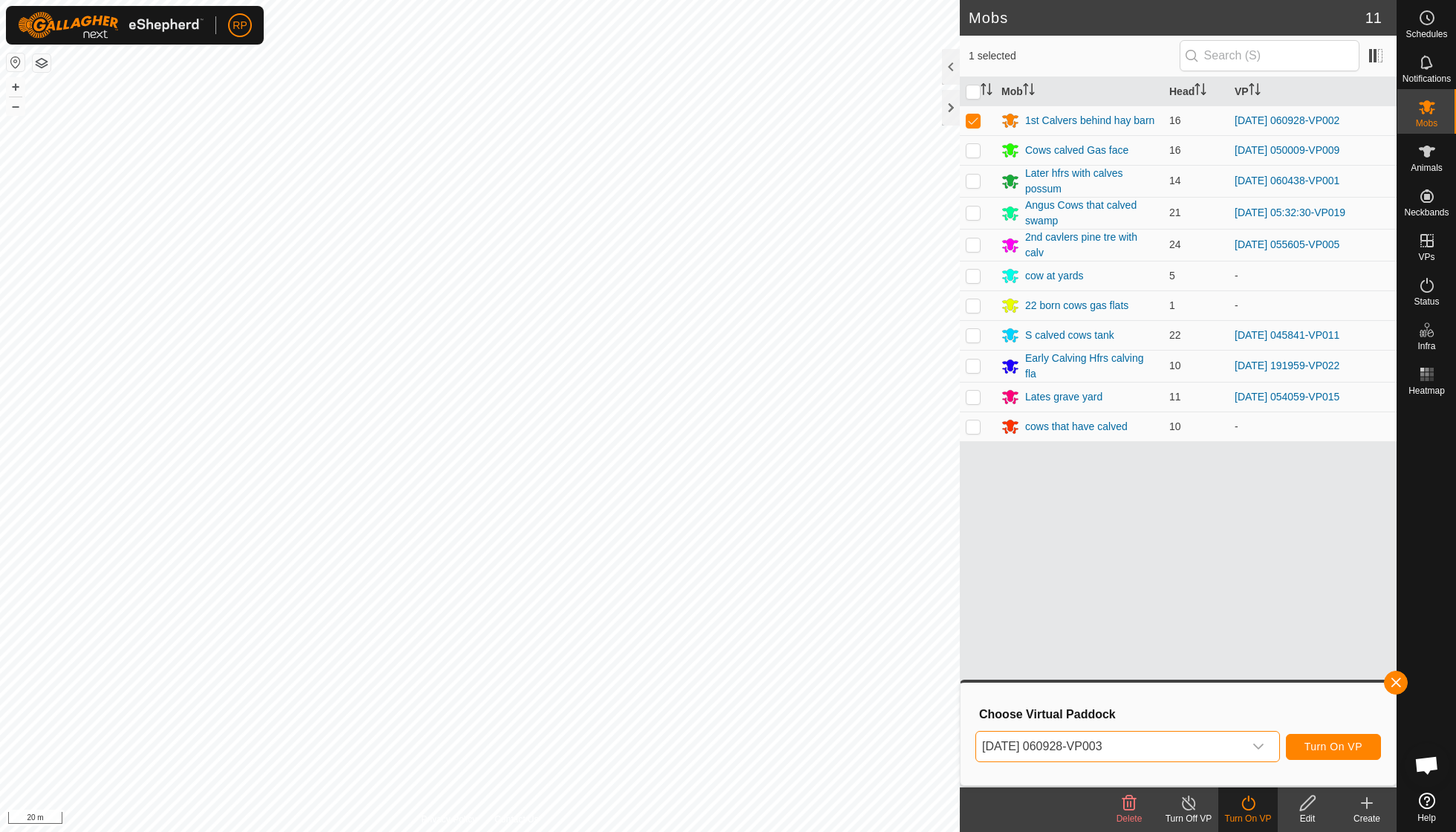
click at [1337, 743] on span "Turn On VP" at bounding box center [1334, 746] width 58 height 12
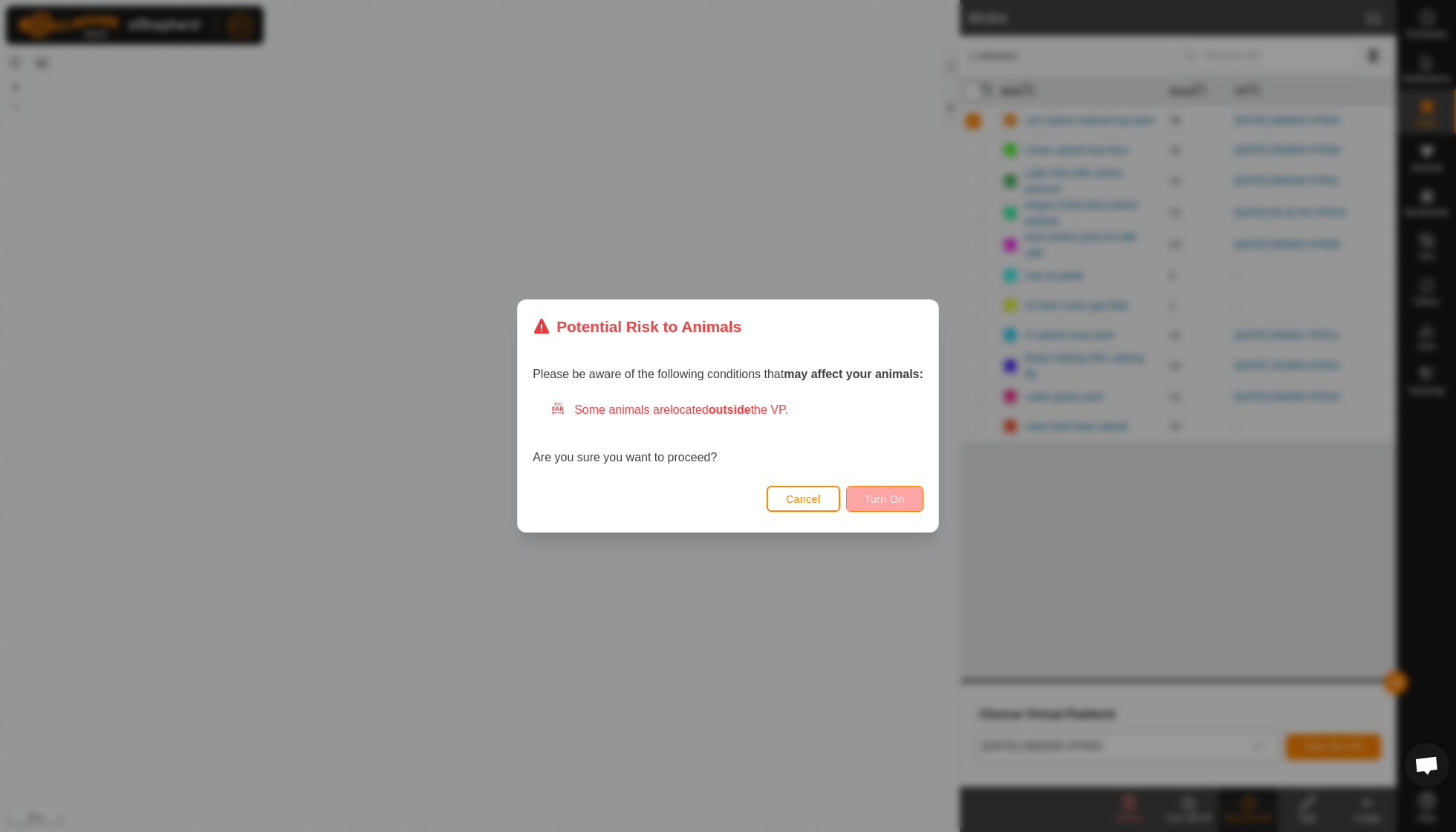
click at [885, 496] on span "Turn On" at bounding box center [885, 499] width 40 height 12
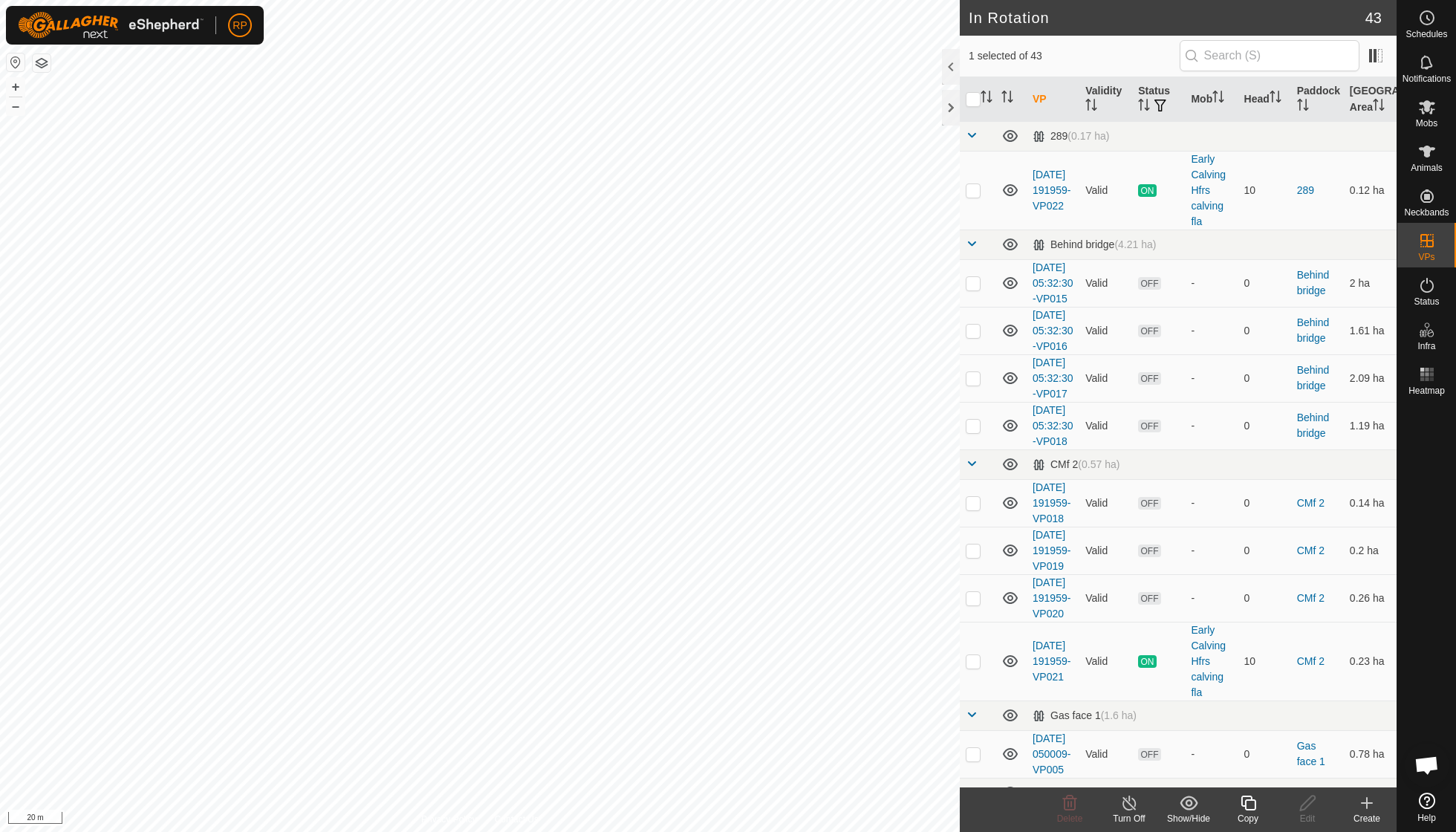
click at [1261, 793] on div "Copy" at bounding box center [1248, 809] width 60 height 45
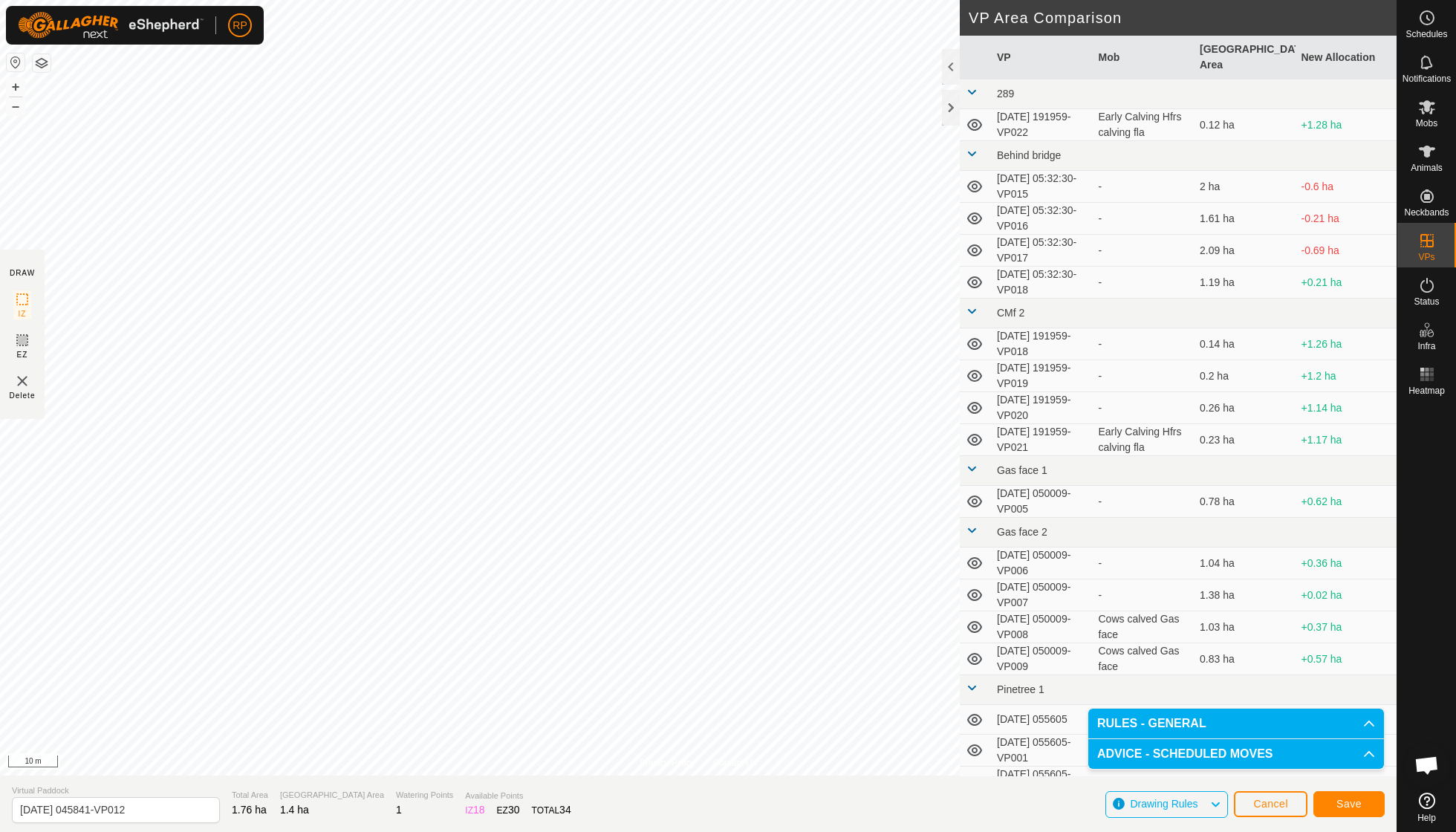
click at [1338, 805] on span "Save" at bounding box center [1349, 804] width 26 height 12
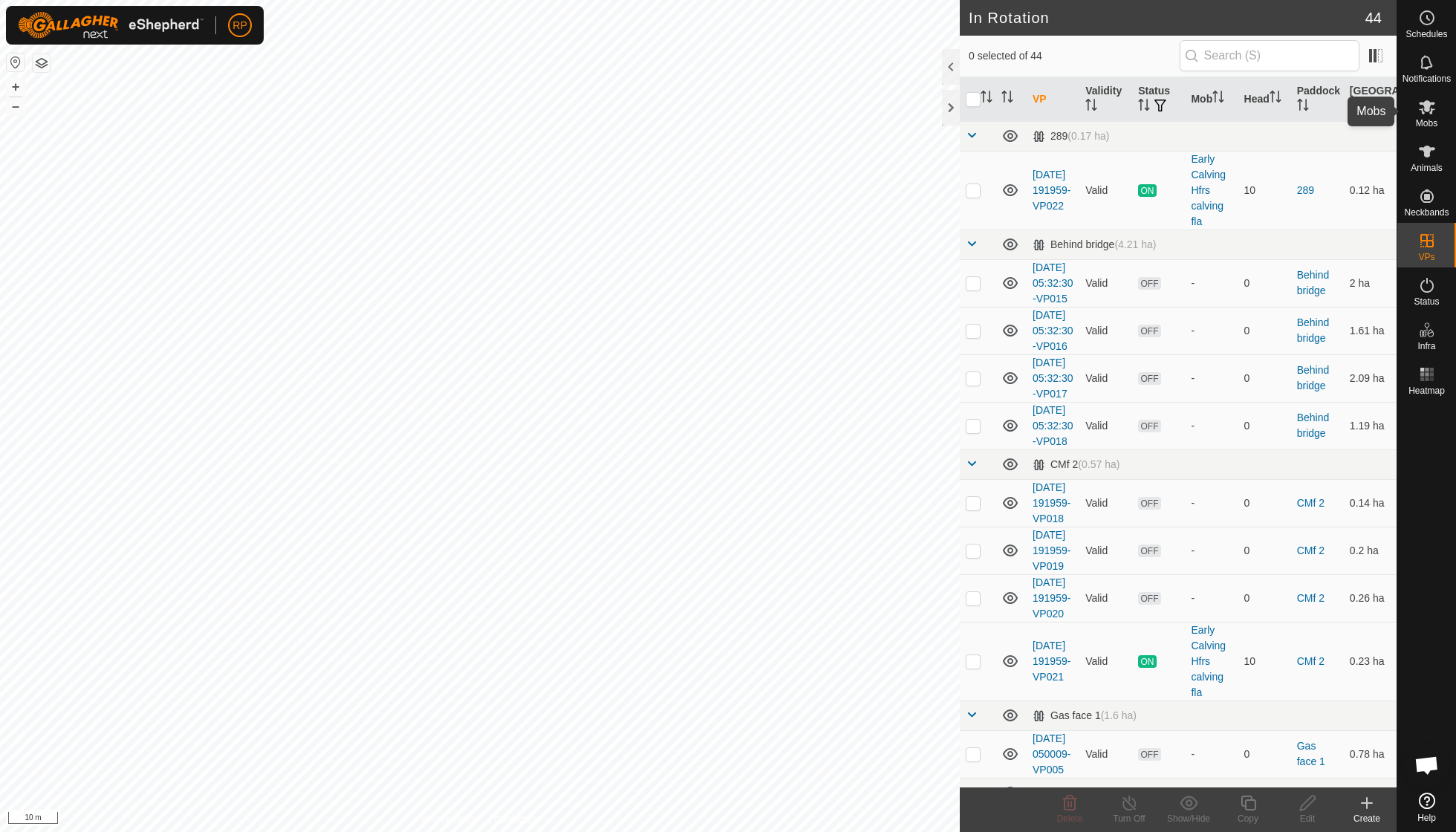
click at [1431, 113] on icon at bounding box center [1427, 107] width 16 height 14
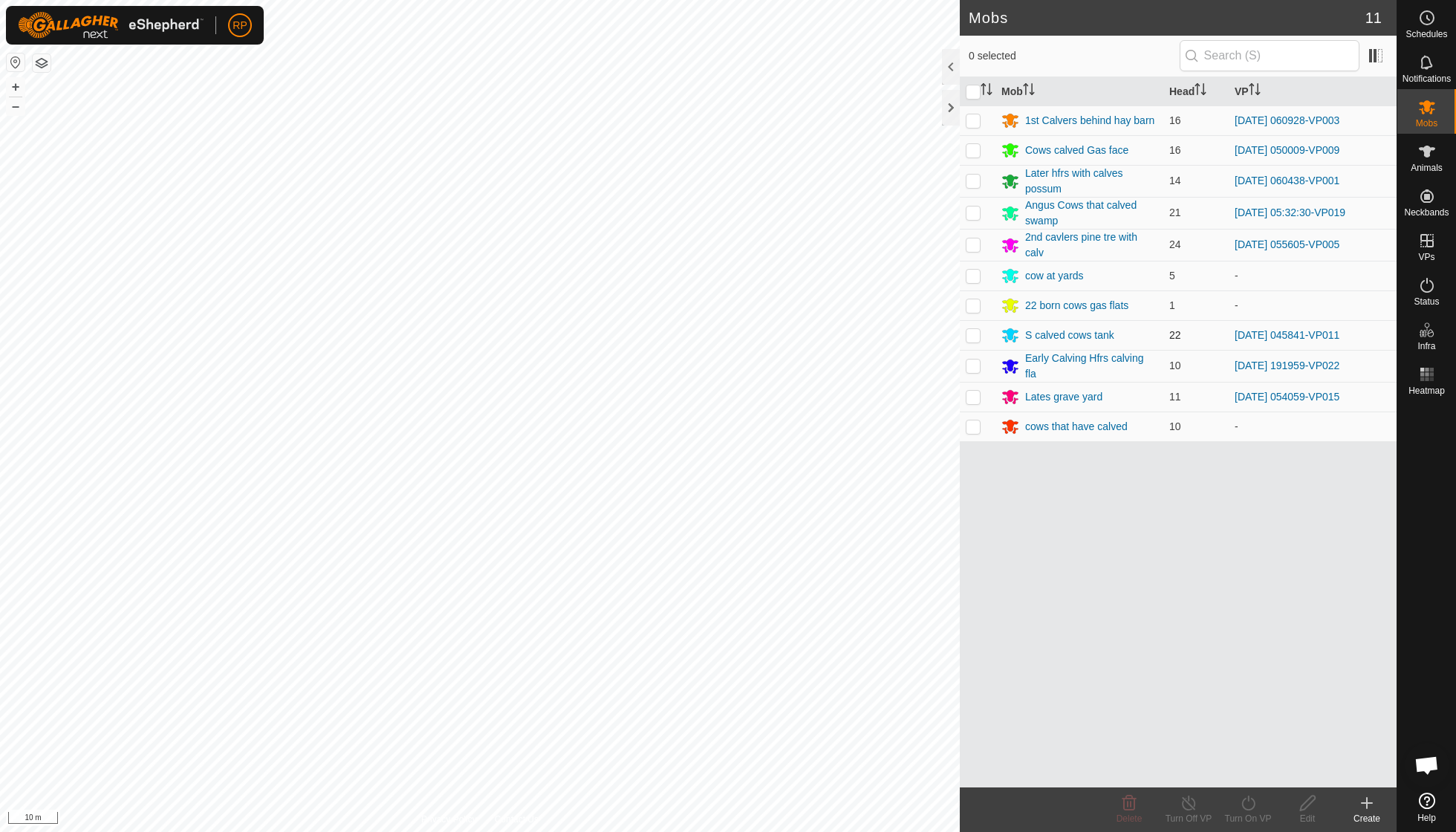
click at [973, 329] on p-checkbox at bounding box center [974, 335] width 15 height 12
checkbox input "true"
click at [1247, 800] on icon at bounding box center [1249, 803] width 19 height 18
click at [1247, 776] on link "Now" at bounding box center [1293, 768] width 147 height 29
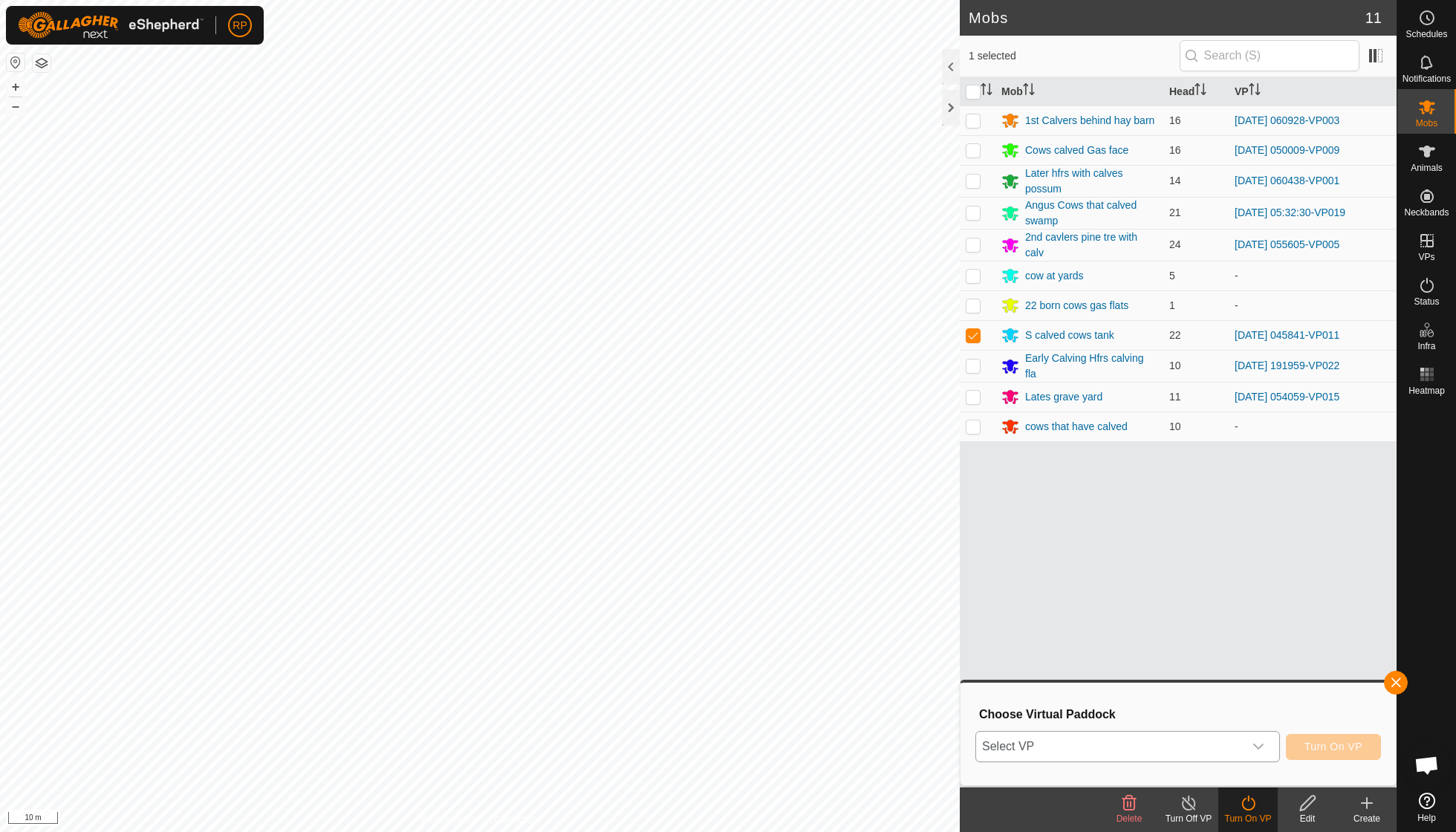
click at [1259, 749] on icon "dropdown trigger" at bounding box center [1259, 746] width 12 height 12
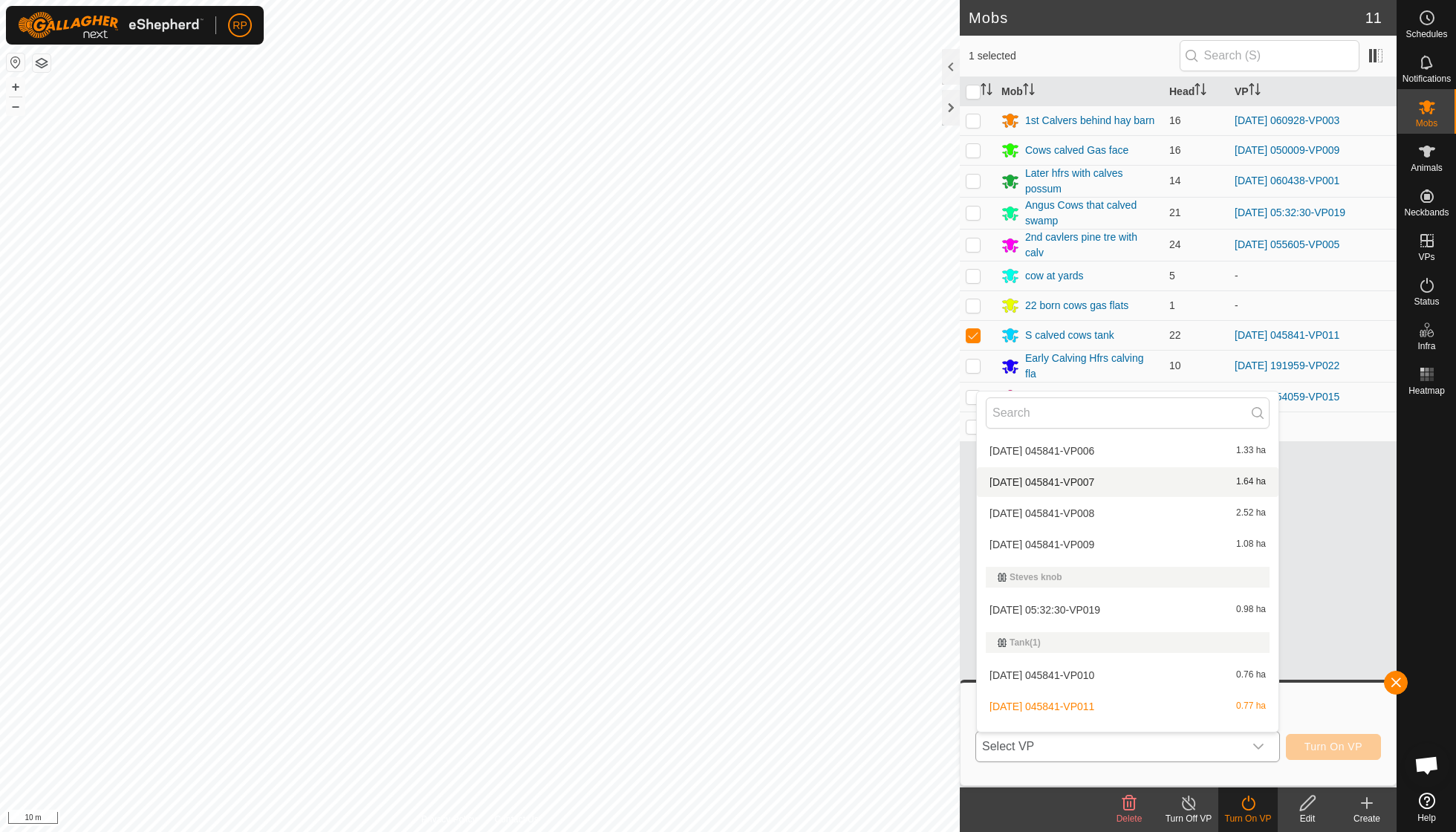
scroll to position [1633, 0]
click at [1101, 724] on li "[DATE] 045841-VP012 1.4 ha" at bounding box center [1128, 738] width 302 height 29
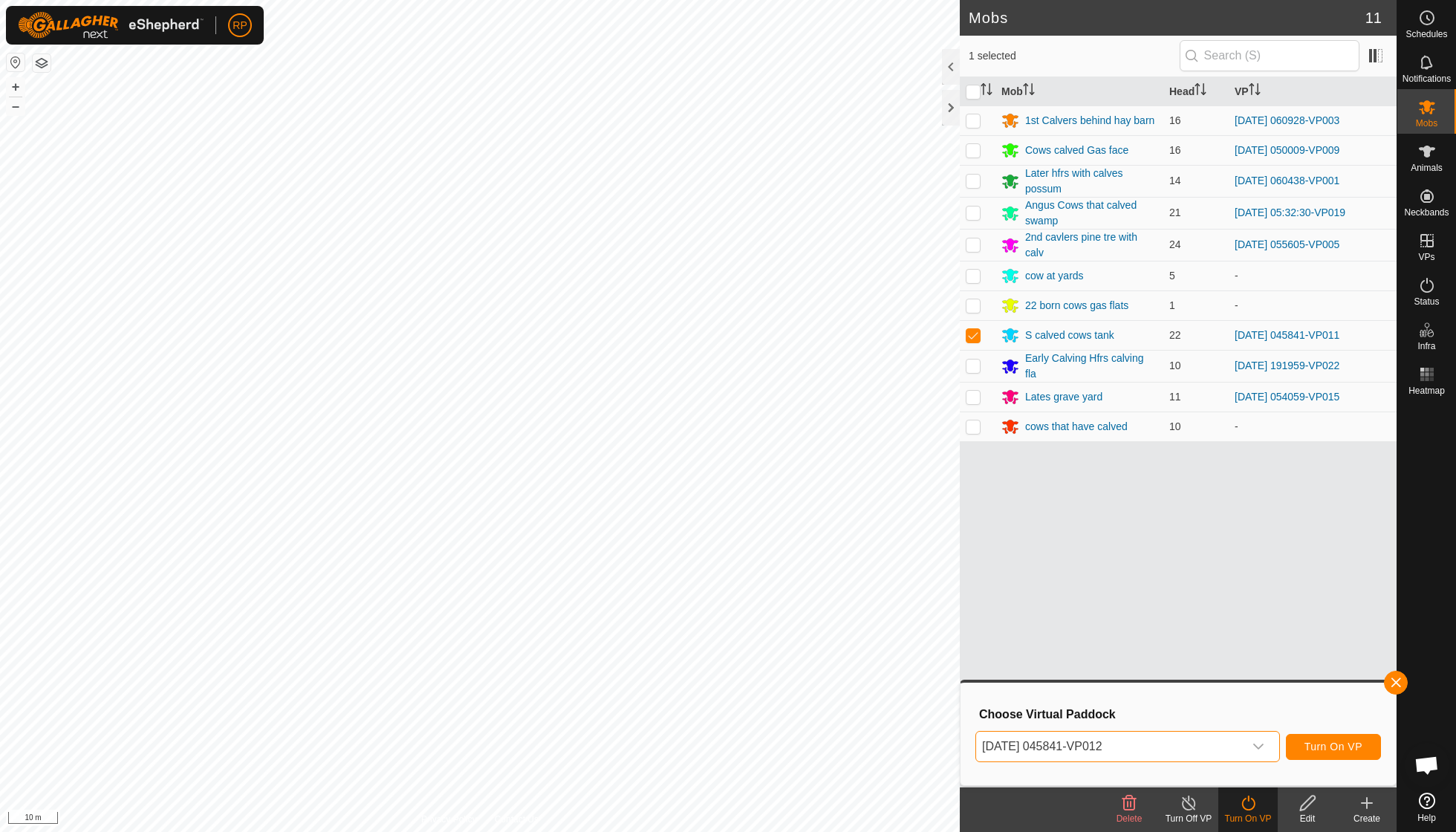
click at [1315, 748] on span "Turn On VP" at bounding box center [1334, 746] width 58 height 12
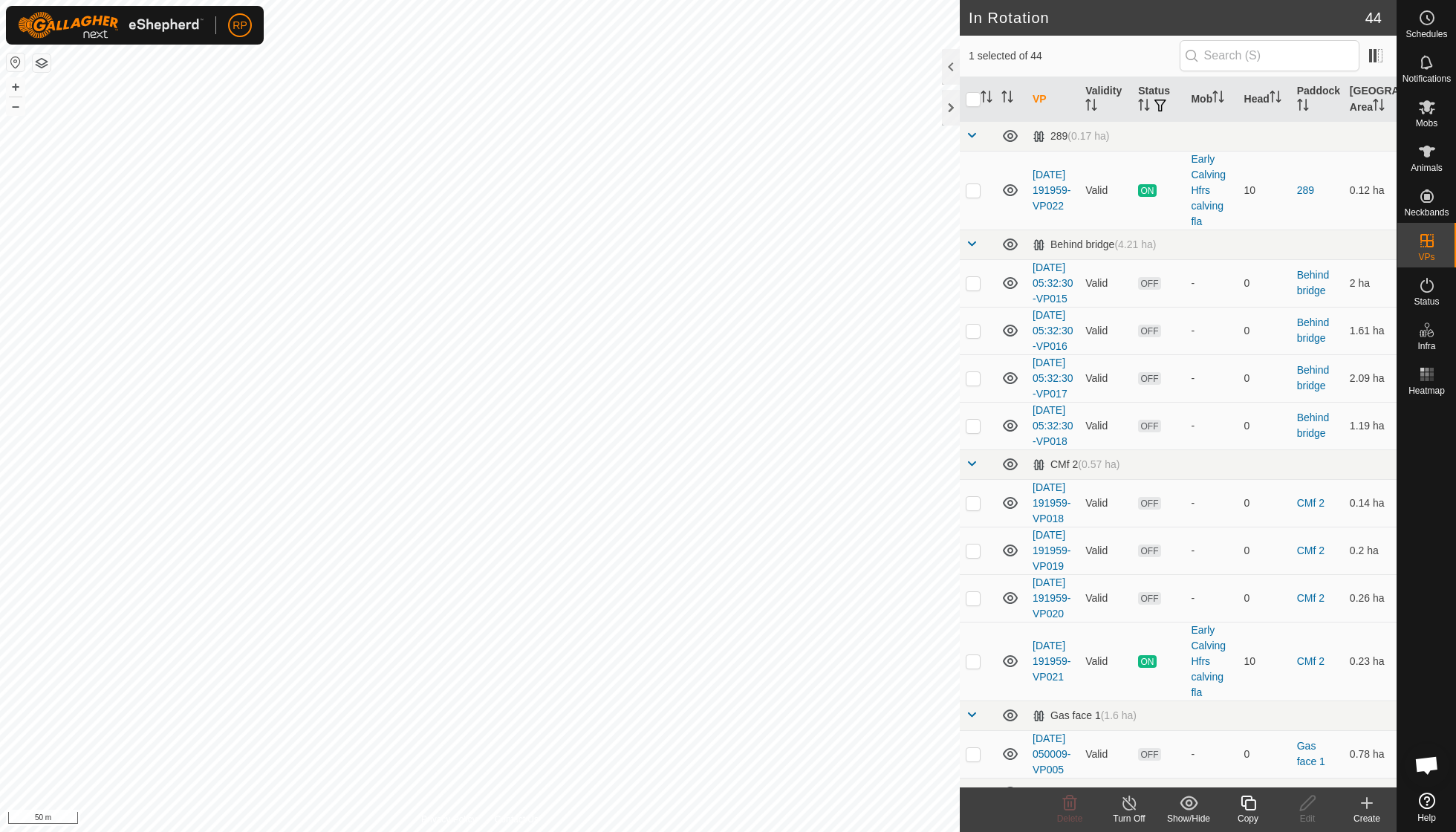
click at [1247, 806] on icon at bounding box center [1249, 803] width 19 height 18
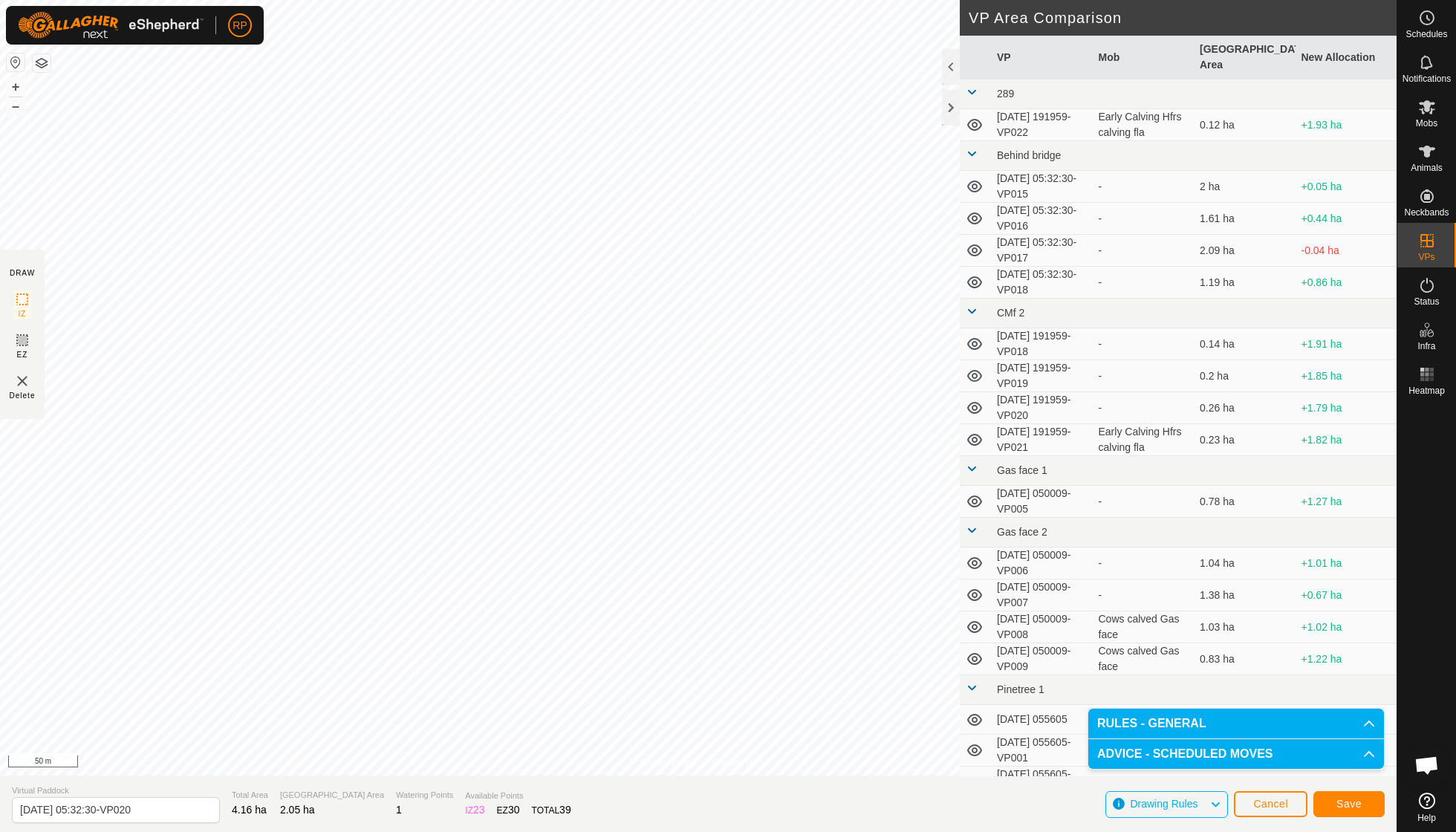
click at [1365, 805] on button "Save" at bounding box center [1349, 804] width 71 height 26
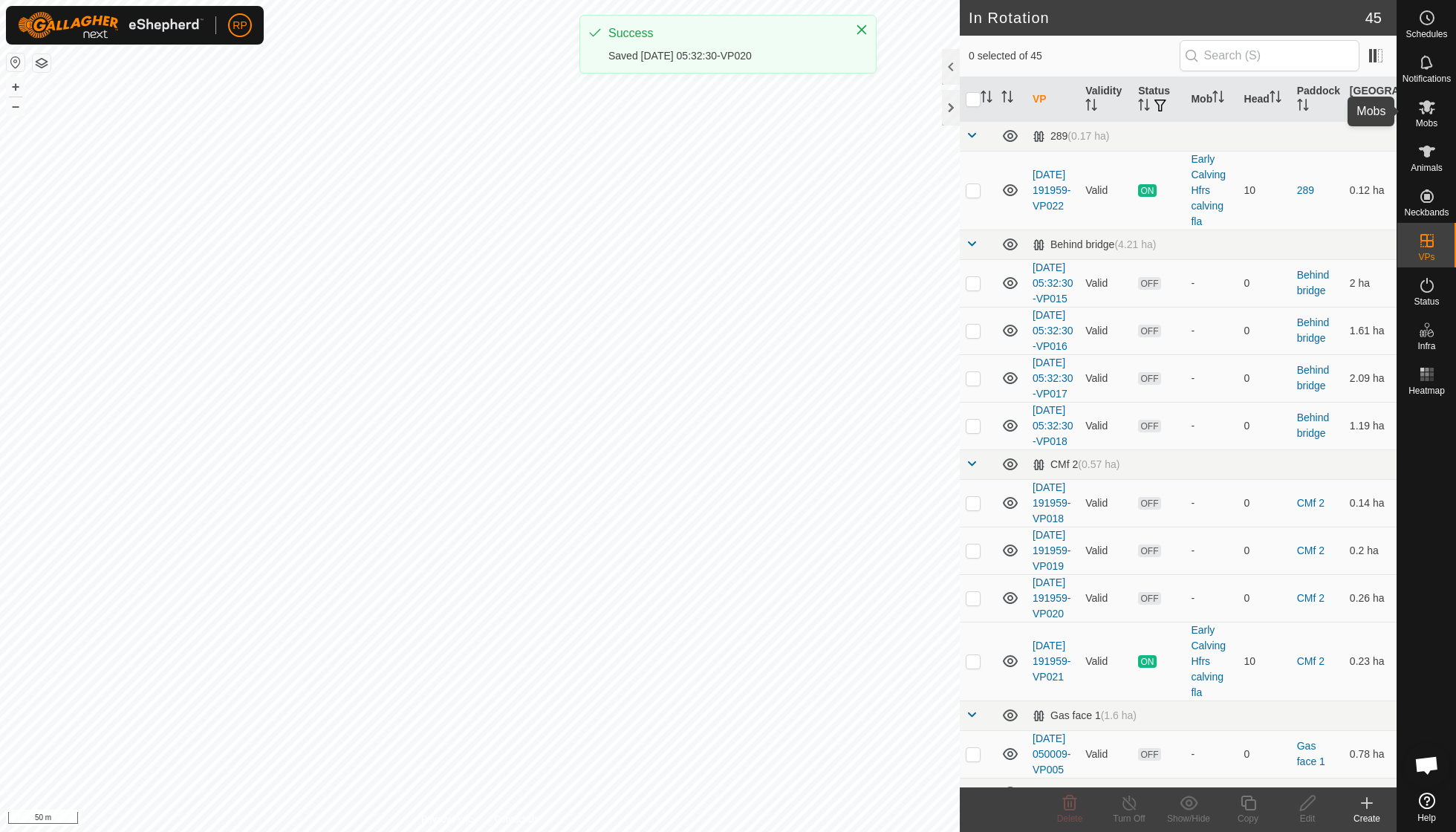
click at [1429, 115] on icon at bounding box center [1427, 106] width 18 height 18
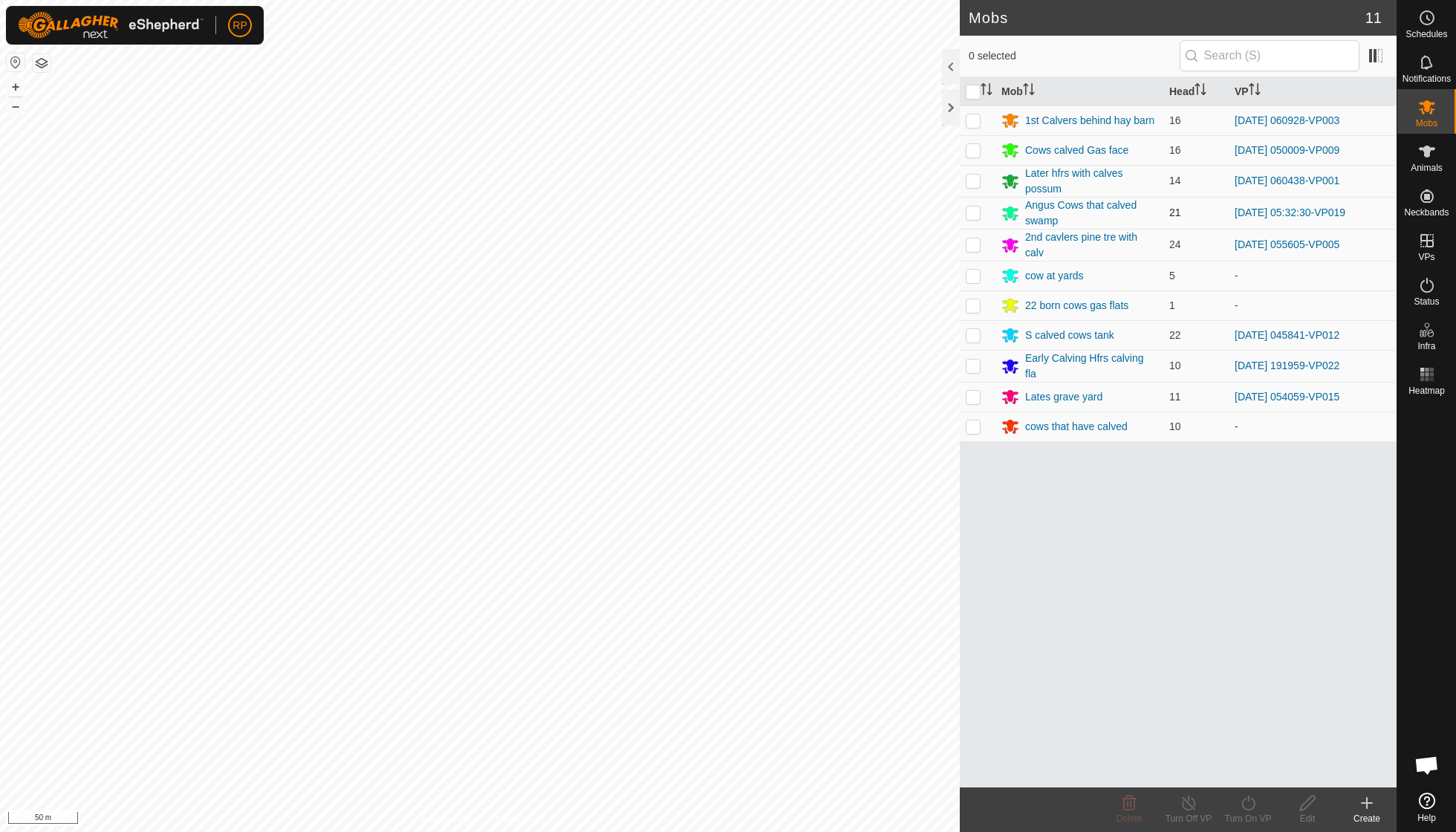
click at [977, 208] on p-checkbox at bounding box center [974, 213] width 15 height 12
checkbox input "true"
click at [1247, 811] on icon at bounding box center [1249, 803] width 19 height 18
click at [1251, 774] on link "Now" at bounding box center [1293, 768] width 147 height 29
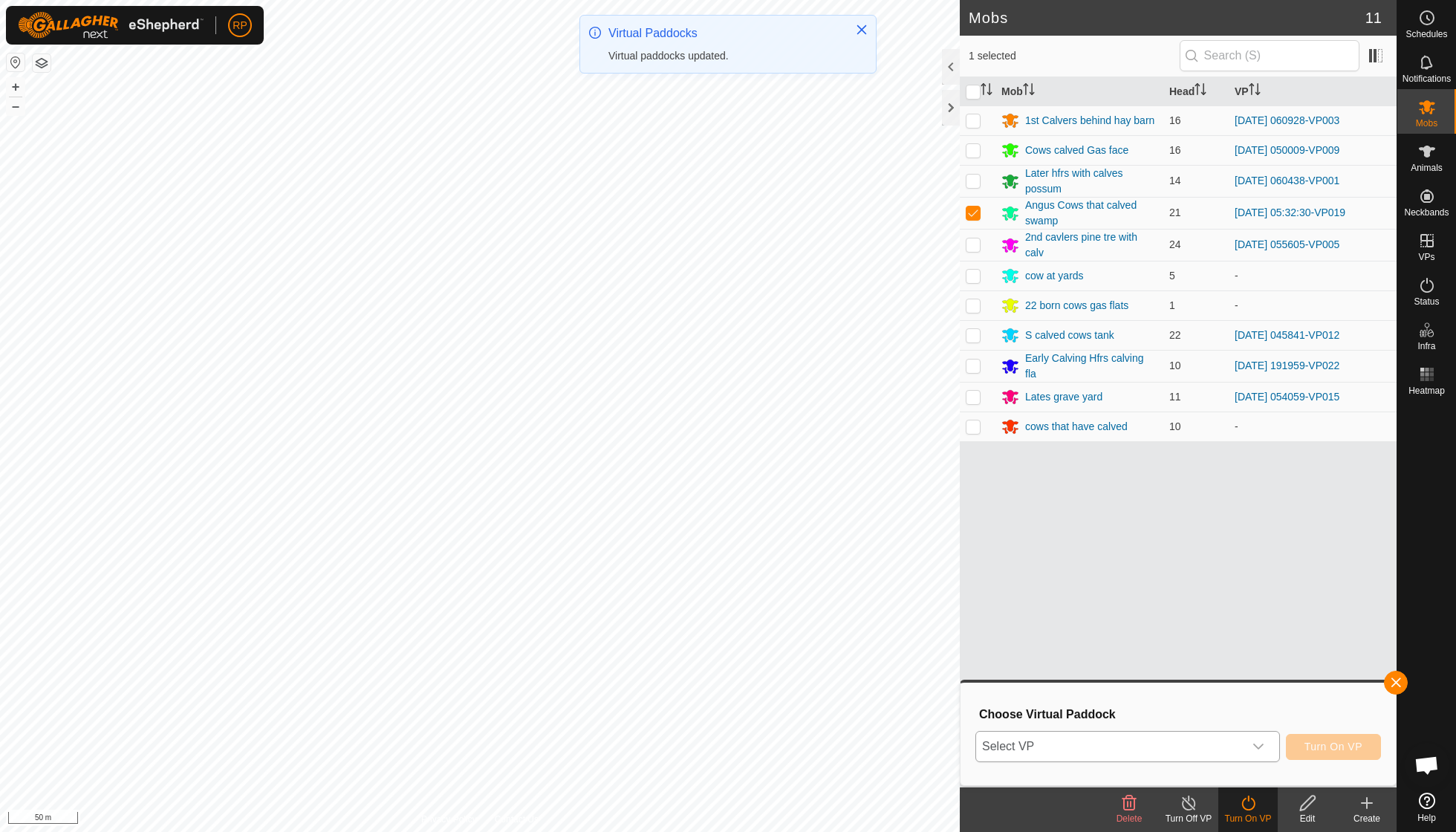
click at [1259, 748] on icon "dropdown trigger" at bounding box center [1259, 746] width 12 height 12
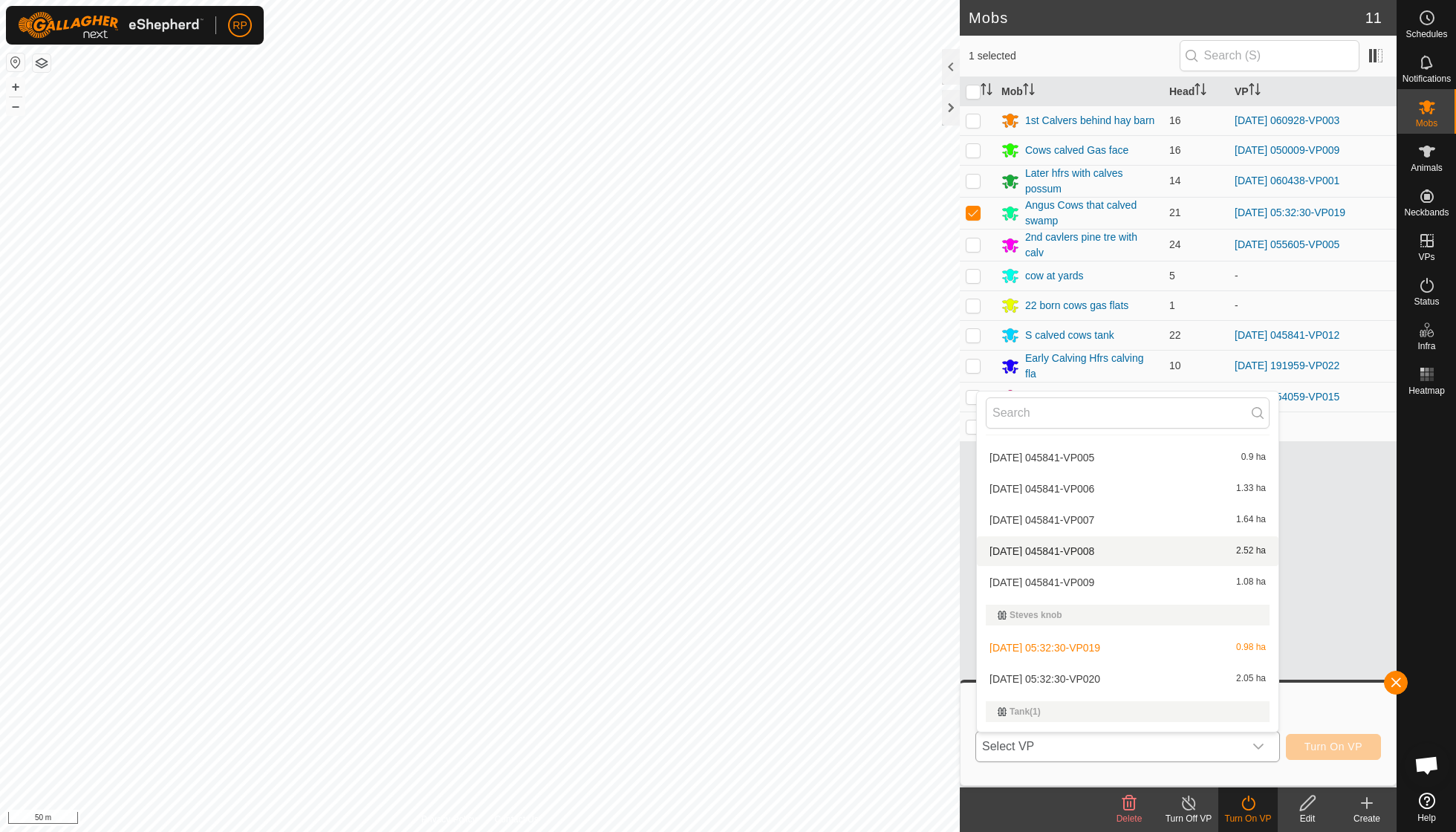
scroll to position [1615, 0]
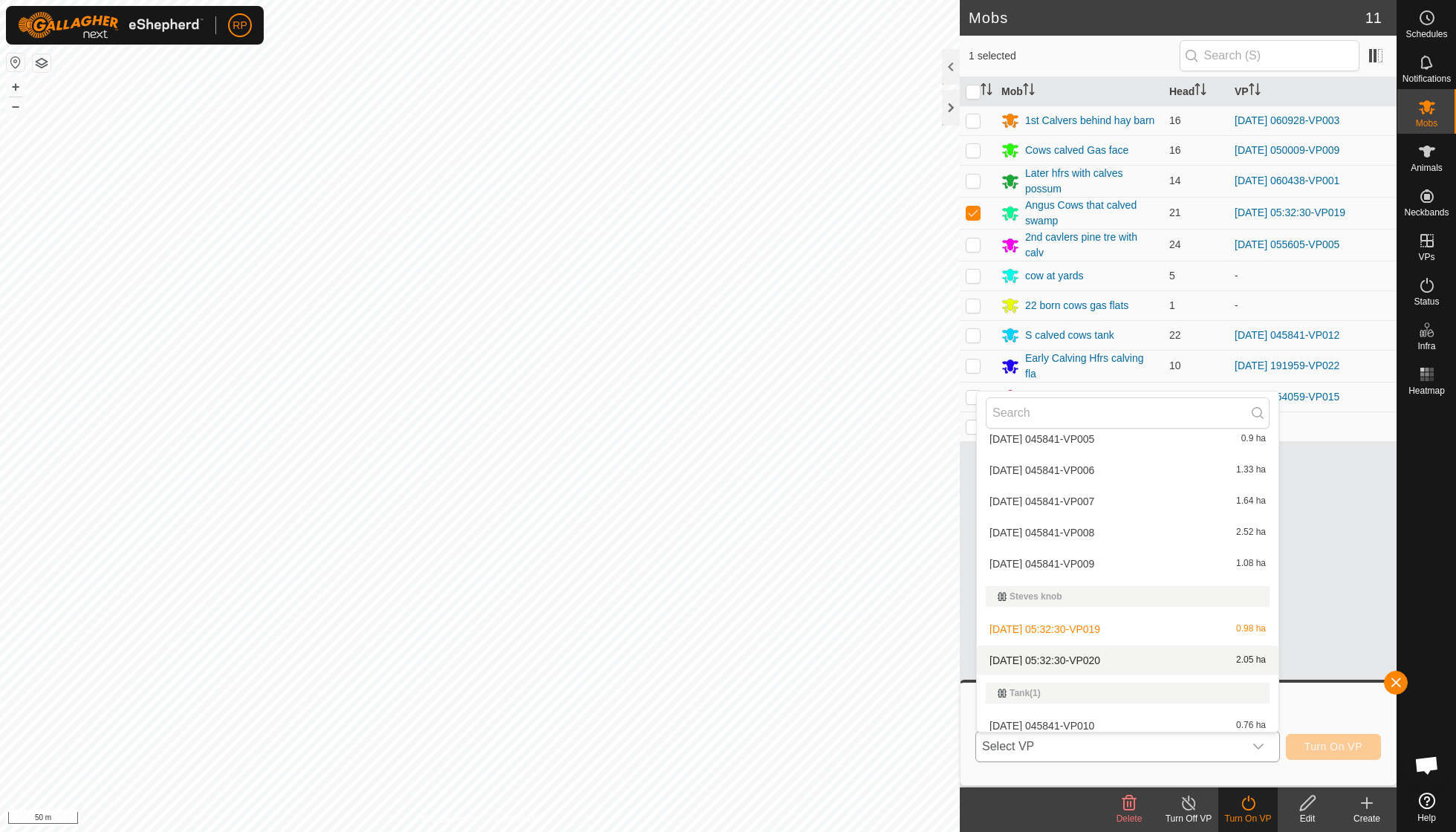
click at [1111, 645] on li "[DATE] 05:32:30-VP020 2.05 ha" at bounding box center [1128, 659] width 302 height 29
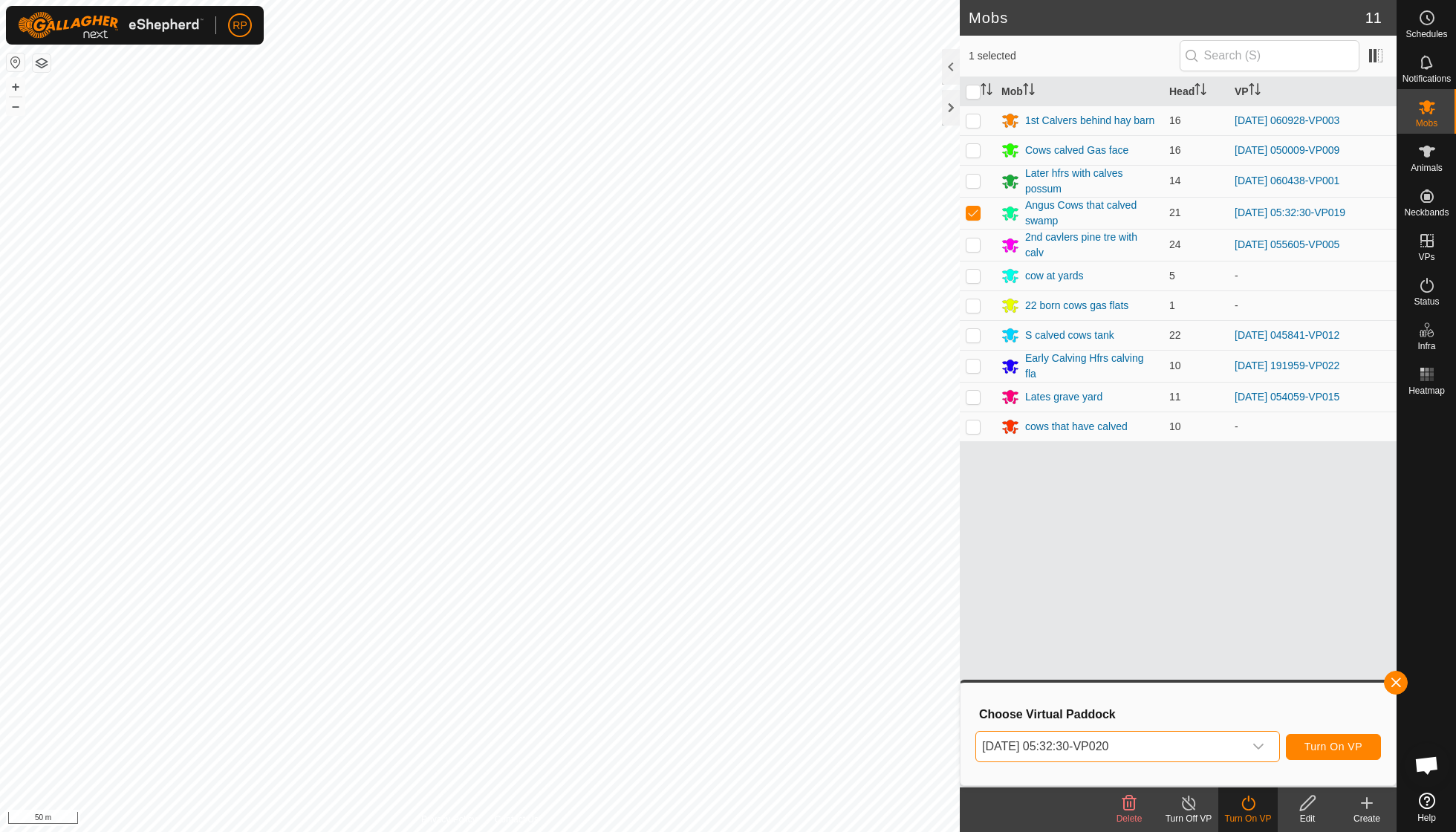
click at [1330, 748] on span "Turn On VP" at bounding box center [1334, 746] width 58 height 12
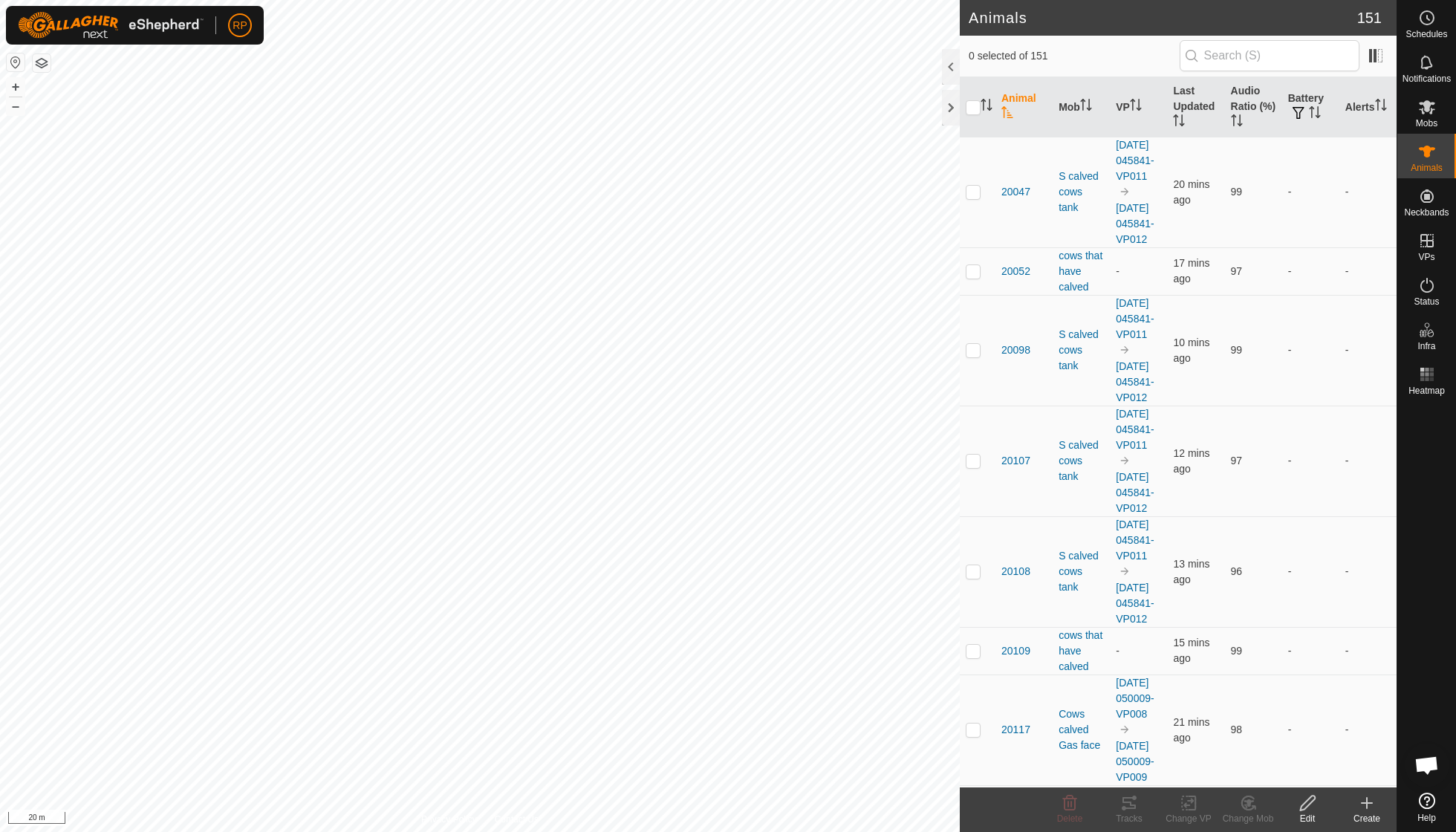
scroll to position [128, 0]
click at [1189, 113] on th "Last Updated" at bounding box center [1196, 106] width 57 height 60
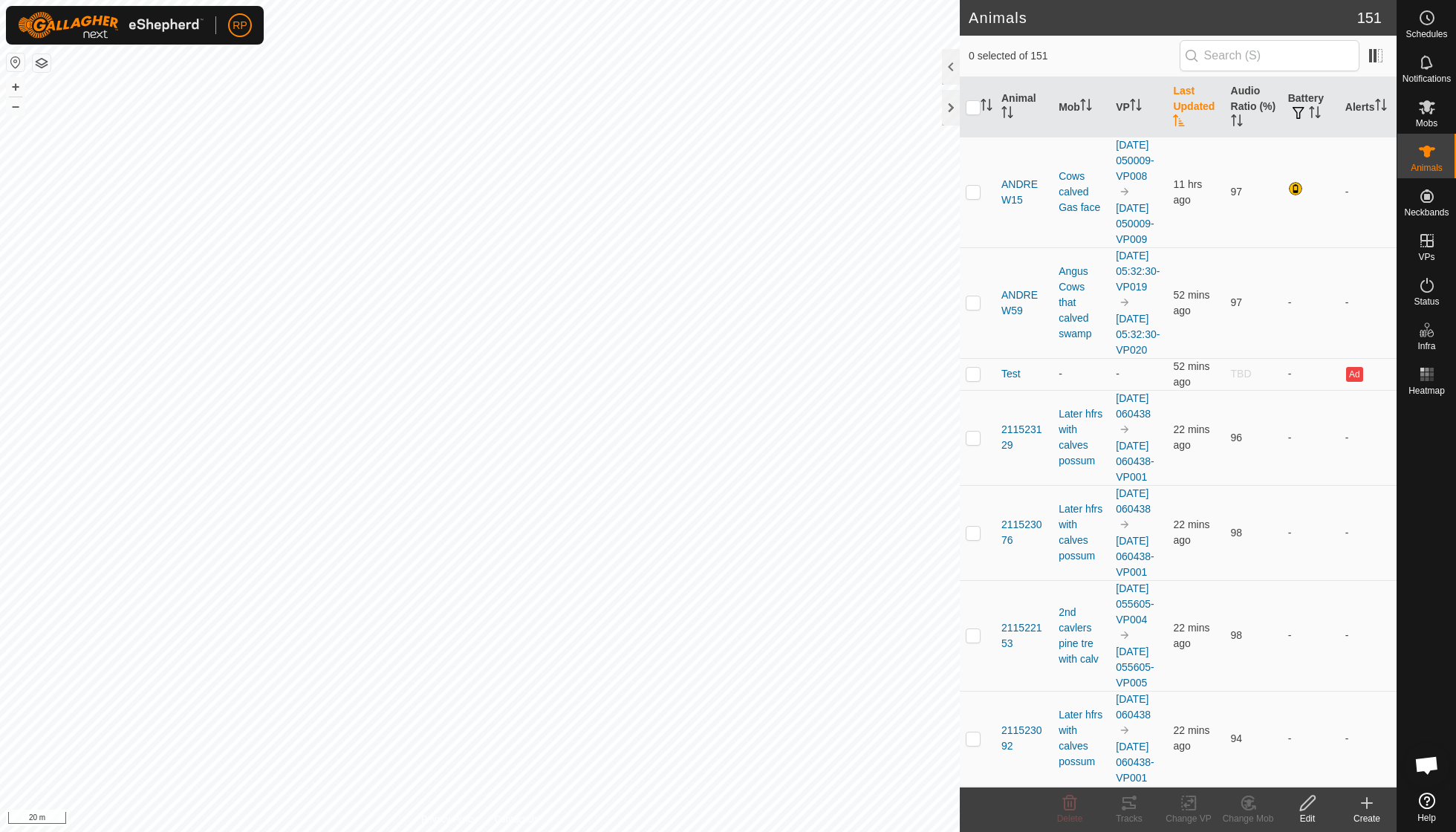
click at [1189, 113] on th "Last Updated" at bounding box center [1196, 106] width 57 height 60
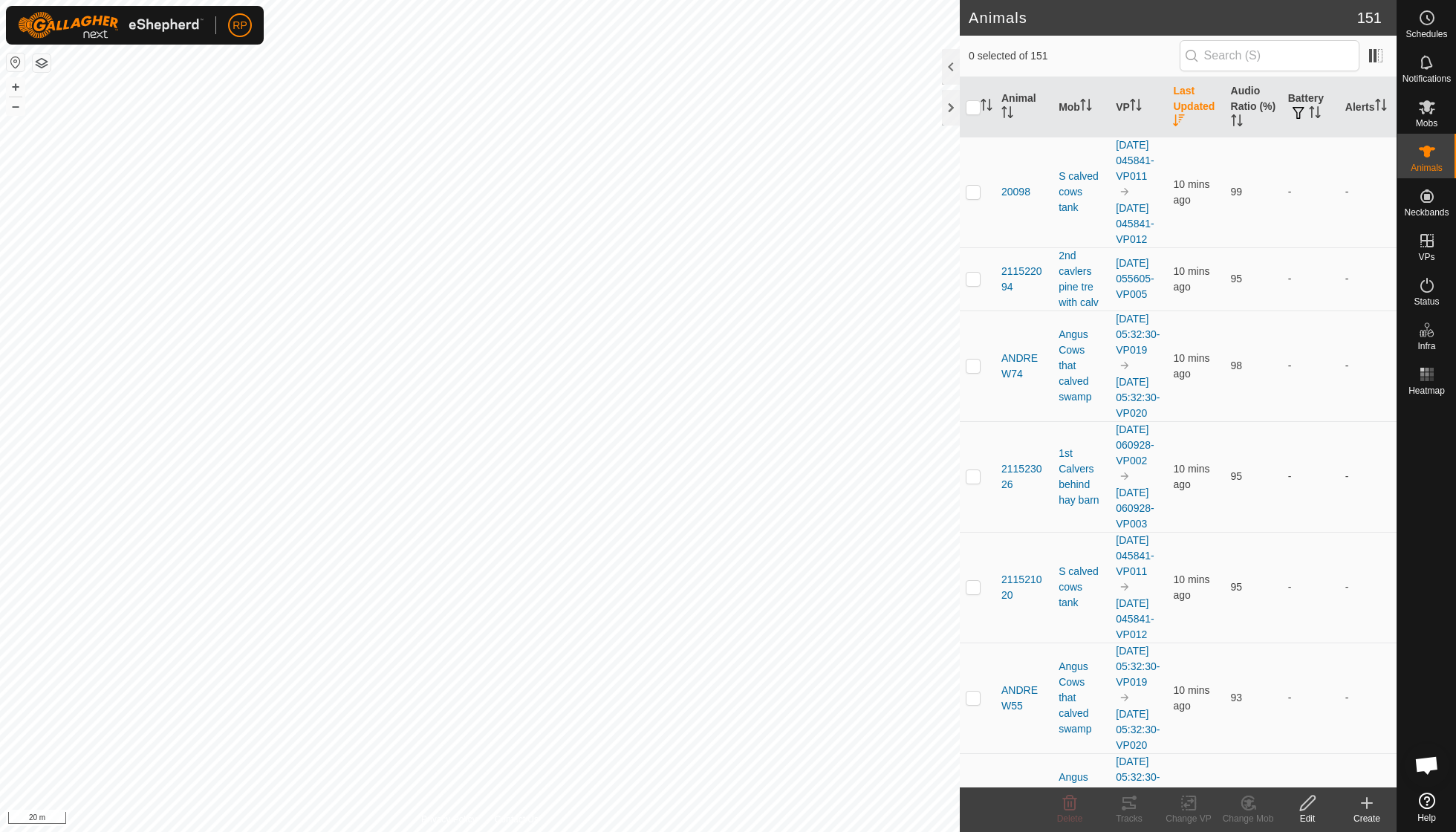
click at [1189, 113] on th "Last Updated" at bounding box center [1196, 106] width 57 height 60
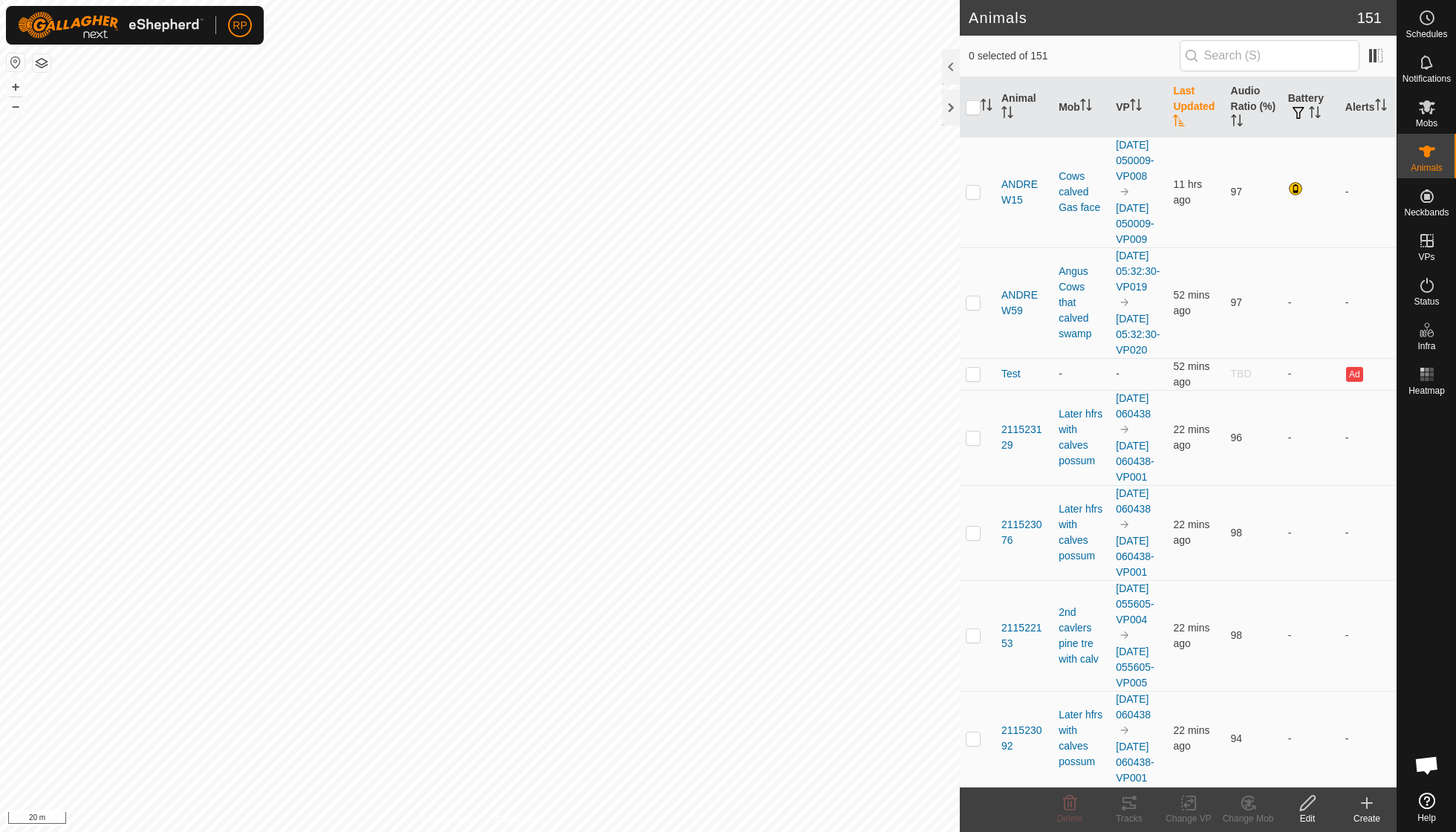
click at [1189, 113] on th "Last Updated" at bounding box center [1196, 106] width 57 height 60
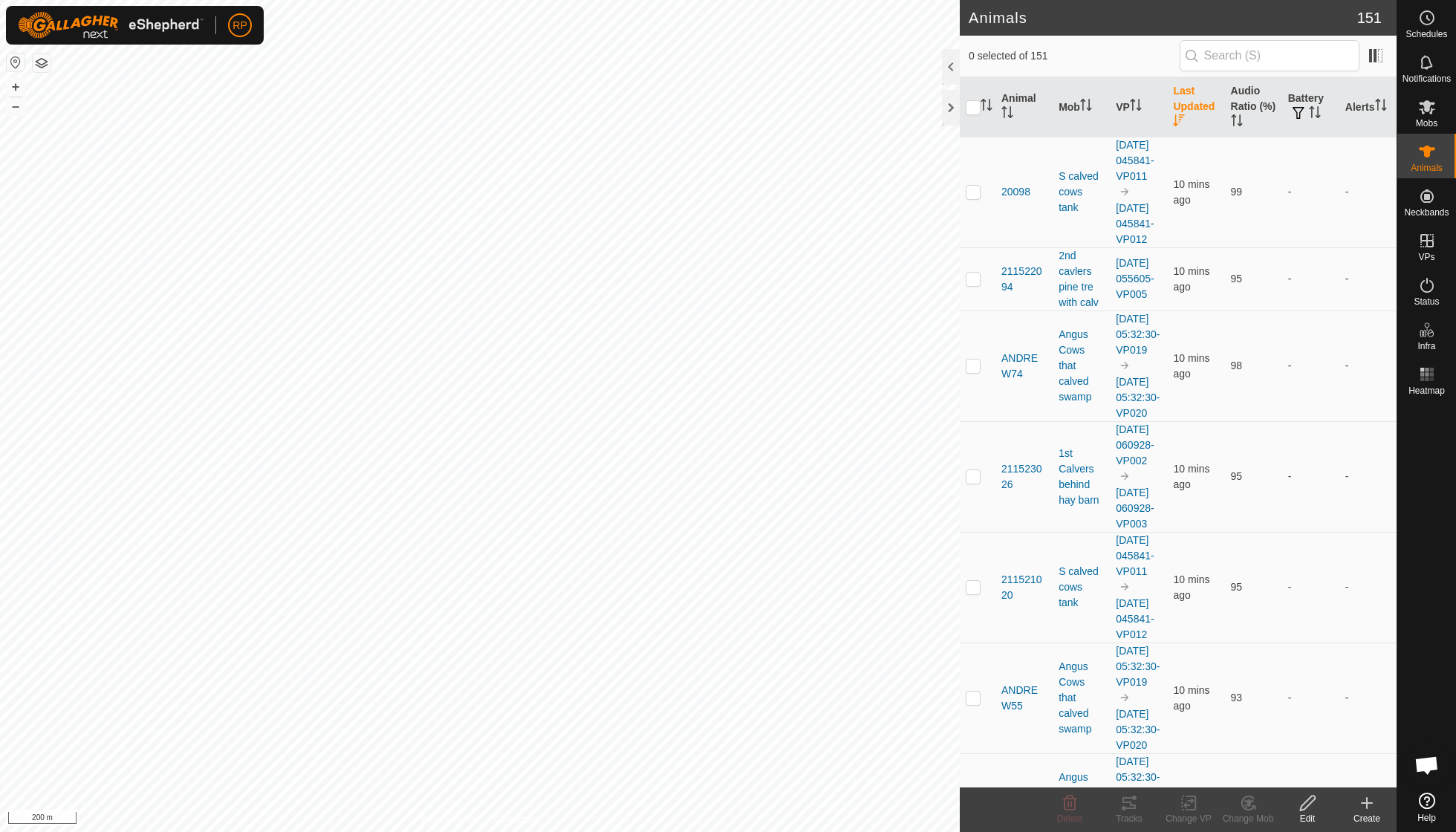
click at [1199, 108] on th "Last Updated" at bounding box center [1196, 106] width 57 height 60
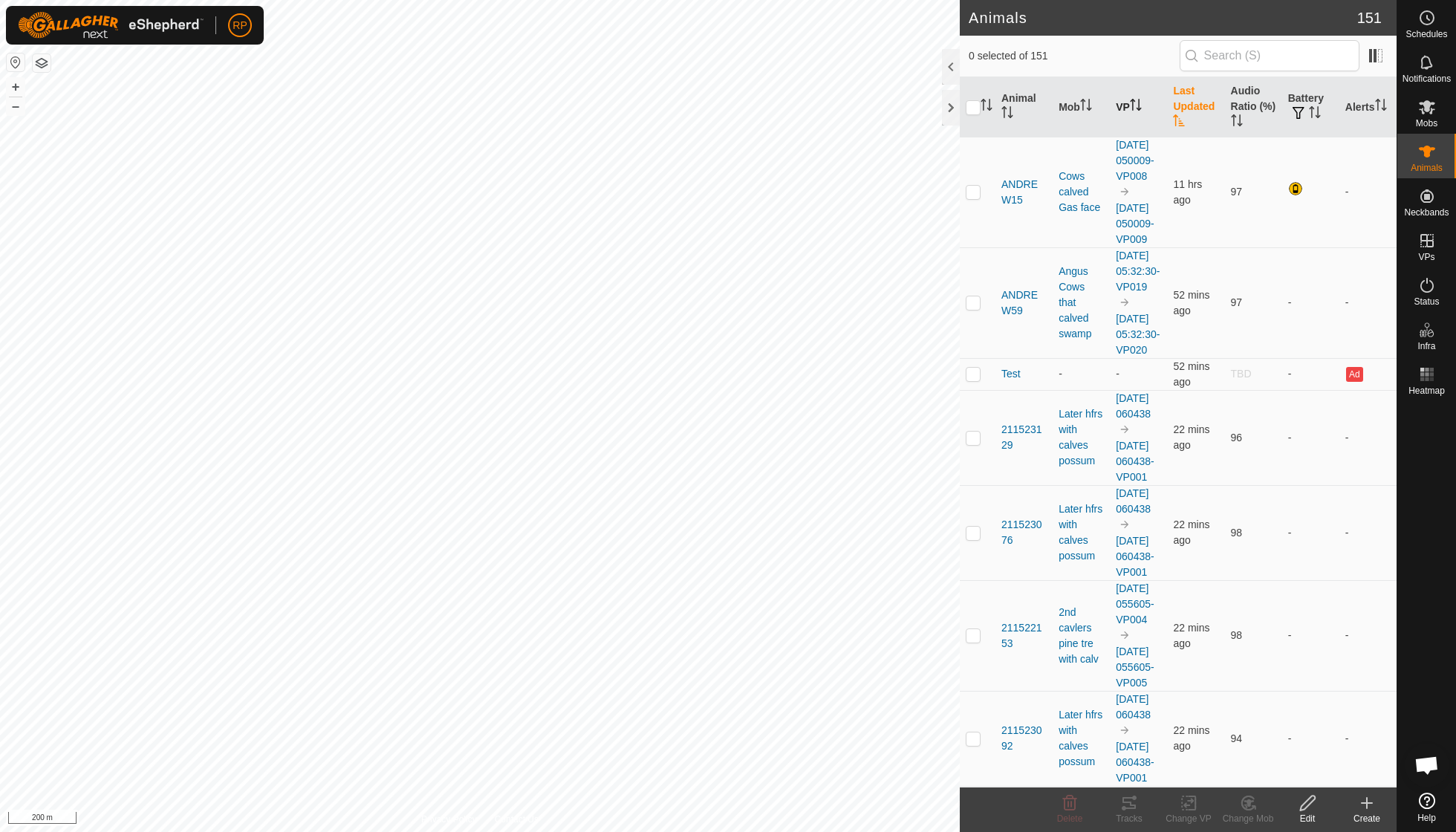
click at [1143, 93] on th "VP" at bounding box center [1139, 106] width 57 height 60
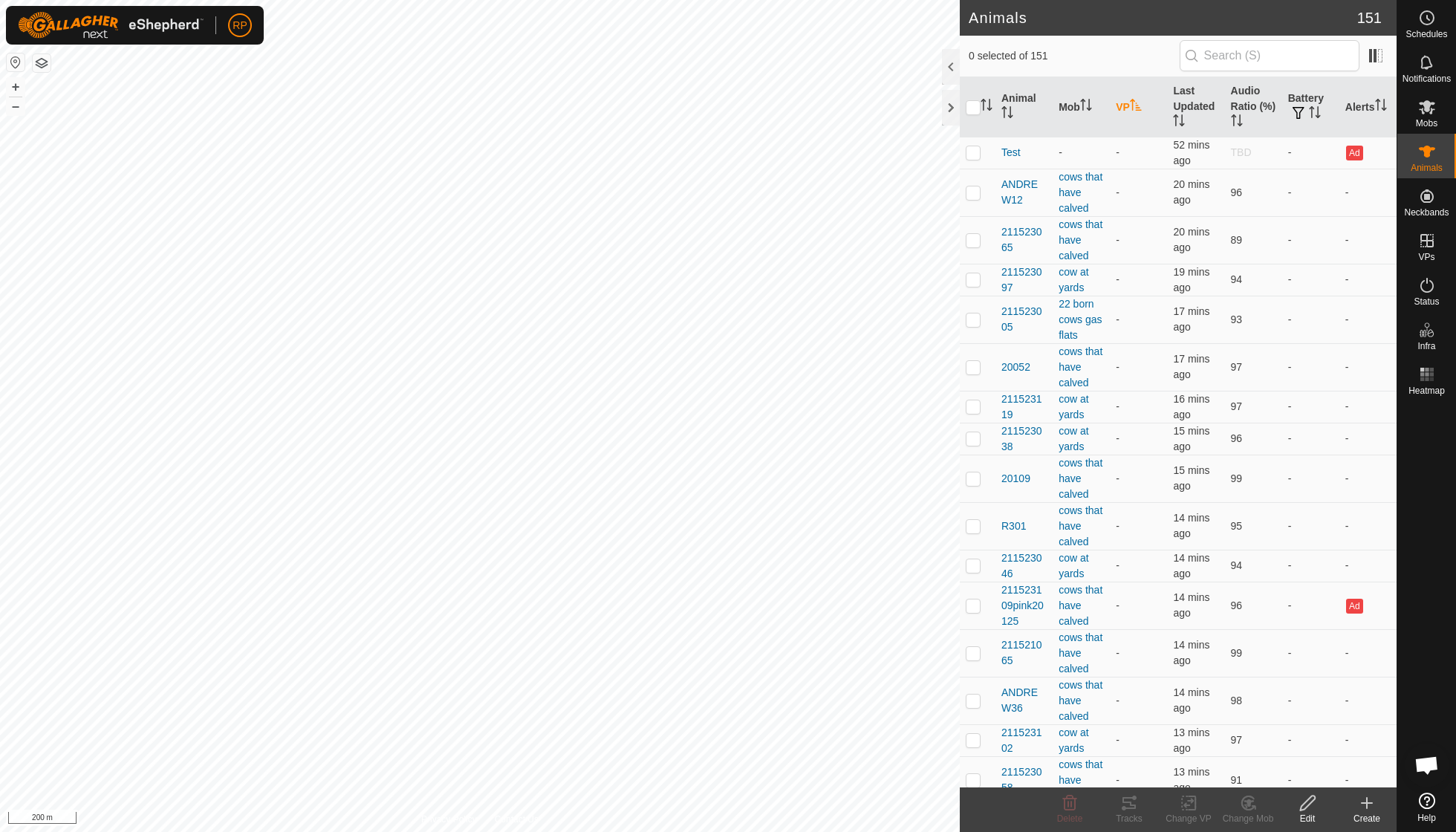
click at [1142, 93] on th "VP" at bounding box center [1139, 106] width 57 height 60
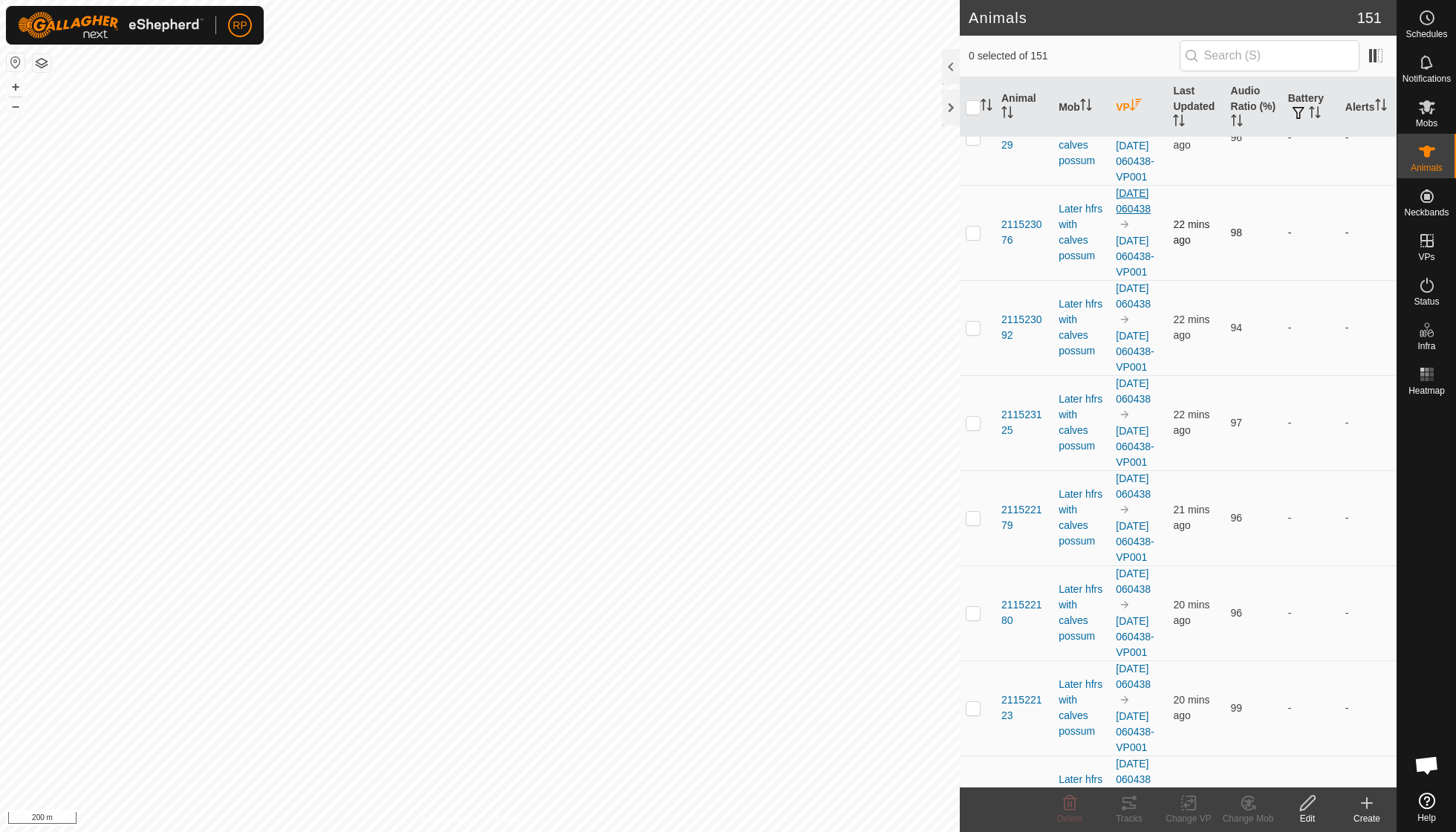
scroll to position [138, 0]
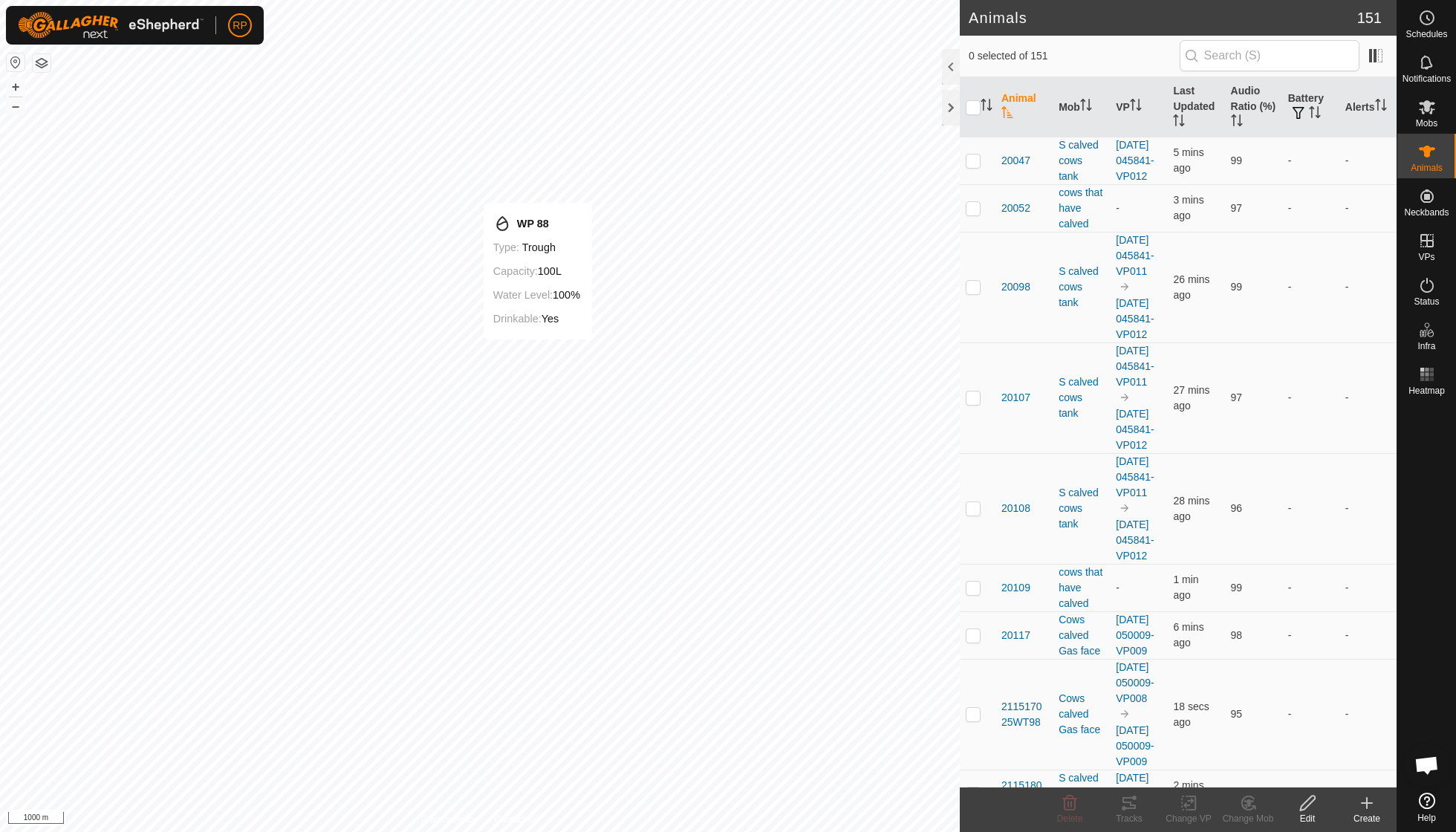
scroll to position [128, 0]
click at [699, 105] on th "Last Updated" at bounding box center [1196, 106] width 57 height 60
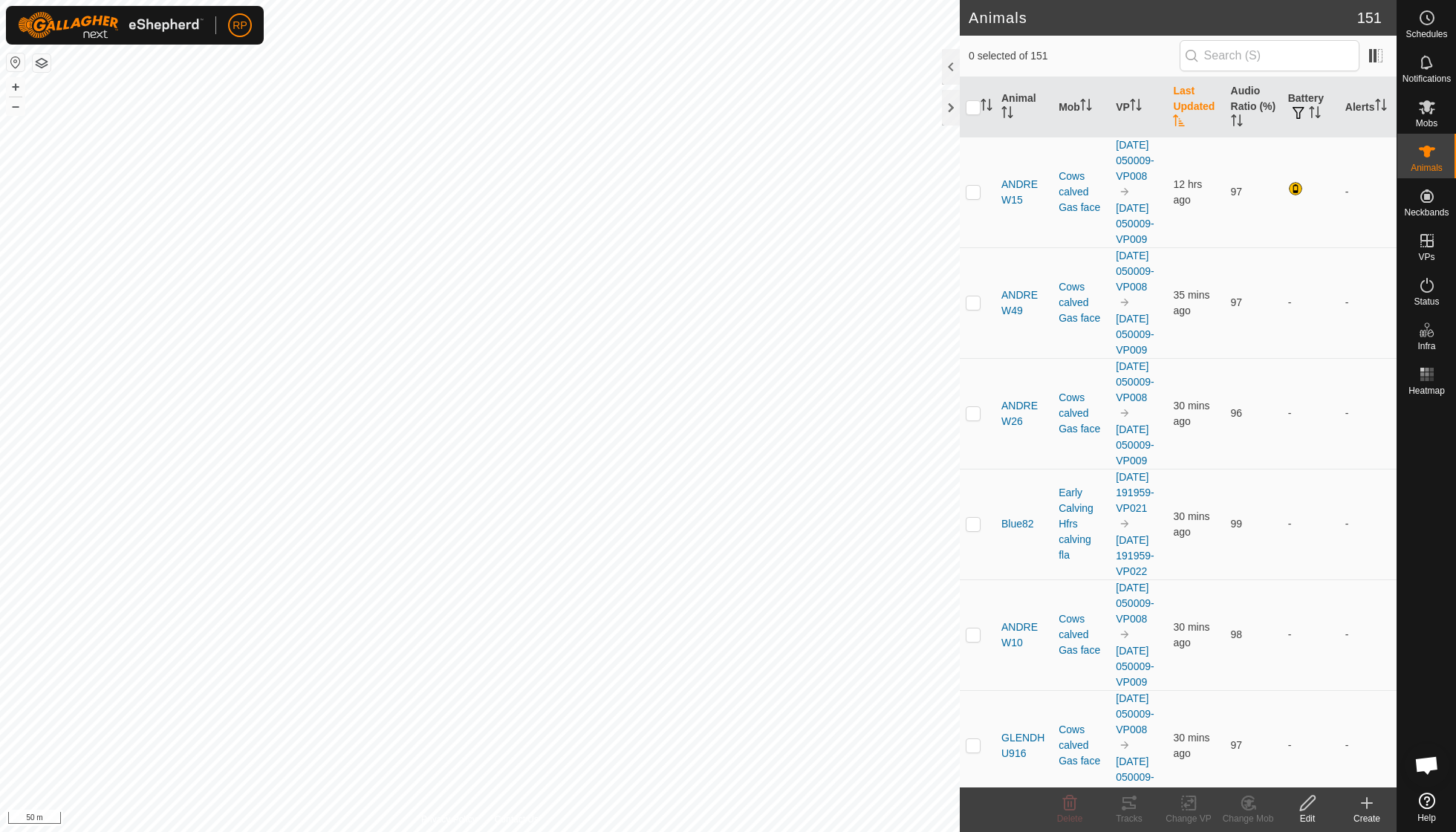
click at [699, 108] on th "Last Updated" at bounding box center [1196, 106] width 57 height 60
